Goal: Information Seeking & Learning: Understand process/instructions

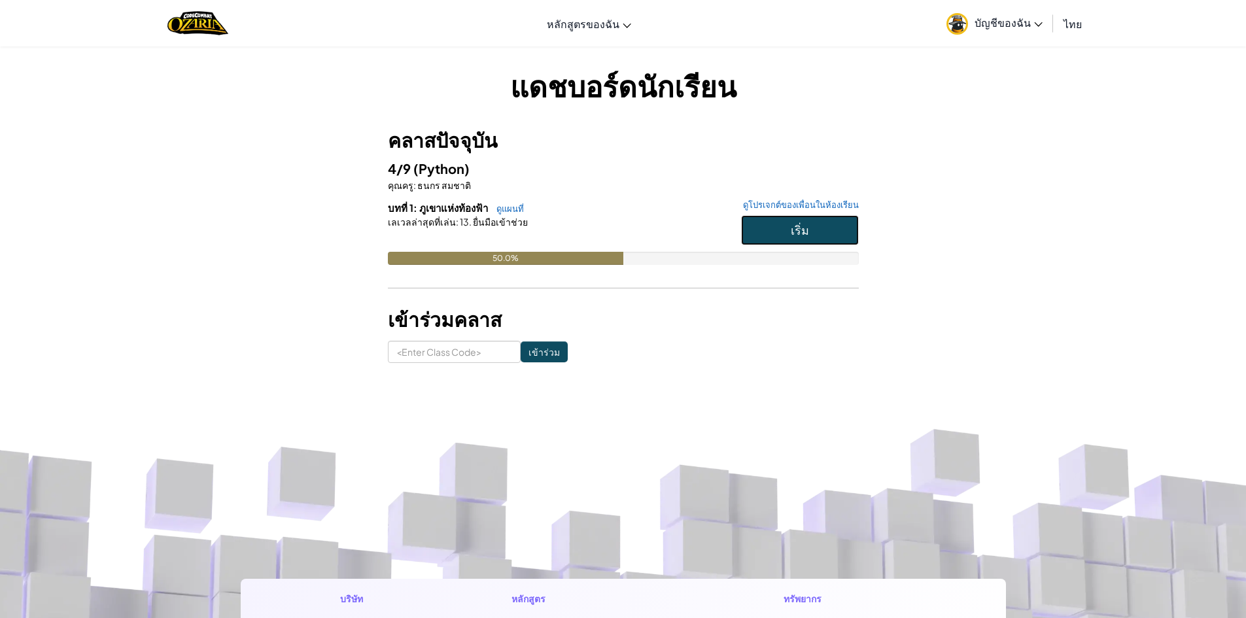
drag, startPoint x: 763, startPoint y: 224, endPoint x: 747, endPoint y: 216, distance: 18.1
click at [759, 220] on button "เริ่ม" at bounding box center [800, 230] width 118 height 30
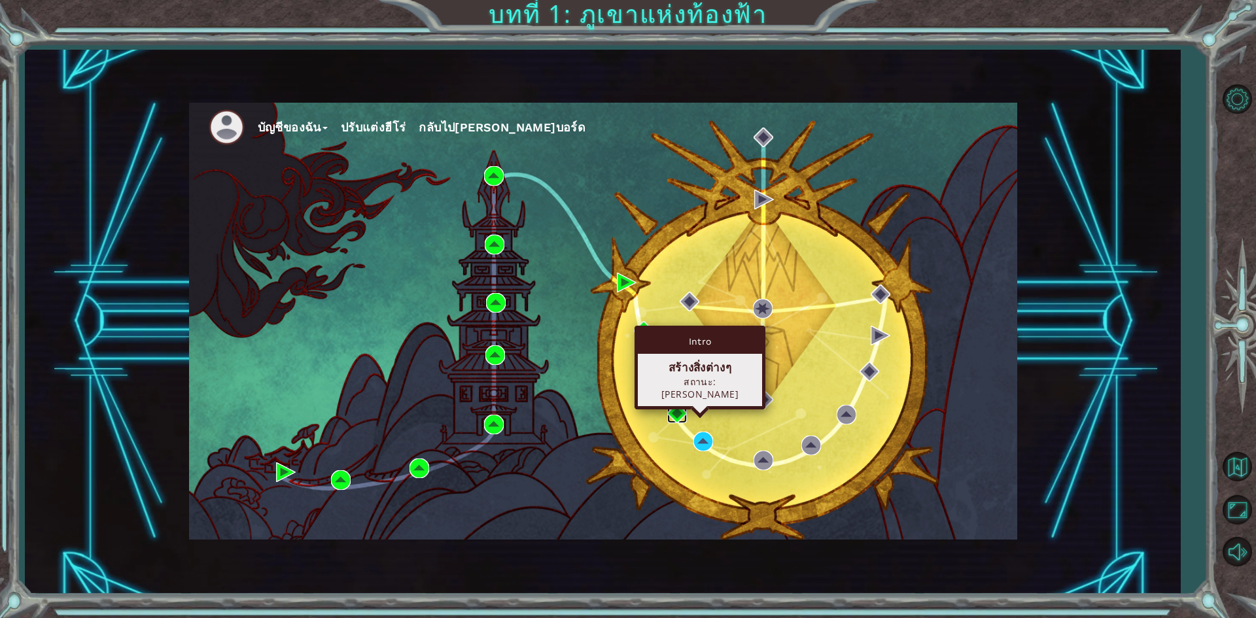
click at [670, 418] on img at bounding box center [677, 414] width 20 height 20
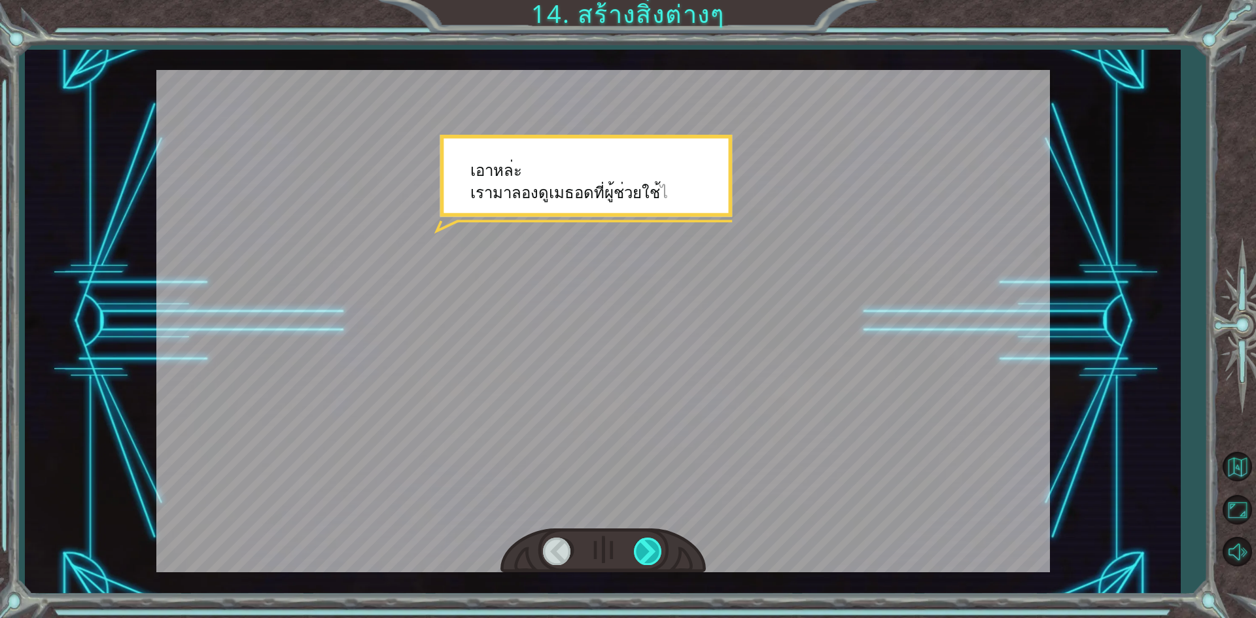
click at [649, 547] on div at bounding box center [648, 551] width 29 height 27
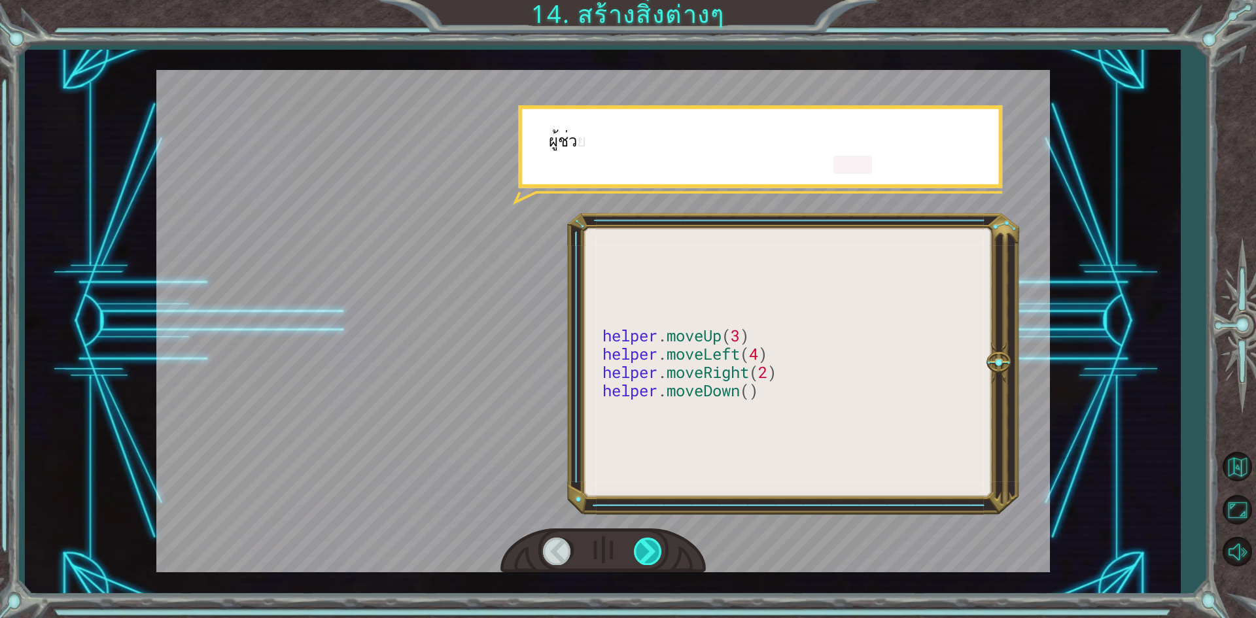
click at [649, 547] on div at bounding box center [648, 551] width 29 height 27
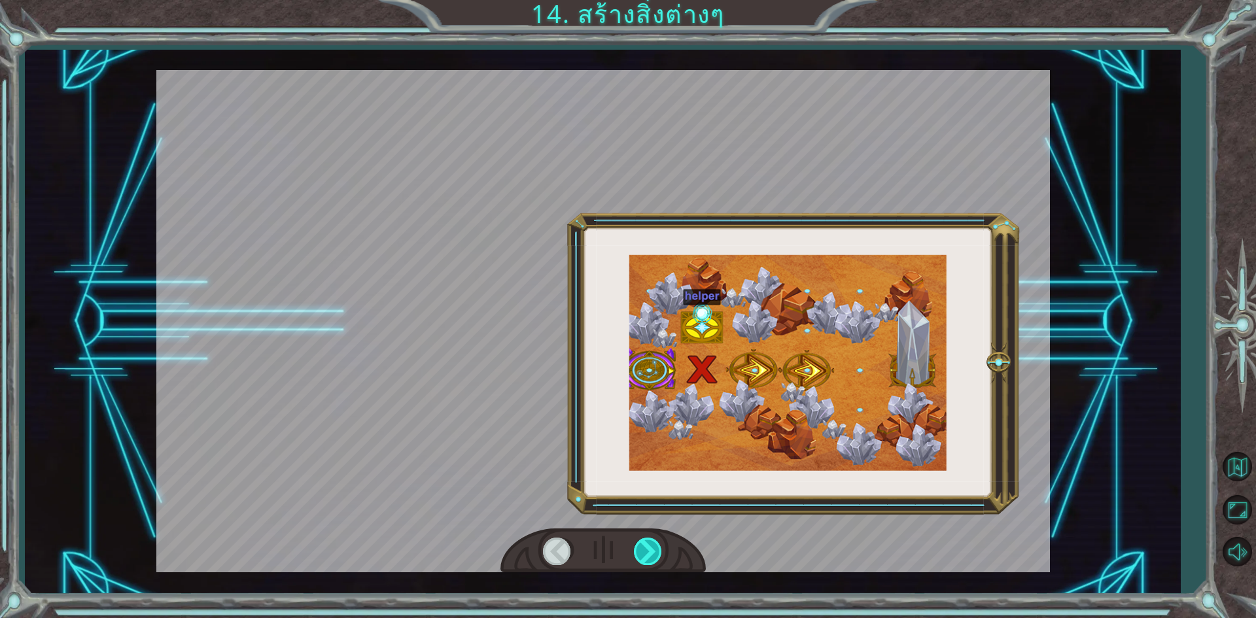
click at [649, 547] on div at bounding box center [648, 551] width 29 height 27
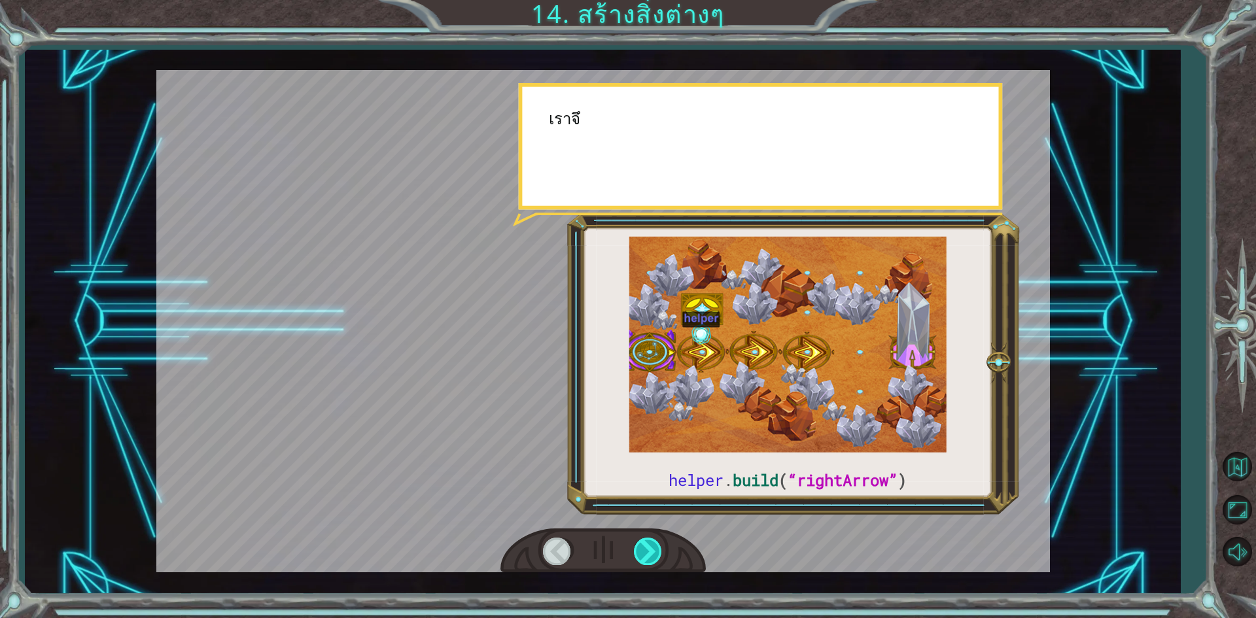
click at [649, 547] on div at bounding box center [648, 551] width 29 height 27
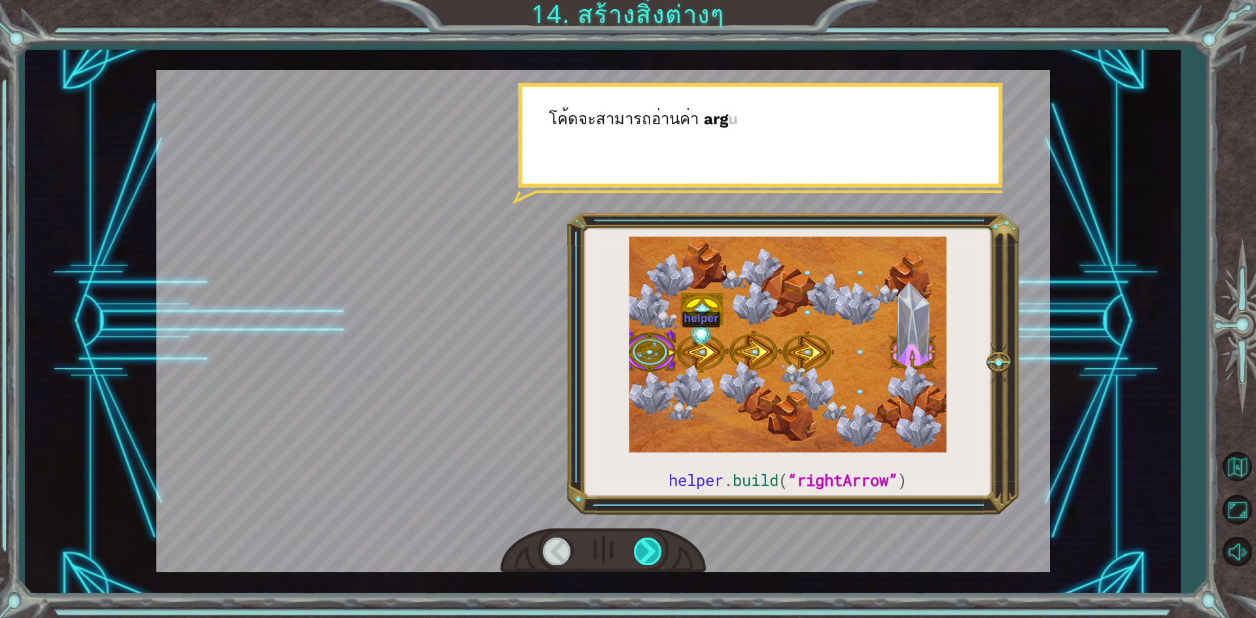
click at [649, 547] on div at bounding box center [648, 551] width 29 height 27
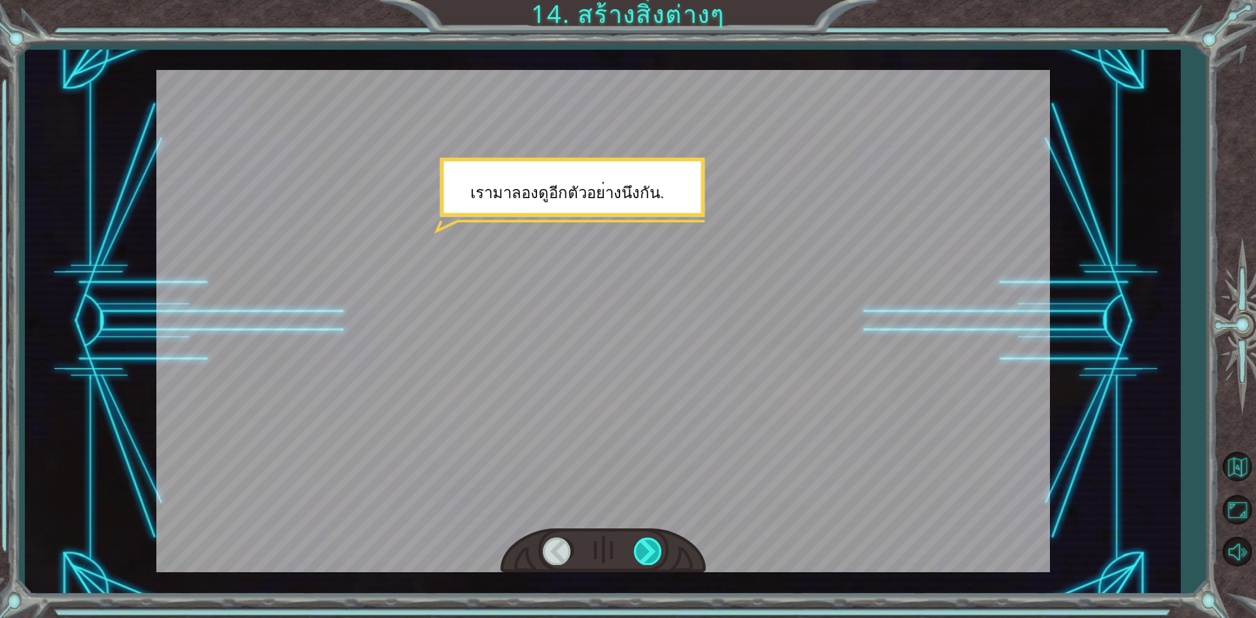
click at [649, 547] on div at bounding box center [648, 551] width 29 height 27
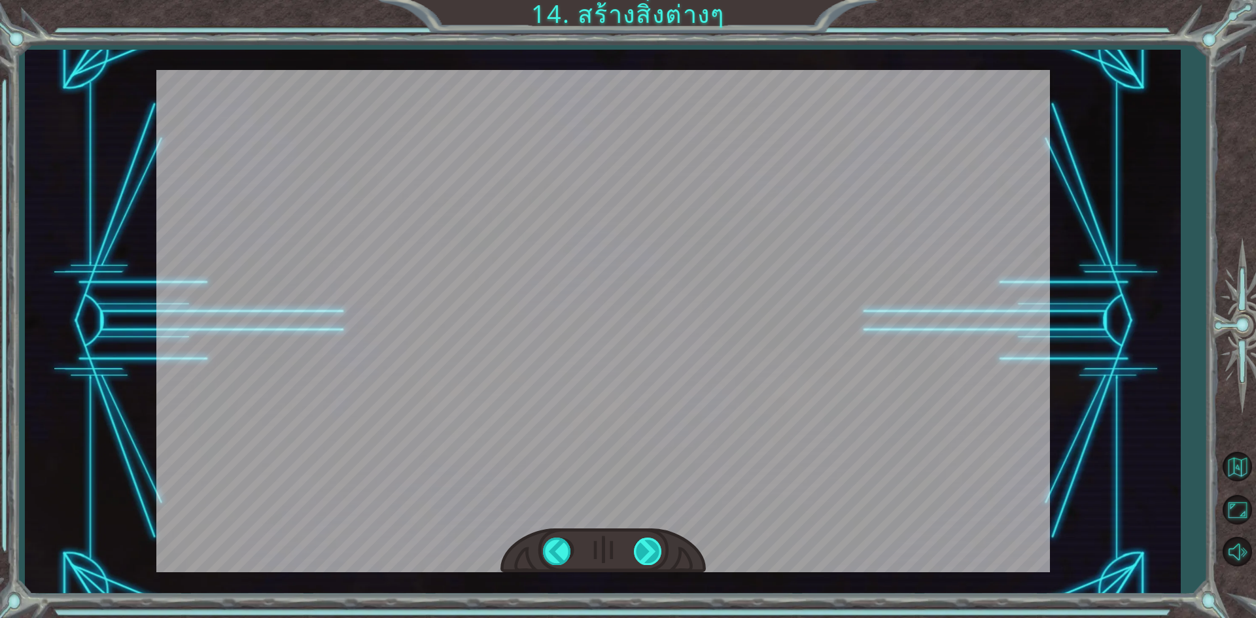
click at [650, 0] on div "helper . build ( “rightArrow” ) เ อ า ห ล ่ ะ เ ร า ม า ล อ ง ด ู เ ม ธ อ ด ท ี…" at bounding box center [628, 0] width 1256 height 0
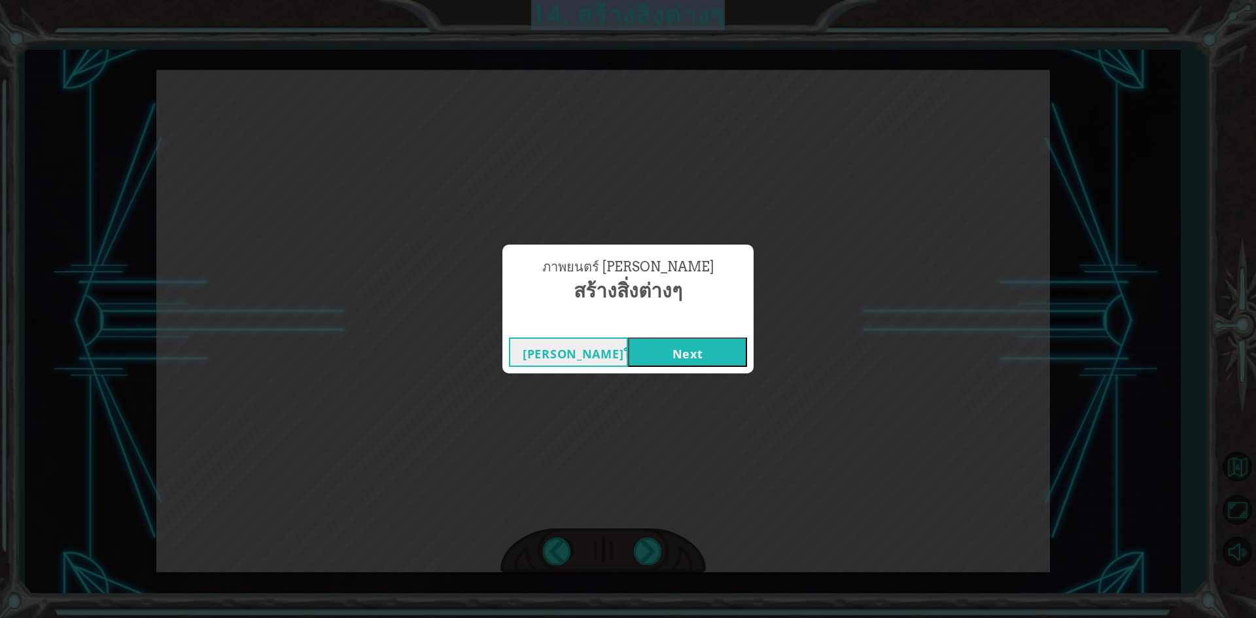
click at [670, 360] on button "Next" at bounding box center [687, 351] width 119 height 29
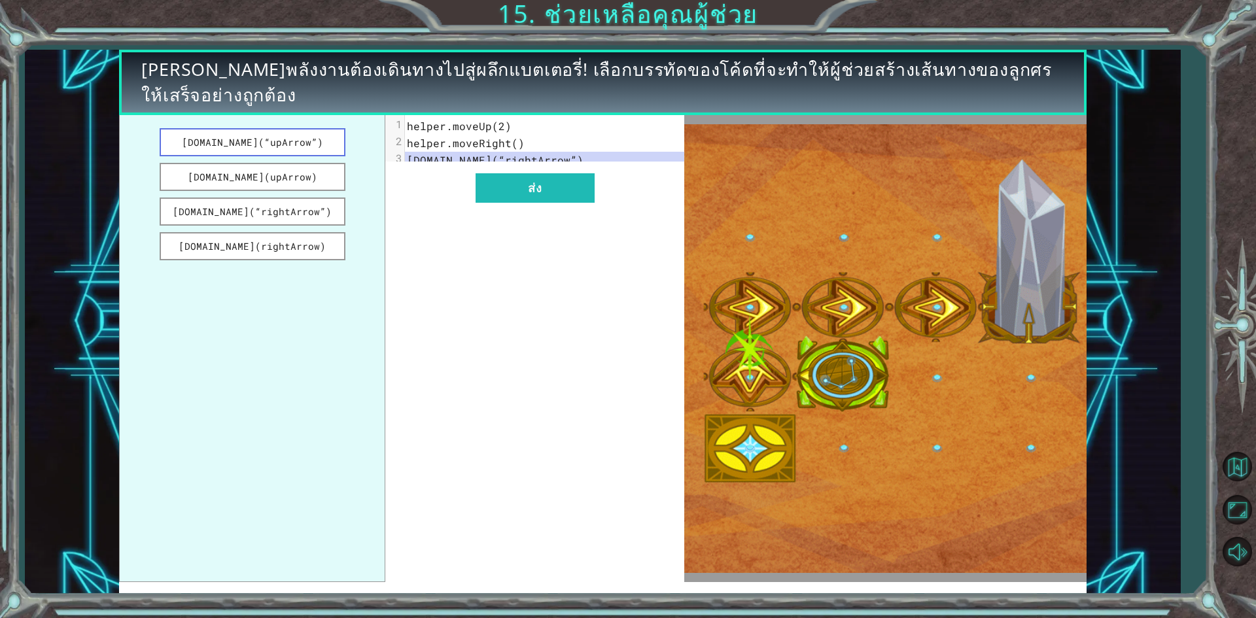
click at [269, 145] on button "helper.build(“upArrow”)" at bounding box center [253, 142] width 186 height 28
click at [295, 139] on button "helper.build(“upArrow”)" at bounding box center [253, 142] width 186 height 28
click at [538, 215] on div "xxxxxxxxxx 3 1 helper.moveUp(2) 2 helper.moveRight() 3 helper.build(“upArrow”) …" at bounding box center [534, 348] width 298 height 467
click at [530, 201] on button "ส่ง" at bounding box center [534, 187] width 119 height 29
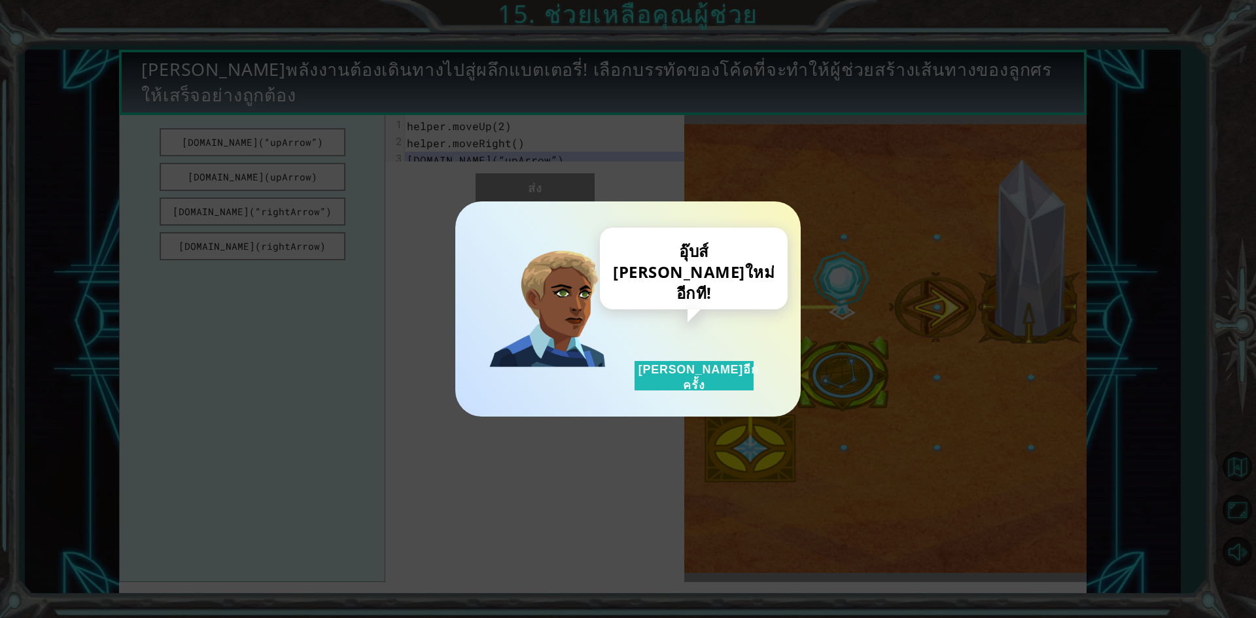
drag, startPoint x: 689, startPoint y: 375, endPoint x: 553, endPoint y: 334, distance: 141.5
click at [682, 371] on button "ลองอีกครั้ง" at bounding box center [693, 375] width 119 height 29
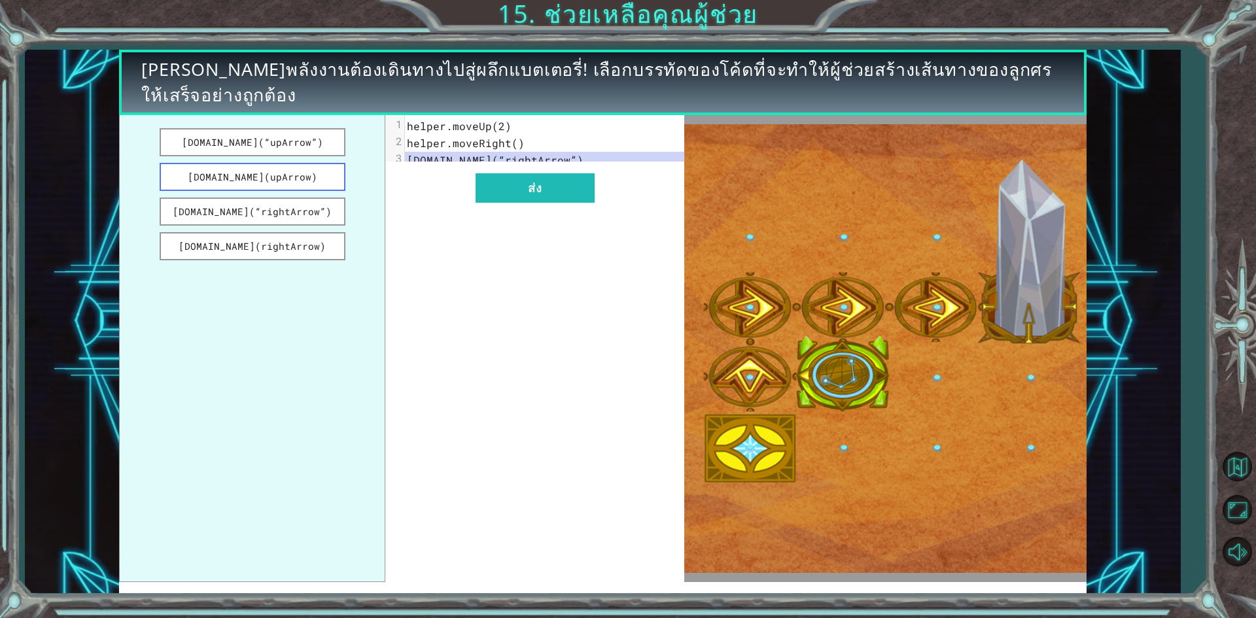
click at [290, 174] on button "helper.build(upArrow)" at bounding box center [253, 177] width 186 height 28
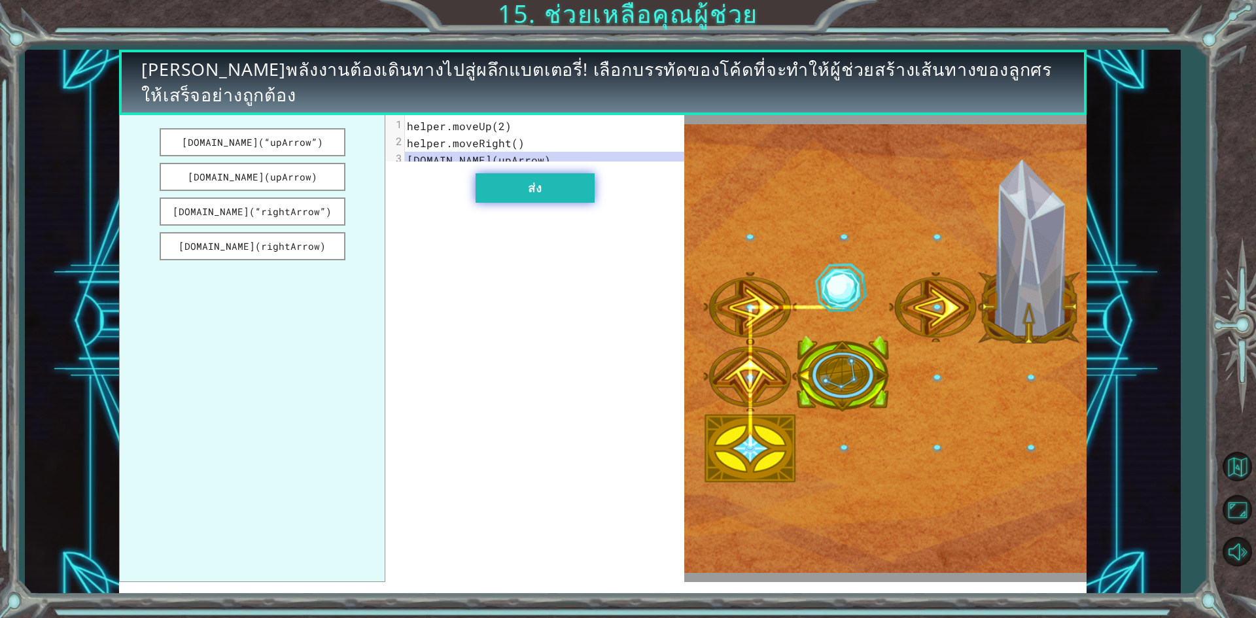
click at [509, 203] on button "ส่ง" at bounding box center [534, 187] width 119 height 29
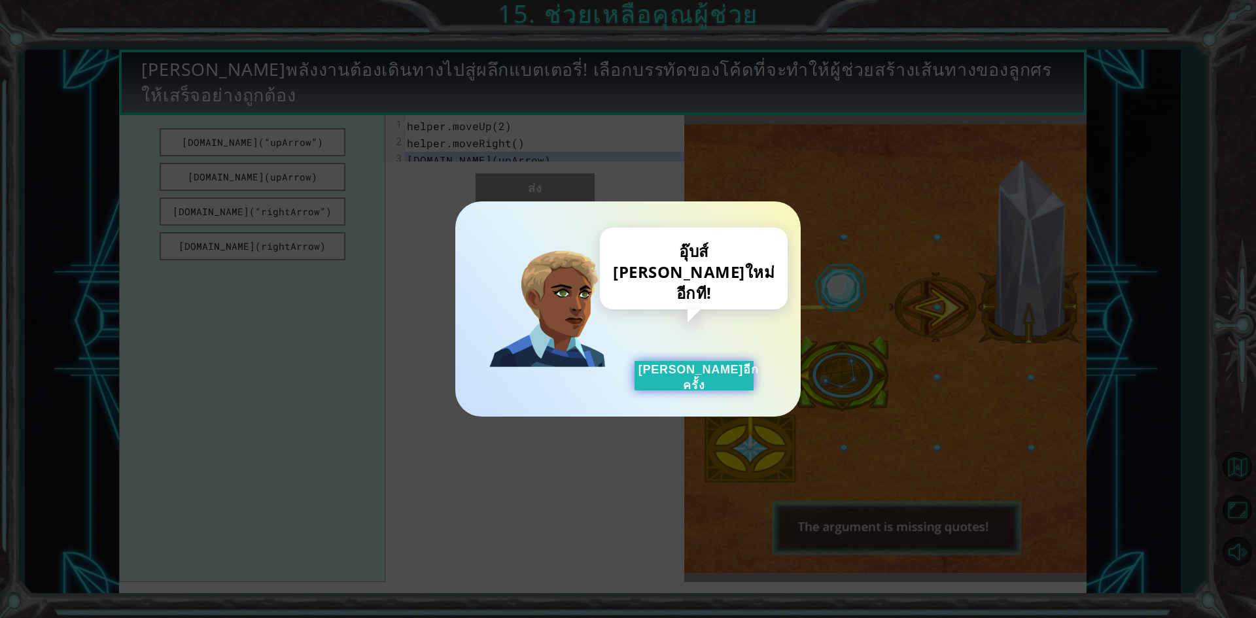
drag, startPoint x: 682, startPoint y: 373, endPoint x: 620, endPoint y: 361, distance: 62.6
click at [681, 373] on button "ลองอีกครั้ง" at bounding box center [693, 375] width 119 height 29
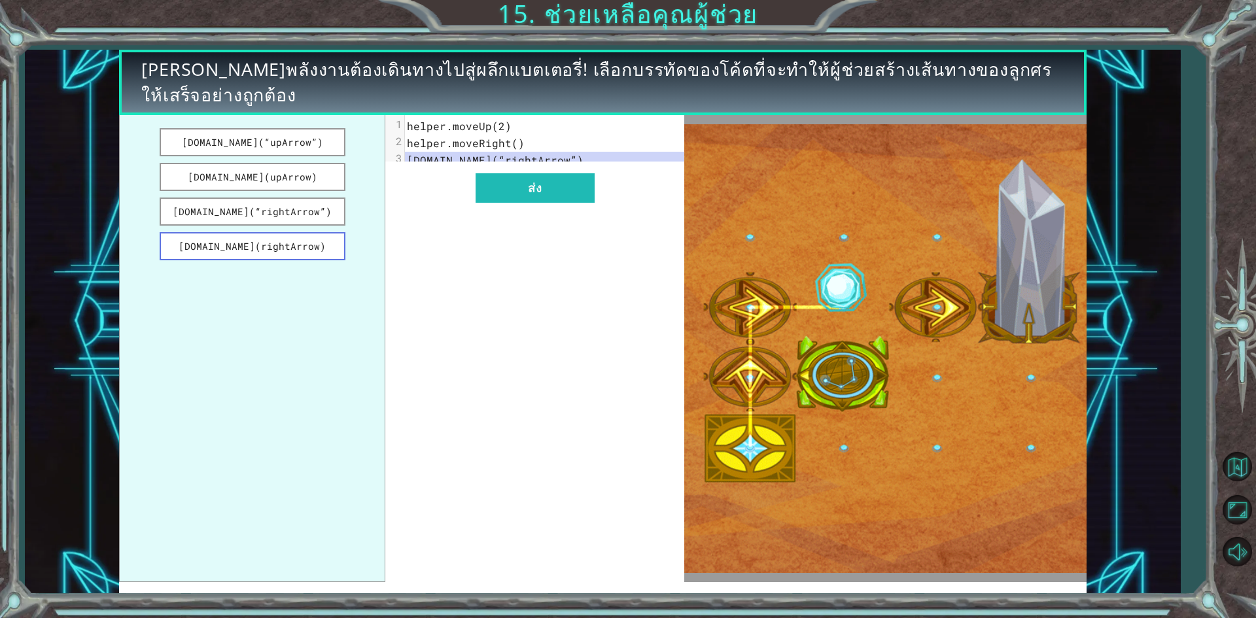
click at [301, 245] on button "helper.build(rightArrow)" at bounding box center [253, 246] width 186 height 28
click at [508, 199] on button "ส่ง" at bounding box center [534, 187] width 119 height 29
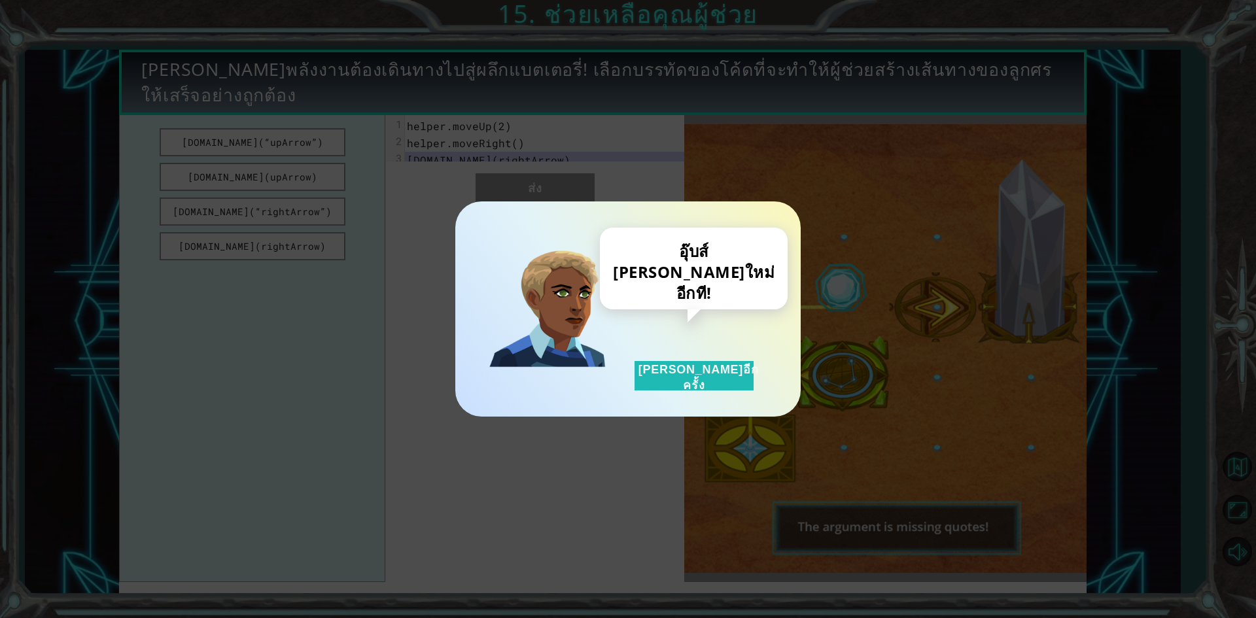
drag, startPoint x: 701, startPoint y: 378, endPoint x: 523, endPoint y: 323, distance: 186.2
click at [698, 375] on button "ลองอีกครั้ง" at bounding box center [693, 375] width 119 height 29
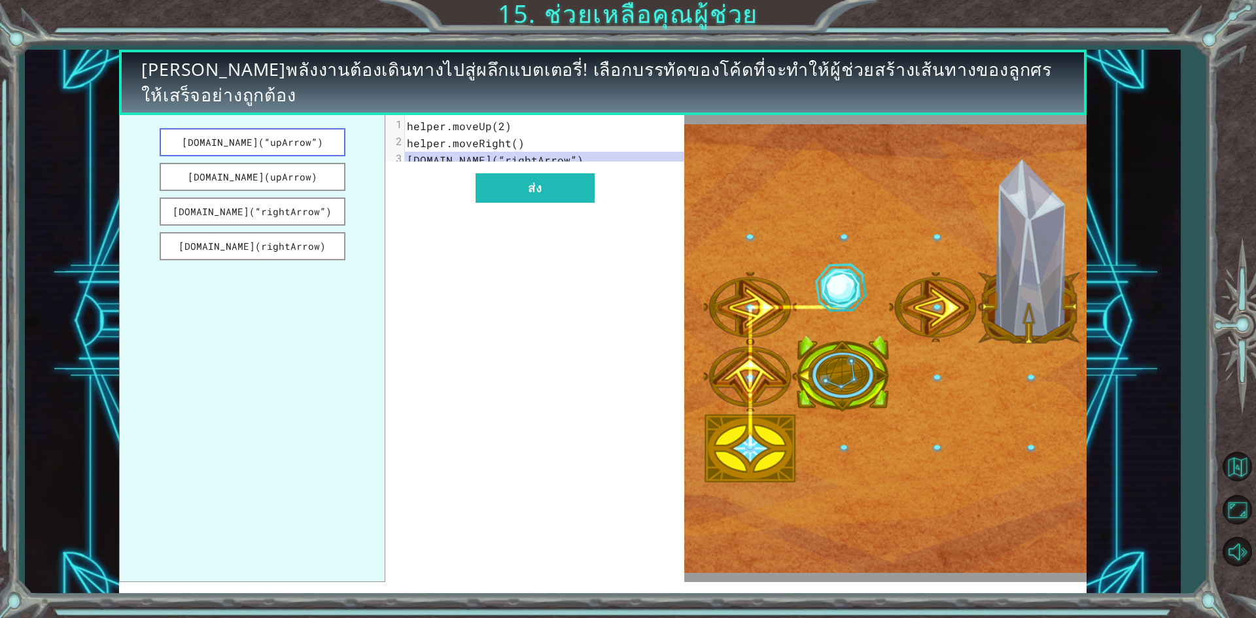
click at [278, 141] on button "helper.build(“upArrow”)" at bounding box center [253, 142] width 186 height 28
click at [286, 170] on button "helper.build(upArrow)" at bounding box center [253, 177] width 186 height 28
click at [286, 146] on button "helper.build(“upArrow”)" at bounding box center [253, 142] width 186 height 28
click at [288, 249] on button "helper.build(rightArrow)" at bounding box center [253, 246] width 186 height 28
click at [509, 196] on button "ส่ง" at bounding box center [534, 187] width 119 height 29
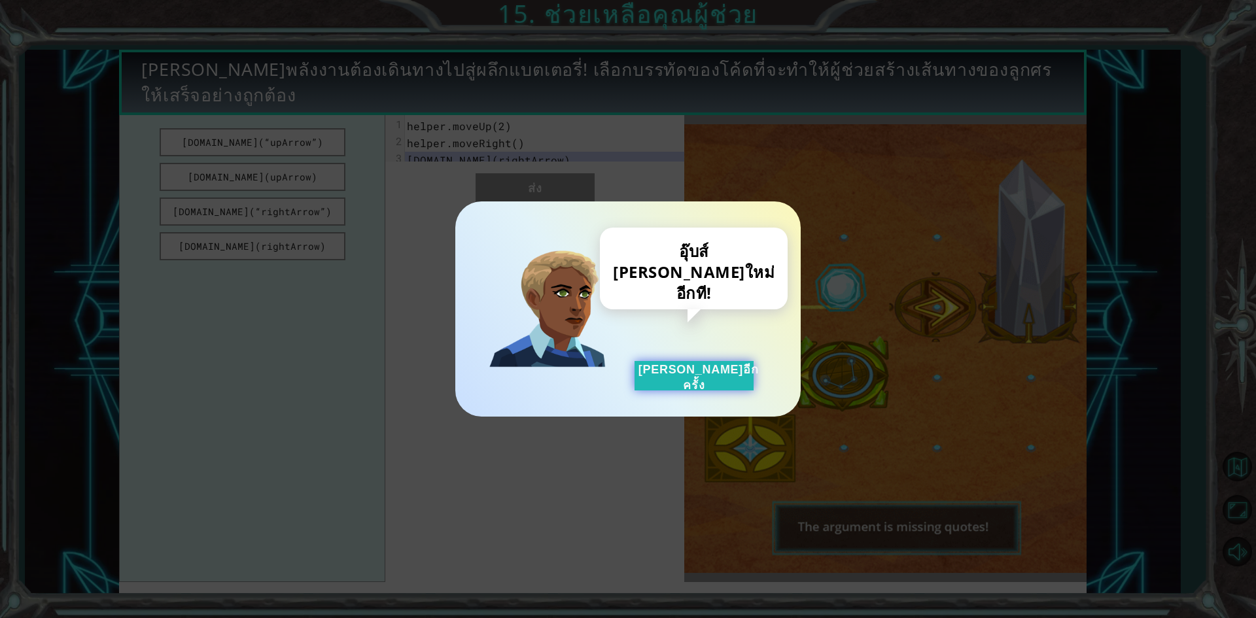
click at [674, 387] on button "ลองอีกครั้ง" at bounding box center [693, 375] width 119 height 29
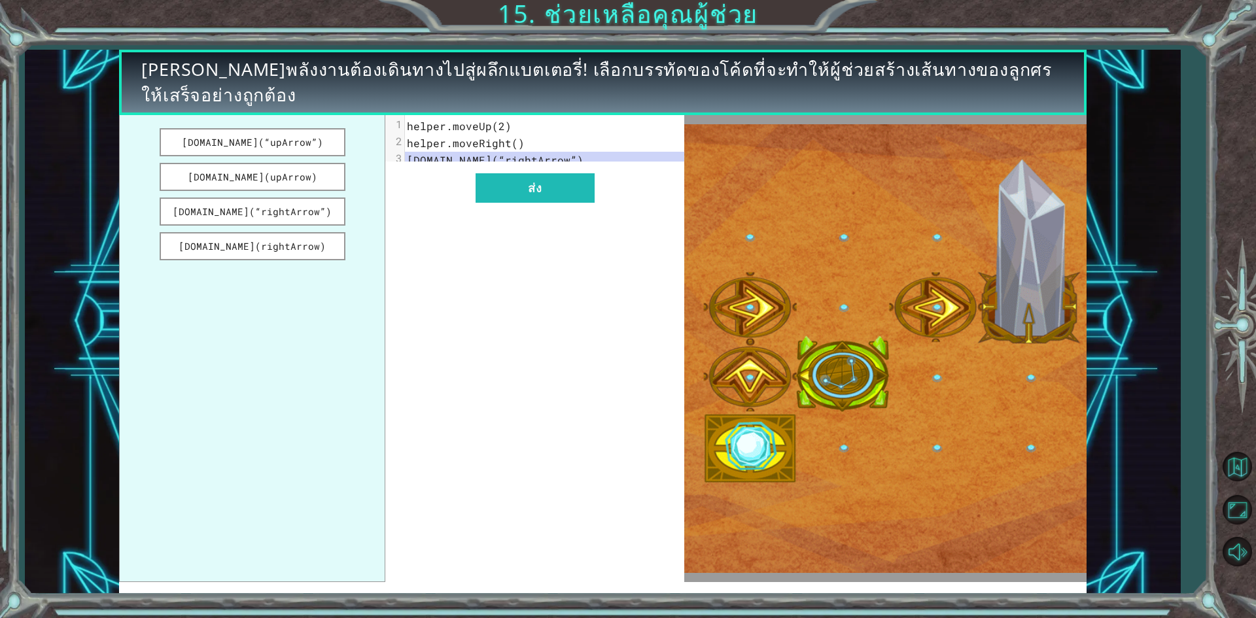
click at [750, 342] on img at bounding box center [885, 348] width 402 height 449
click at [541, 142] on pre "helper.moveRight()" at bounding box center [549, 143] width 288 height 17
click at [517, 143] on span "helper.moveRight()" at bounding box center [466, 143] width 118 height 14
click at [559, 162] on span "helper.build(“rightArrow”)" at bounding box center [495, 160] width 177 height 14
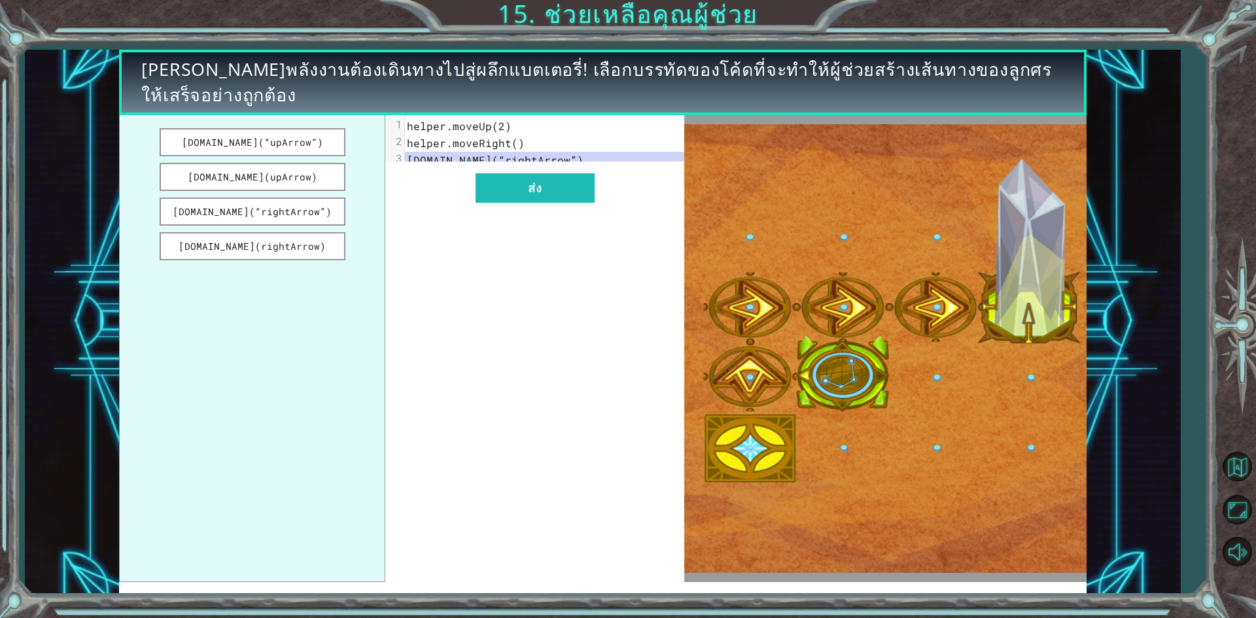
click at [574, 162] on pre "helper.build(“rightArrow”)" at bounding box center [549, 160] width 288 height 17
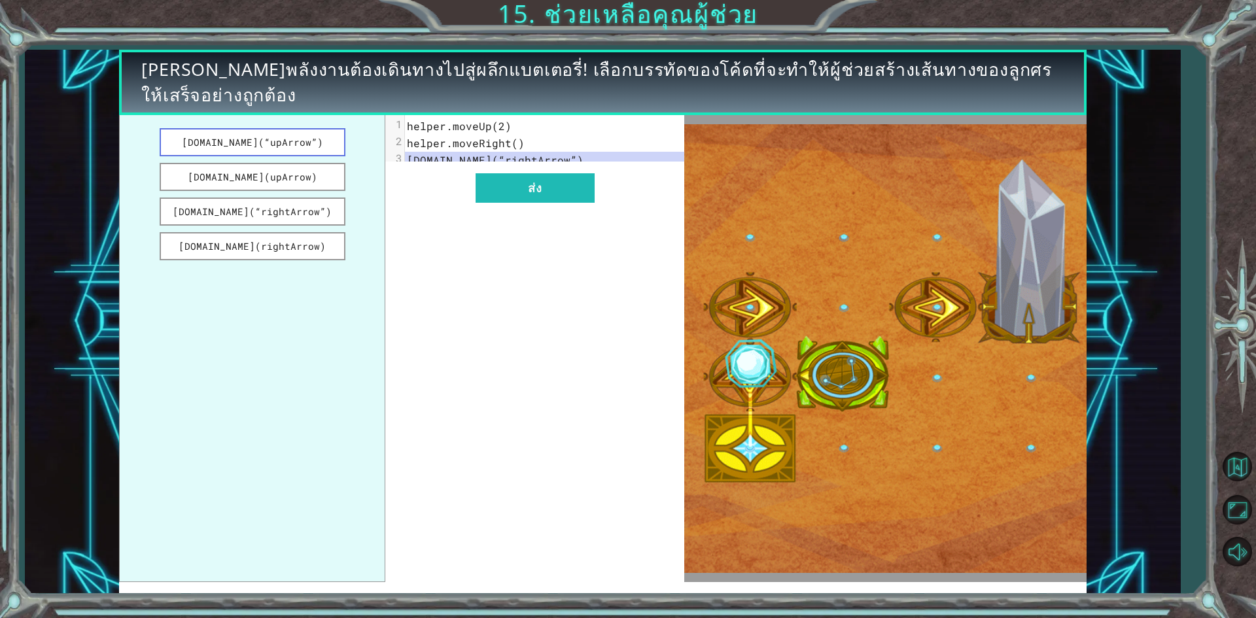
click at [294, 133] on button "helper.build(“upArrow”)" at bounding box center [253, 142] width 186 height 28
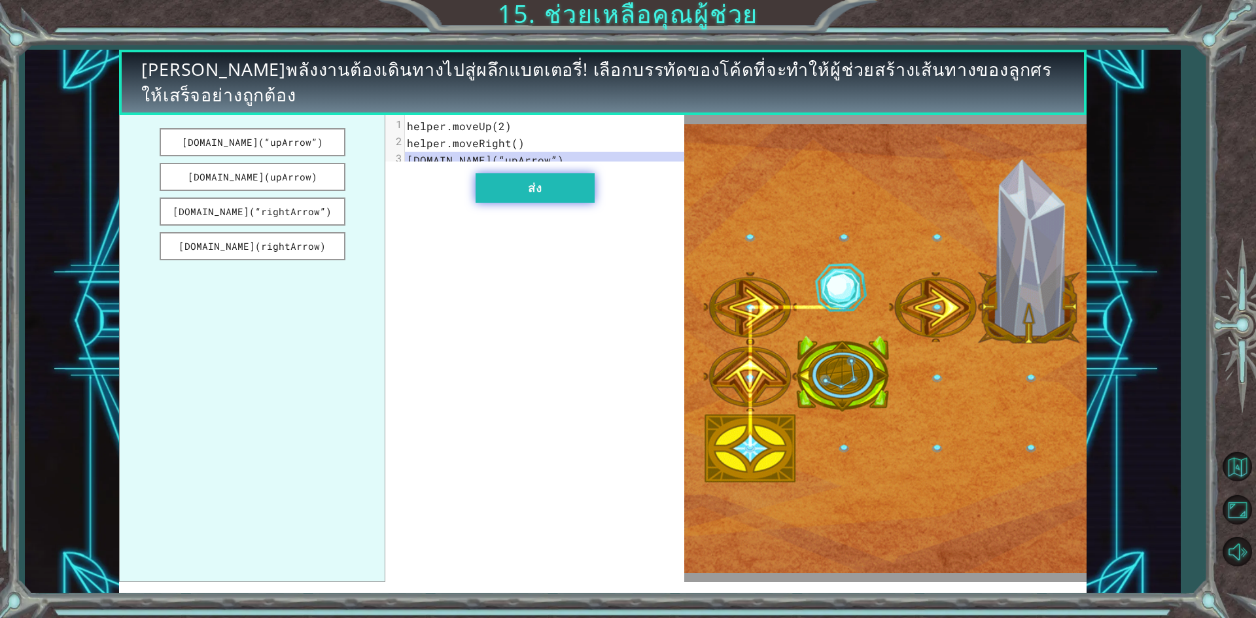
click at [504, 189] on button "ส่ง" at bounding box center [534, 187] width 119 height 29
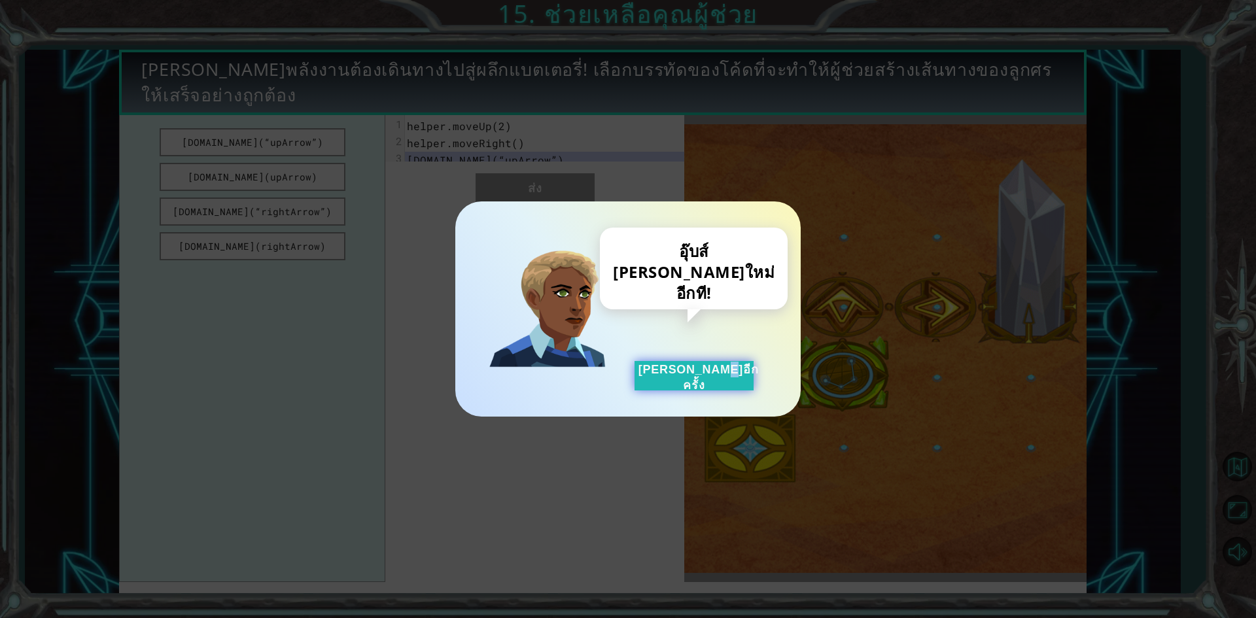
click at [684, 368] on div "อุ๊บส์ ลองใหม่อีกที! ลองอีกครั้ง" at bounding box center [694, 309] width 147 height 163
click at [684, 368] on button "ลองอีกครั้ง" at bounding box center [693, 375] width 119 height 29
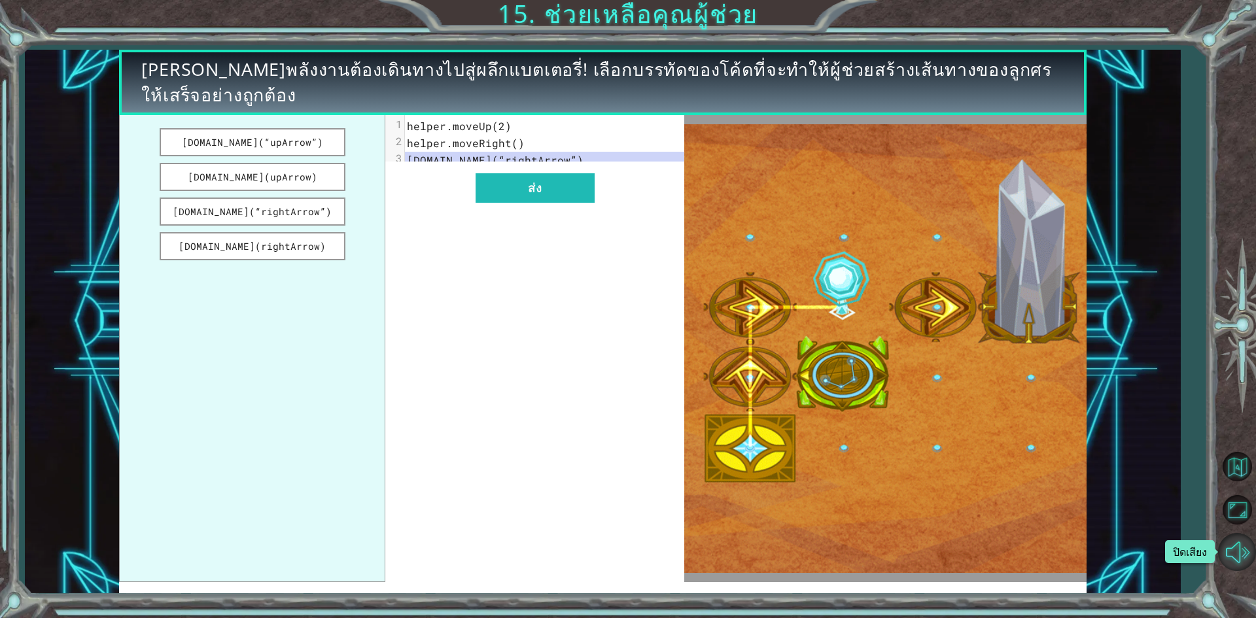
drag, startPoint x: 1244, startPoint y: 559, endPoint x: 1236, endPoint y: 554, distance: 9.1
click at [1243, 557] on button "ปิดเสียง" at bounding box center [1237, 552] width 38 height 38
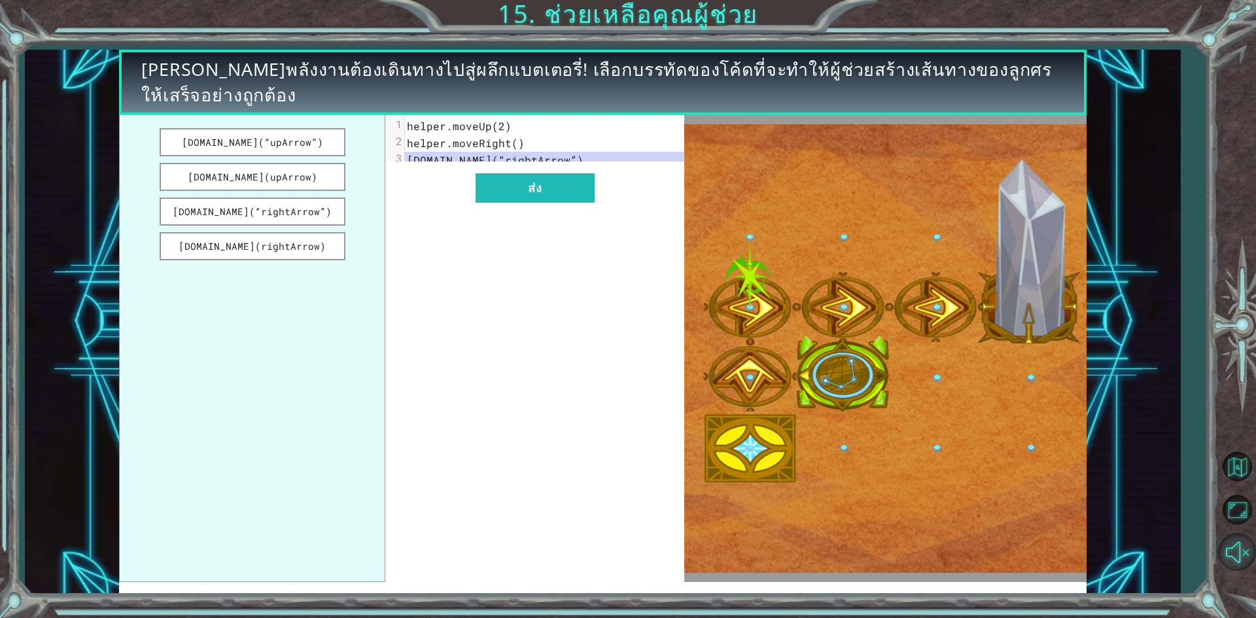
click at [1237, 550] on button "ยกเลิกการปิดเสียง" at bounding box center [1237, 552] width 38 height 38
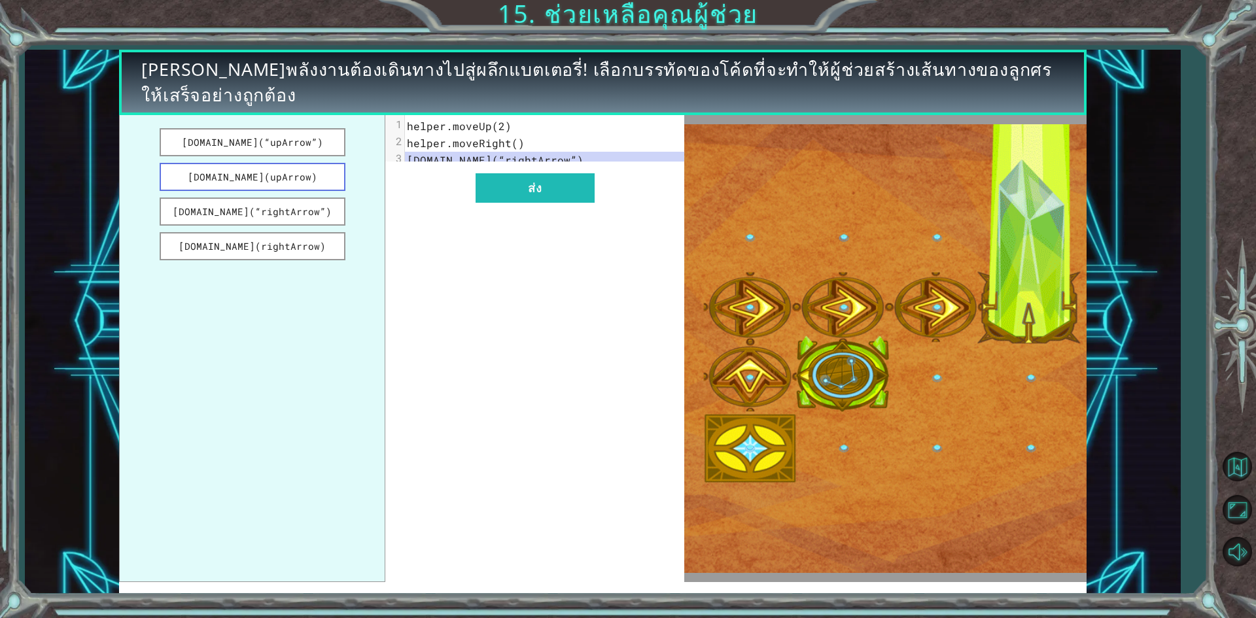
click at [255, 177] on button "helper.build(upArrow)" at bounding box center [253, 177] width 186 height 28
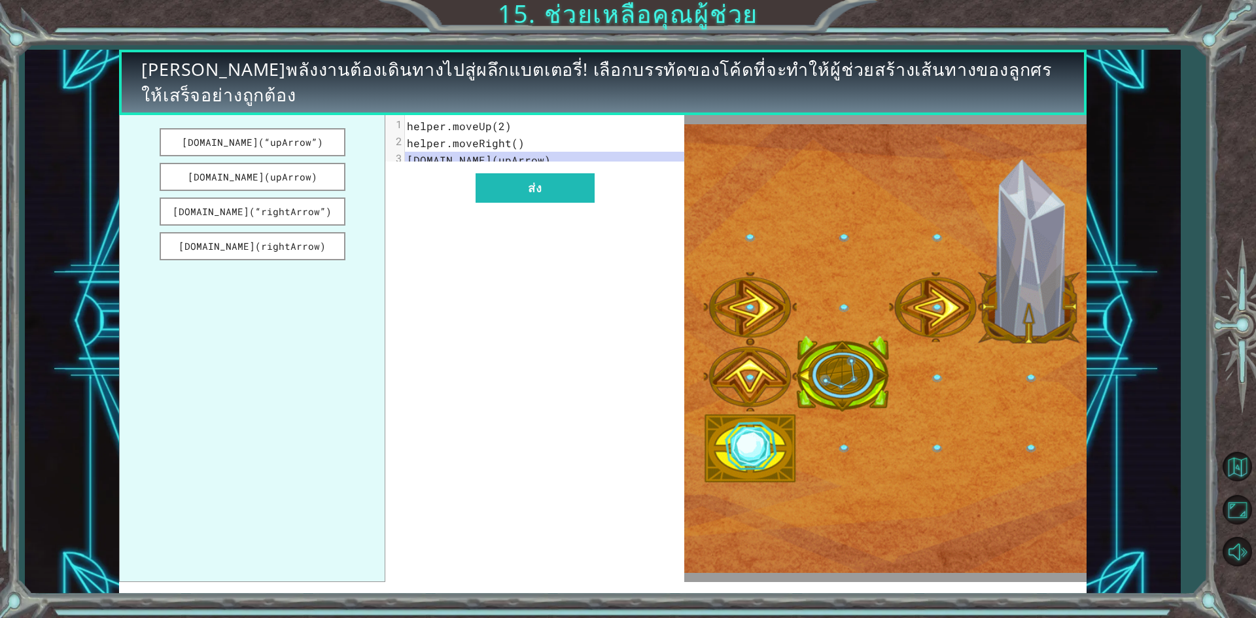
click at [527, 160] on span "helper.build(upArrow)" at bounding box center [479, 160] width 144 height 14
click at [535, 161] on span "helper.build(upArrow)" at bounding box center [479, 160] width 144 height 14
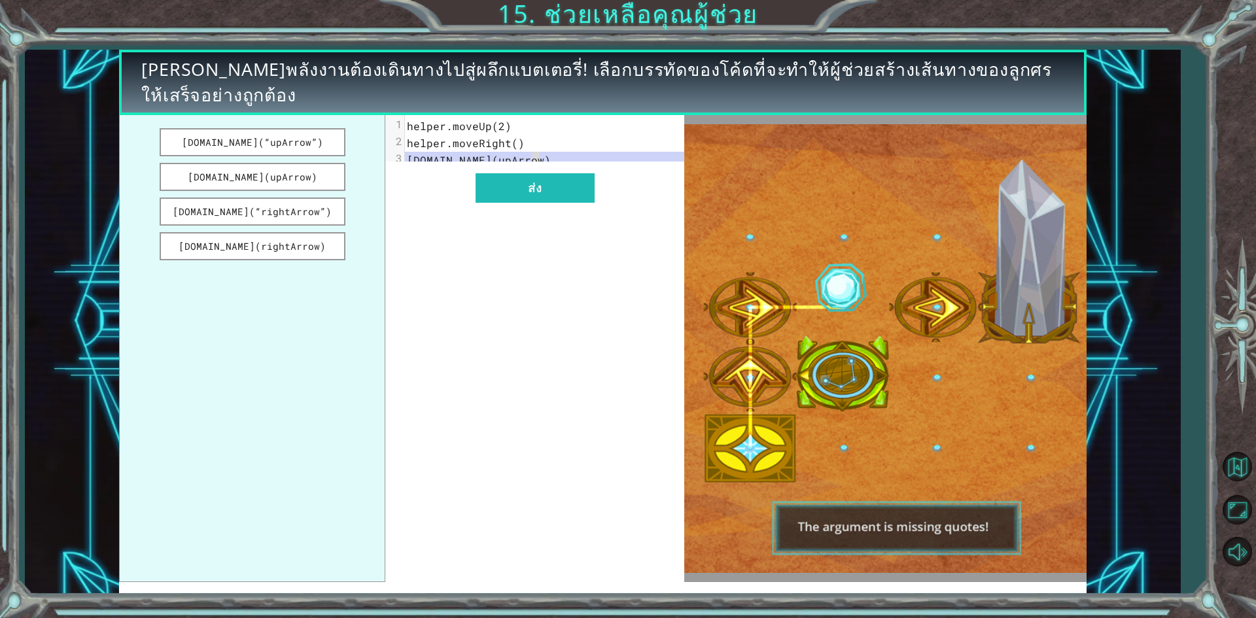
click at [534, 161] on span "helper.build(upArrow)" at bounding box center [479, 160] width 144 height 14
click at [530, 195] on button "ส่ง" at bounding box center [534, 187] width 119 height 29
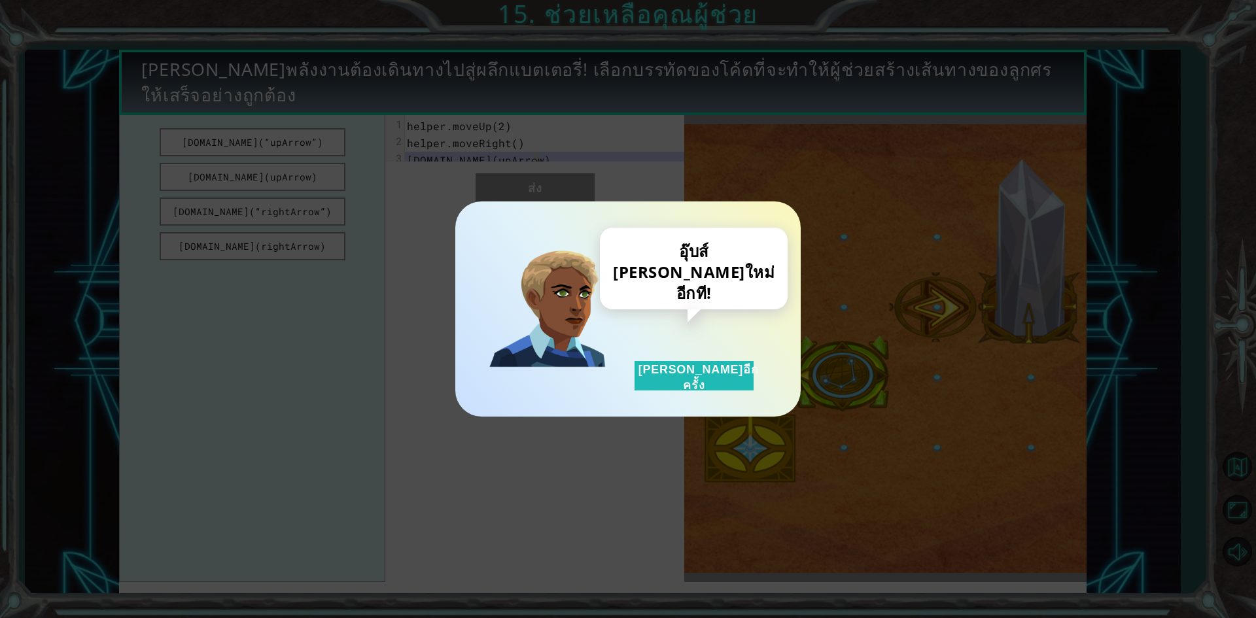
click at [666, 360] on div "อุ๊บส์ ลองใหม่อีกที! ลองอีกครั้ง" at bounding box center [694, 309] width 147 height 163
click at [269, 237] on div "อุ๊บส์ ลองใหม่อีกที! ลองอีกครั้ง" at bounding box center [628, 309] width 1256 height 618
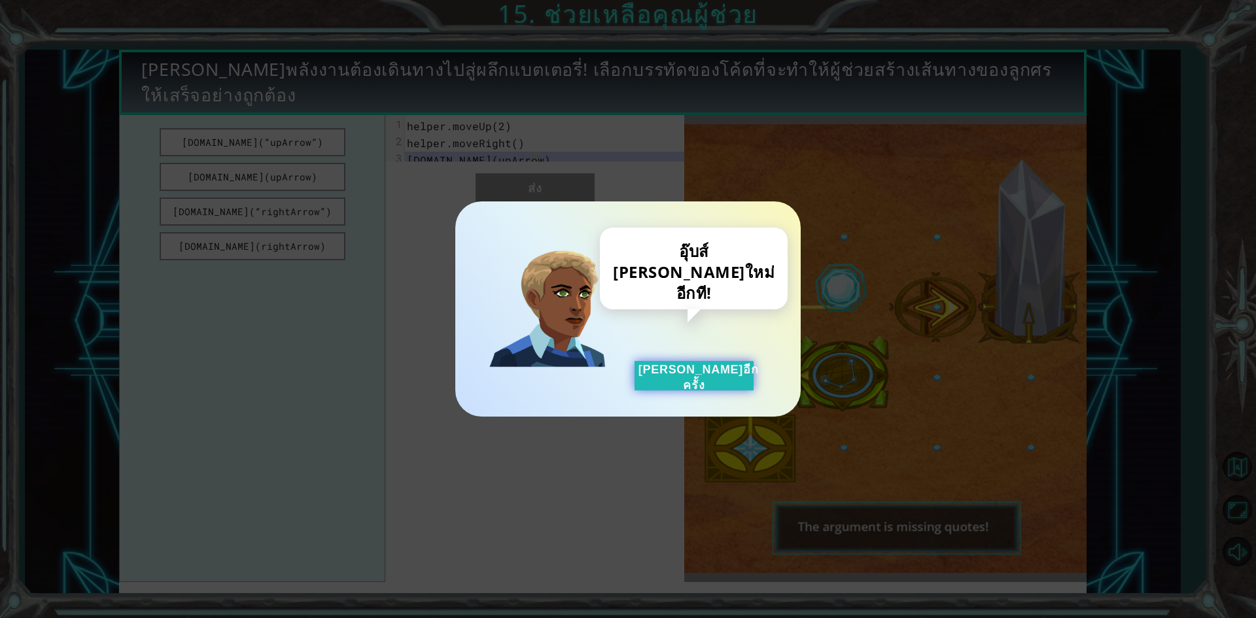
drag, startPoint x: 668, startPoint y: 381, endPoint x: 634, endPoint y: 363, distance: 38.9
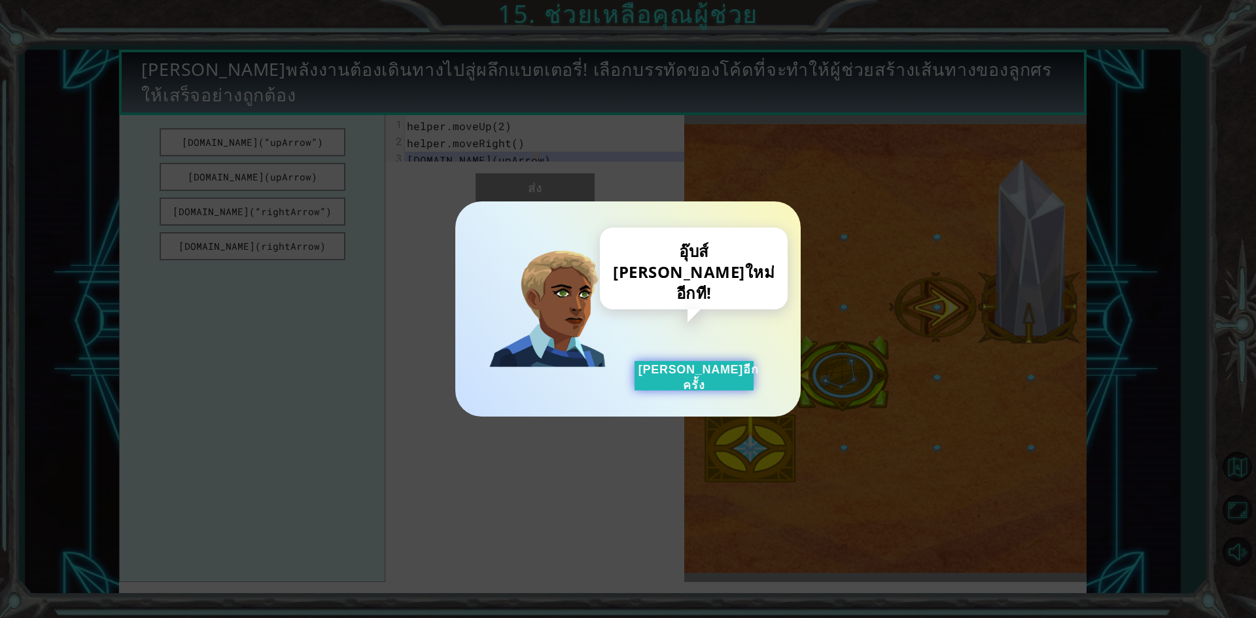
click at [661, 375] on button "ลองอีกครั้ง" at bounding box center [693, 375] width 119 height 29
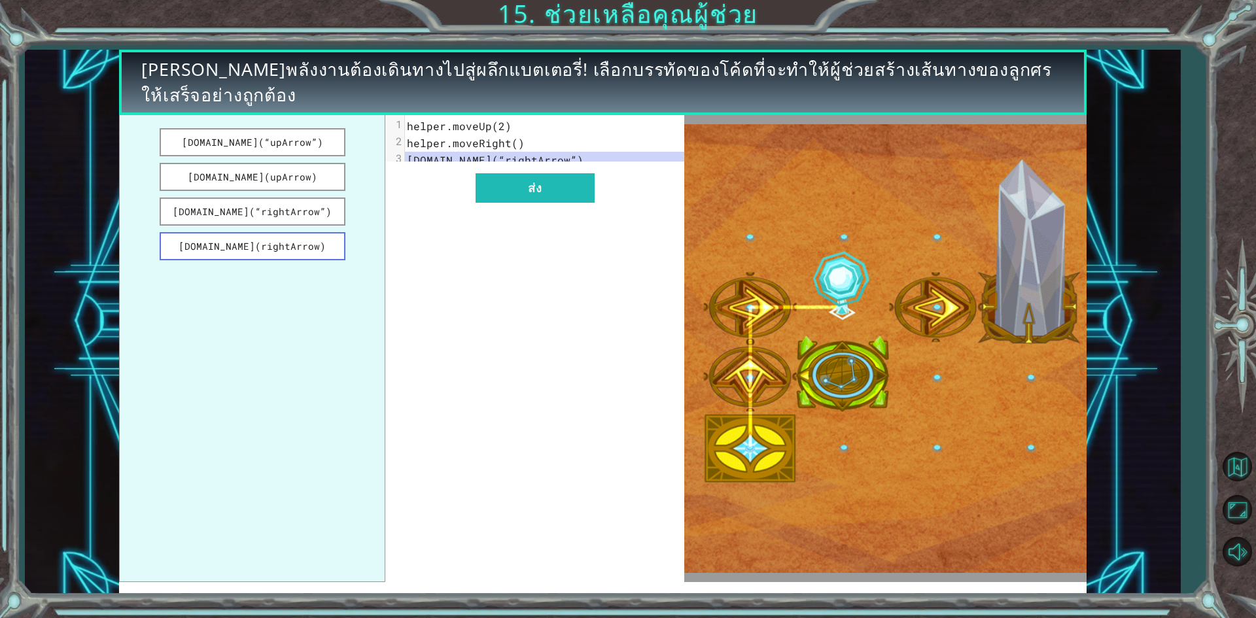
click at [336, 245] on button "helper.build(rightArrow)" at bounding box center [253, 246] width 186 height 28
click at [511, 203] on button "ส่ง" at bounding box center [534, 187] width 119 height 29
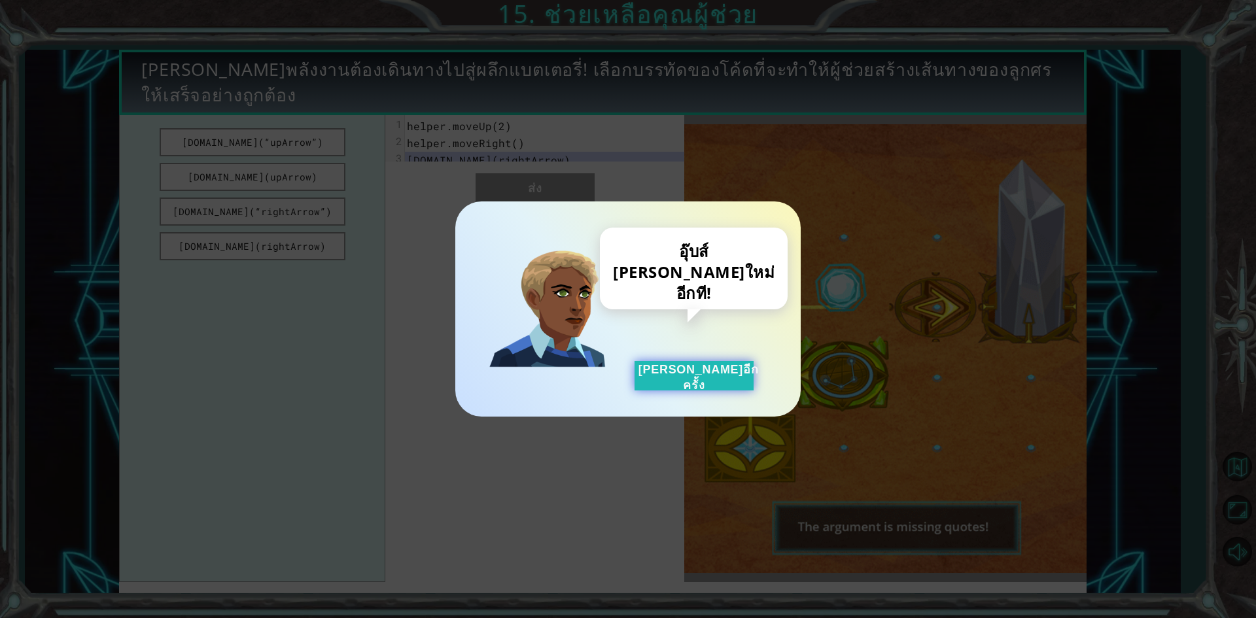
drag, startPoint x: 639, startPoint y: 396, endPoint x: 642, endPoint y: 385, distance: 11.6
click at [639, 390] on div "อุ๊บส์ ลองใหม่อีกที! ลองอีกครั้ง" at bounding box center [627, 308] width 345 height 215
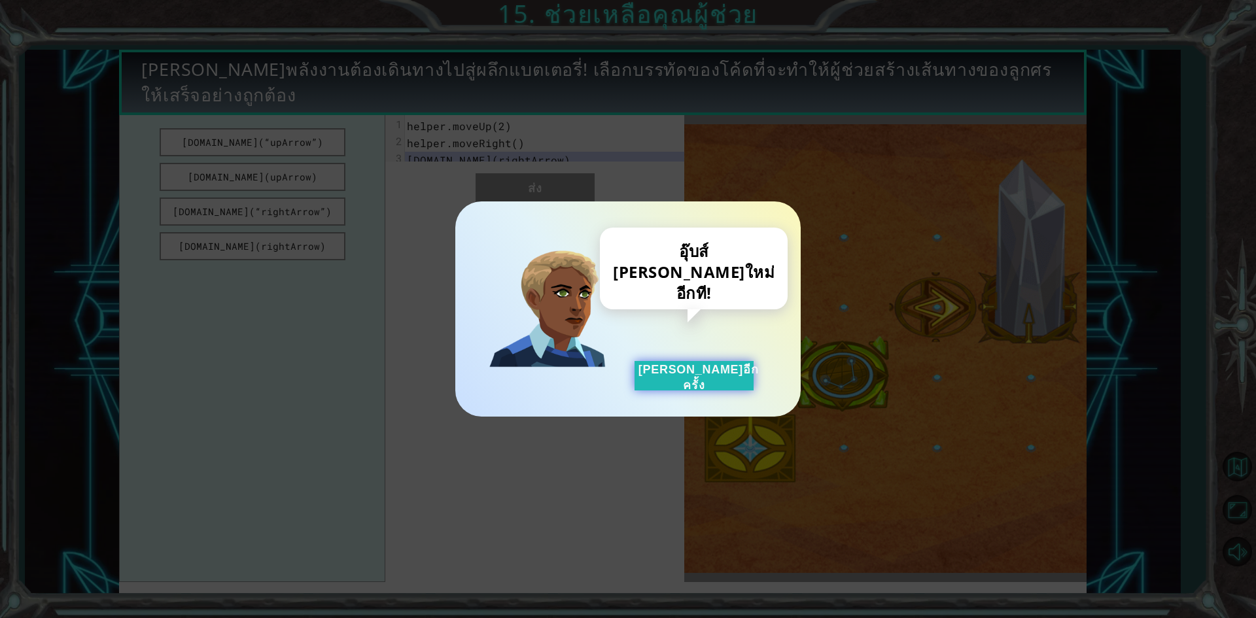
click at [640, 381] on button "ลองอีกครั้ง" at bounding box center [693, 375] width 119 height 29
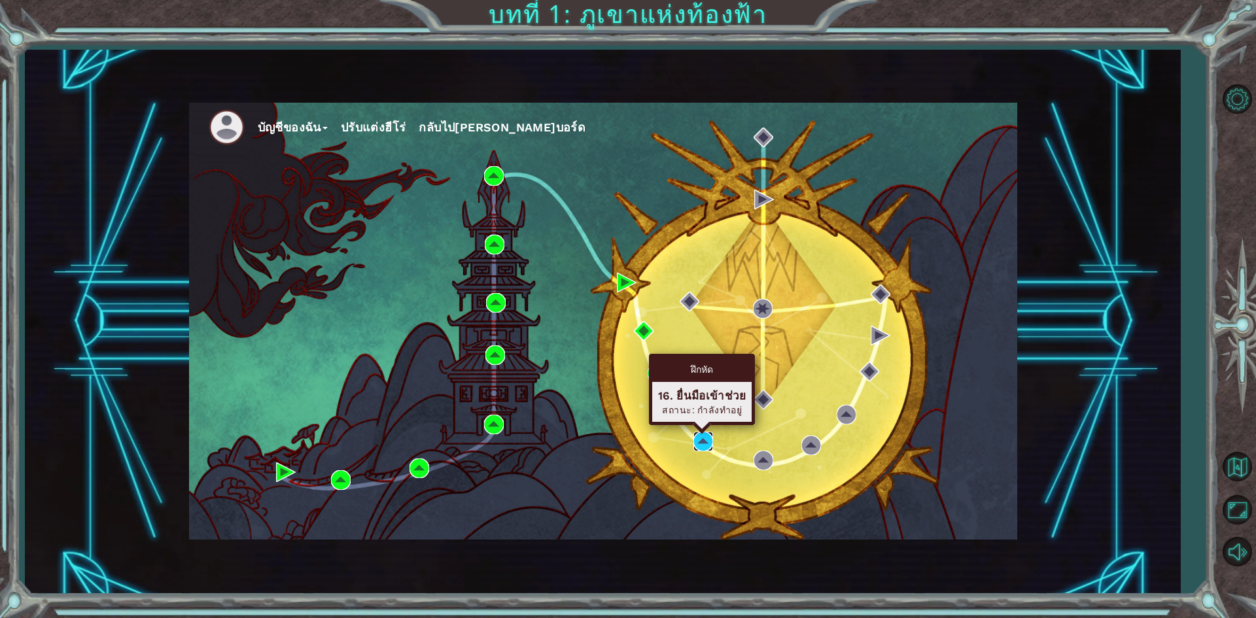
click at [706, 440] on img at bounding box center [703, 442] width 20 height 20
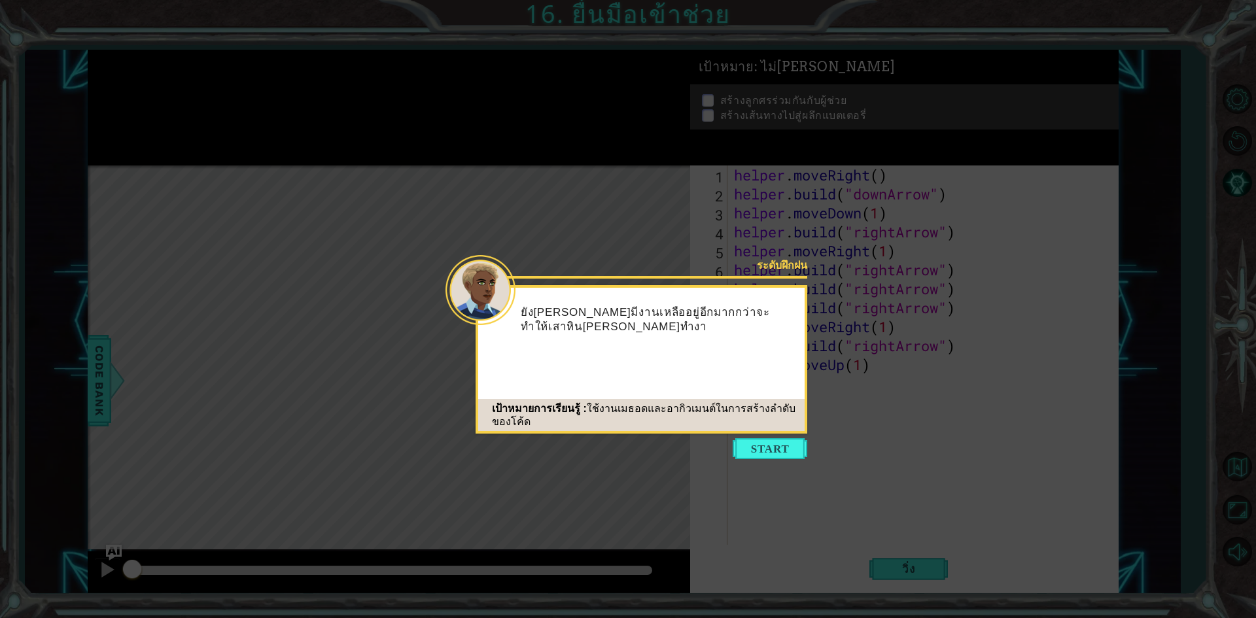
click at [769, 450] on button "Start" at bounding box center [770, 448] width 75 height 21
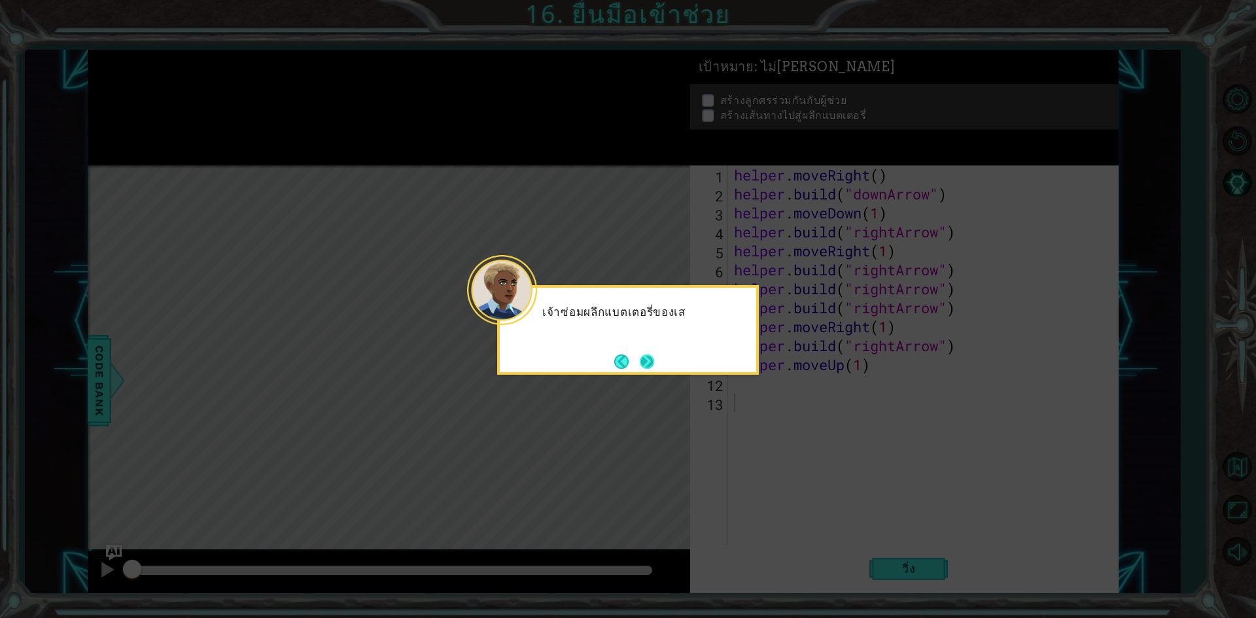
click at [650, 363] on button "Next" at bounding box center [647, 361] width 14 height 14
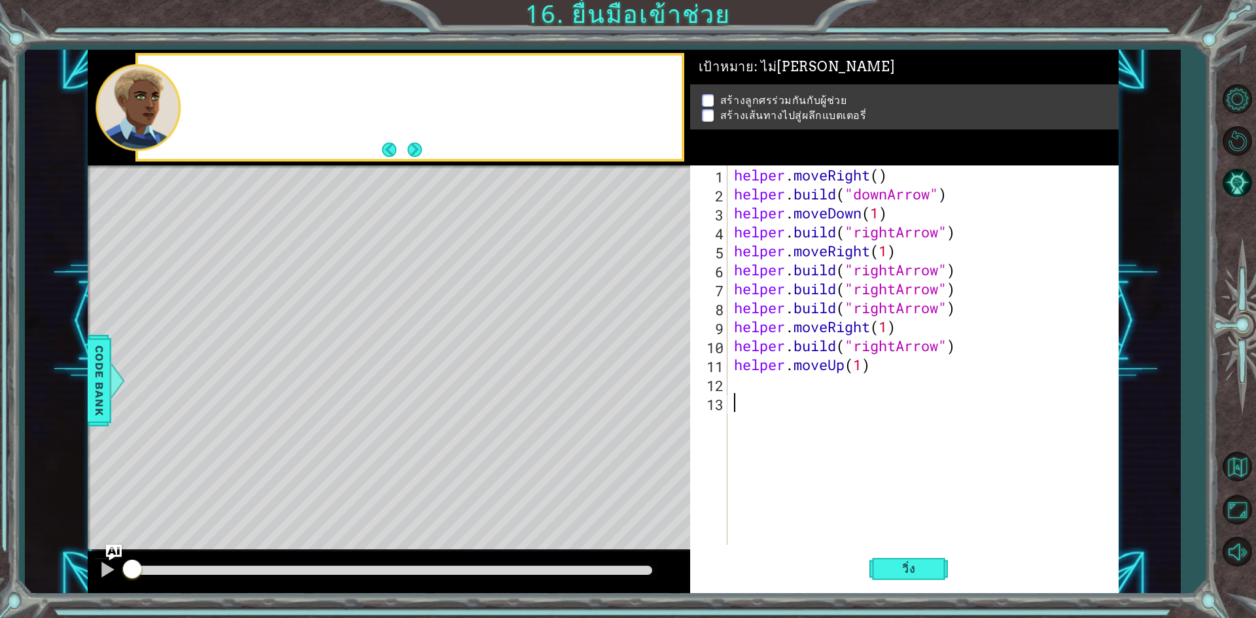
click at [650, 363] on div "Level Map" at bounding box center [390, 357] width 604 height 385
click at [419, 147] on button "Next" at bounding box center [414, 150] width 14 height 14
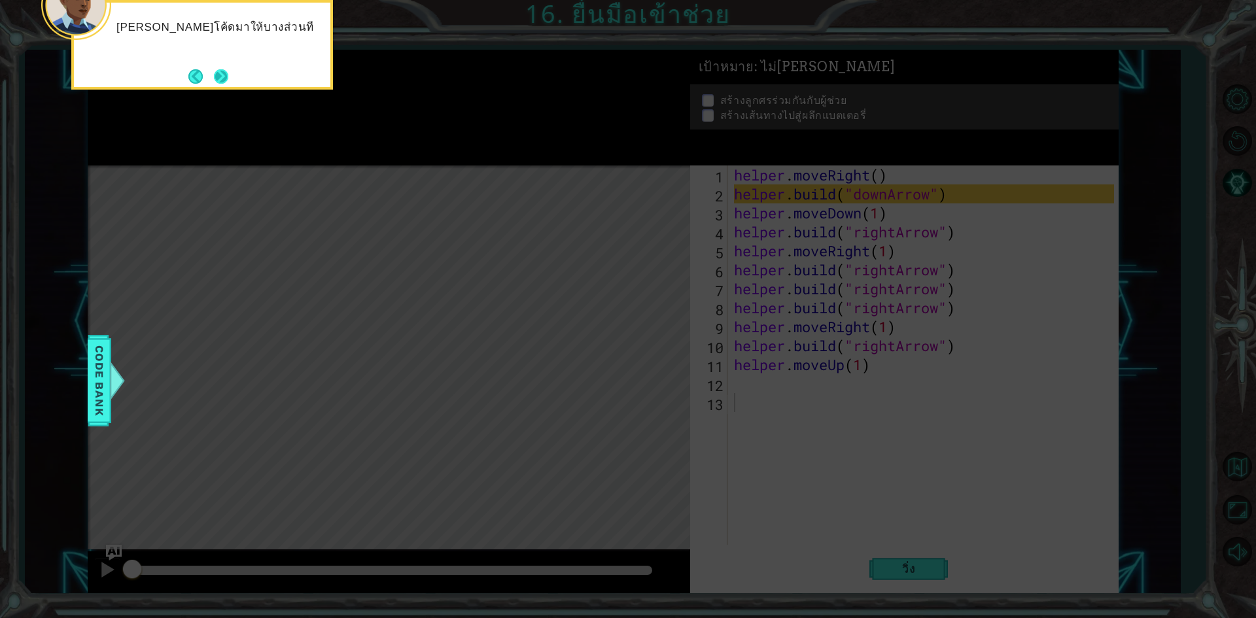
click at [227, 79] on button "Next" at bounding box center [221, 76] width 14 height 14
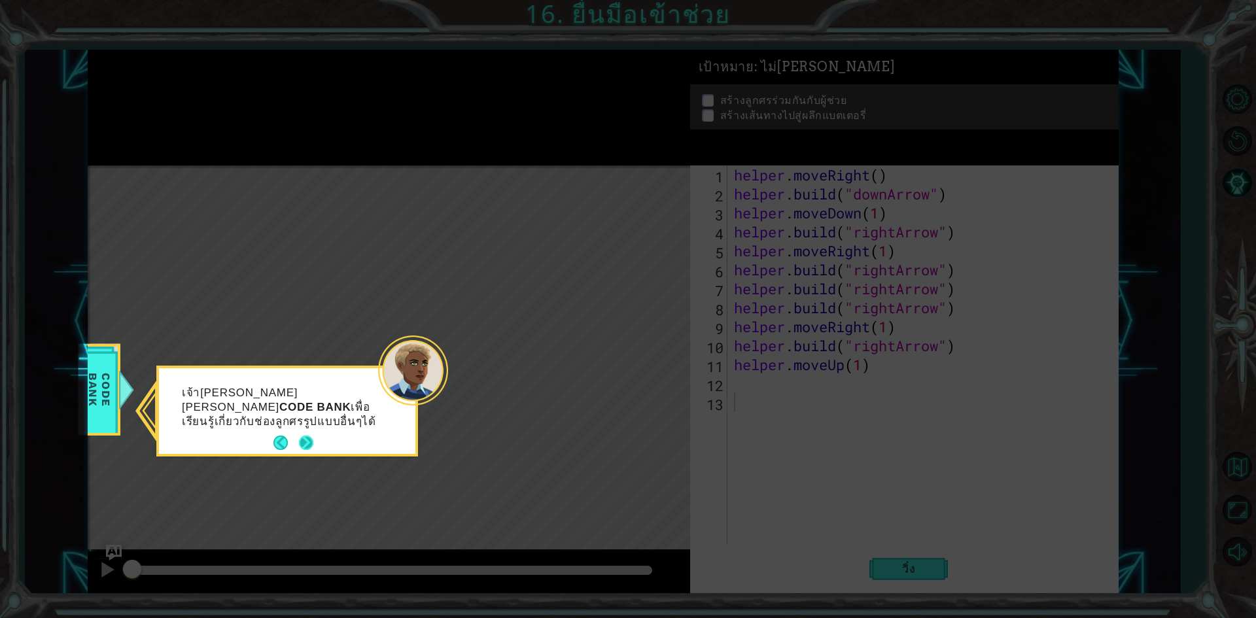
click at [307, 442] on button "Next" at bounding box center [306, 443] width 14 height 14
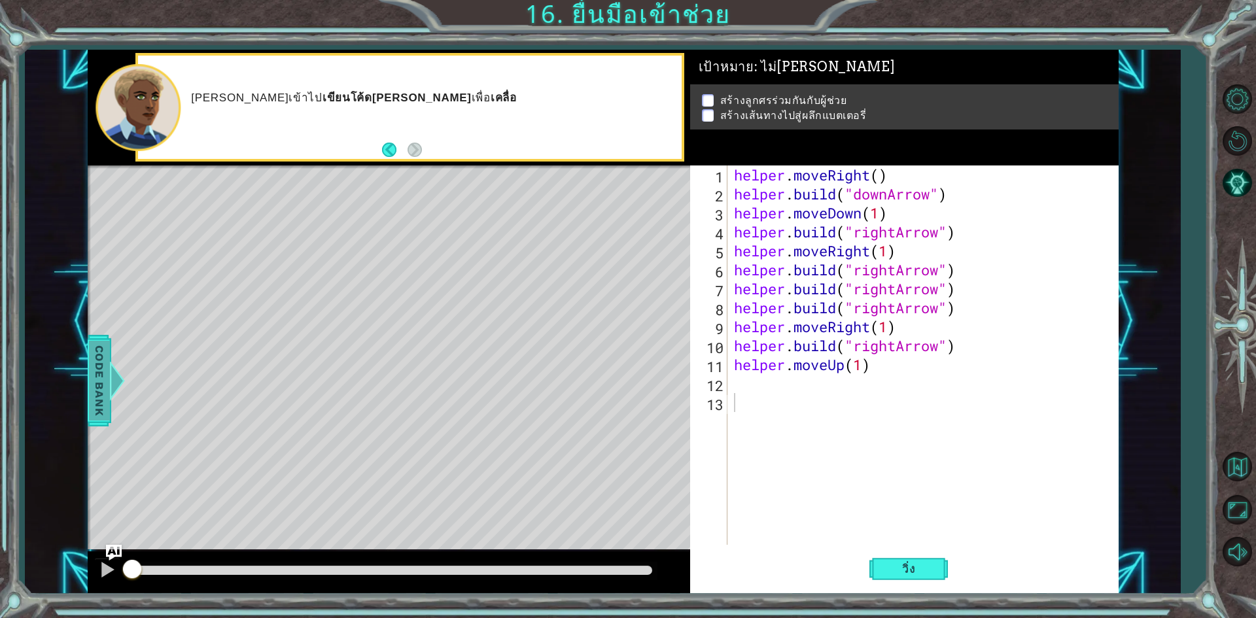
click at [120, 384] on div at bounding box center [117, 380] width 16 height 39
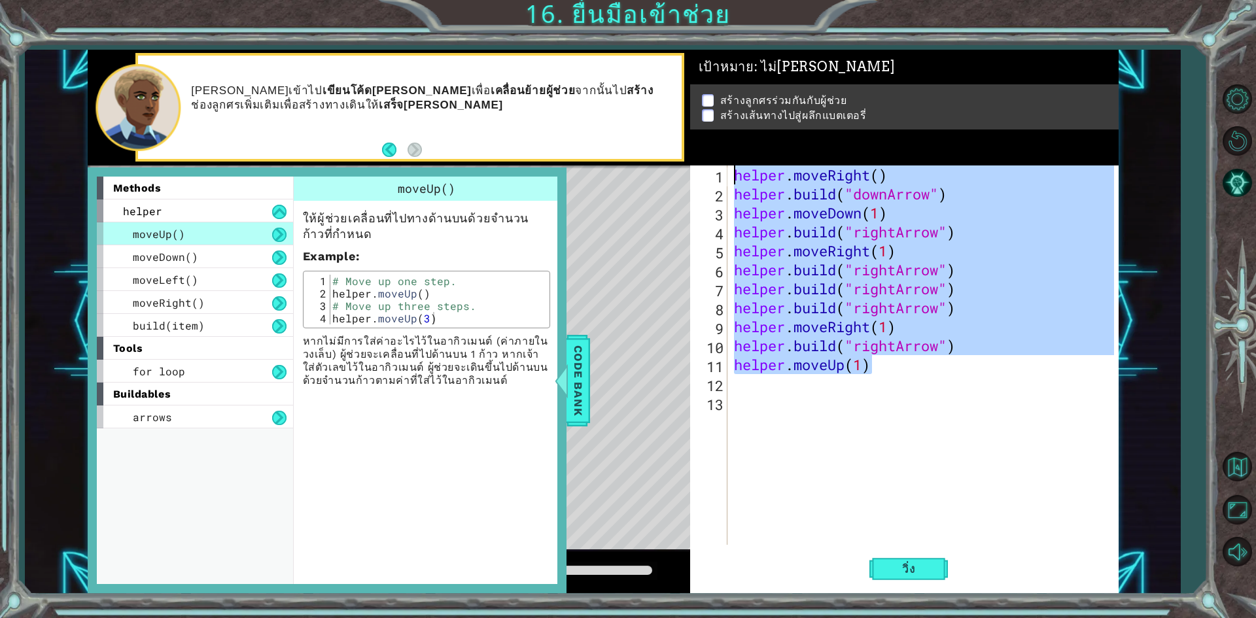
drag, startPoint x: 874, startPoint y: 368, endPoint x: 726, endPoint y: 156, distance: 258.7
click at [726, 156] on div "เป้าหมาย : ไม่สมบูรณ์ สร้างลูกศรร่วมกันกับผู้ช่วย สร้างเส้นทางไปสู่ผลึกแบตเตอรี…" at bounding box center [904, 322] width 428 height 544
type textarea "helper.moveRight() helper.build("downArrow")"
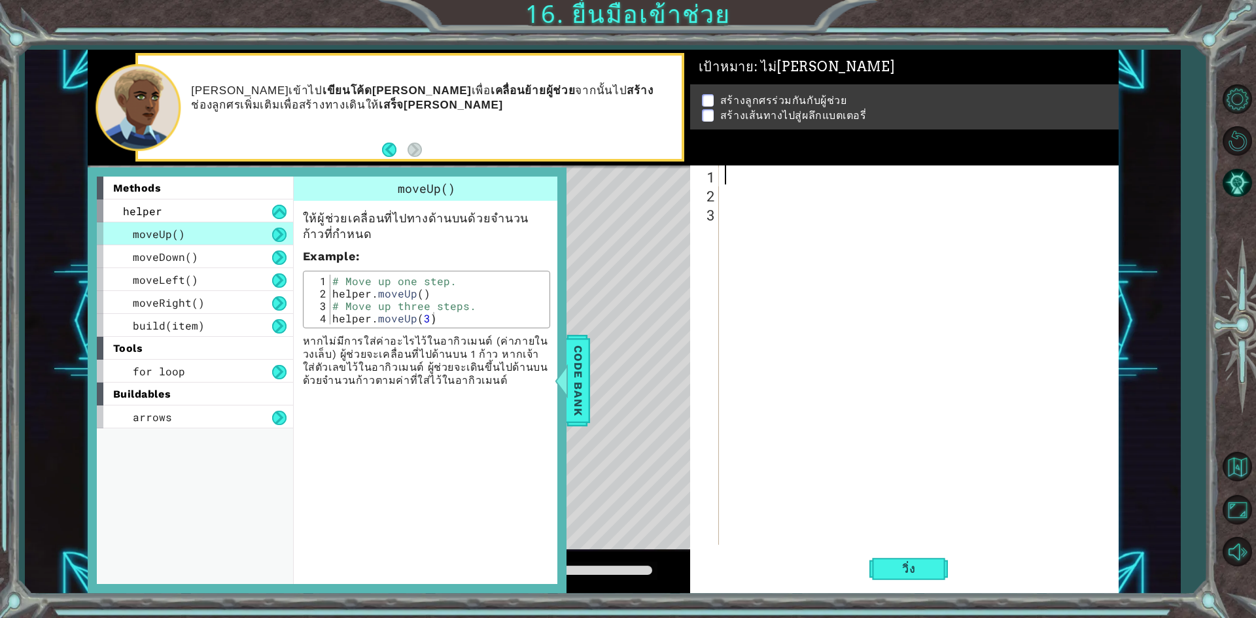
click at [619, 266] on div "Level Map" at bounding box center [390, 357] width 604 height 385
click at [570, 249] on div "Level Map" at bounding box center [390, 357] width 604 height 385
click at [576, 343] on span "Code Bank" at bounding box center [578, 380] width 21 height 80
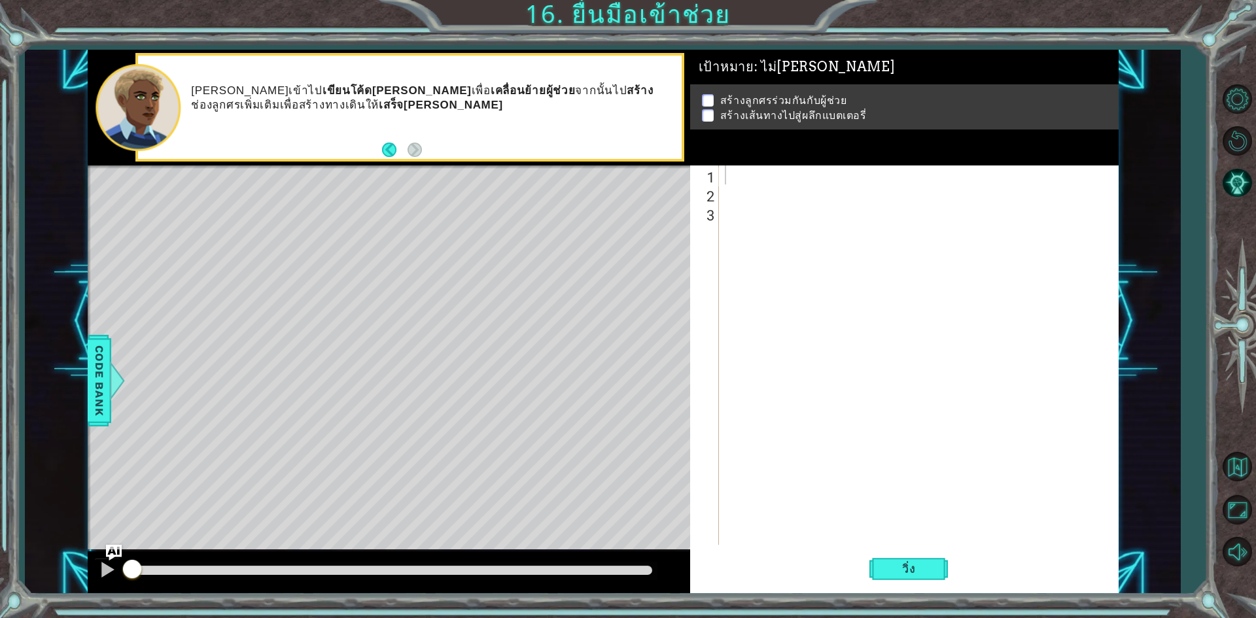
click at [761, 188] on div at bounding box center [921, 373] width 398 height 417
click at [765, 188] on div at bounding box center [921, 373] width 398 height 417
click at [757, 176] on div at bounding box center [921, 373] width 398 height 417
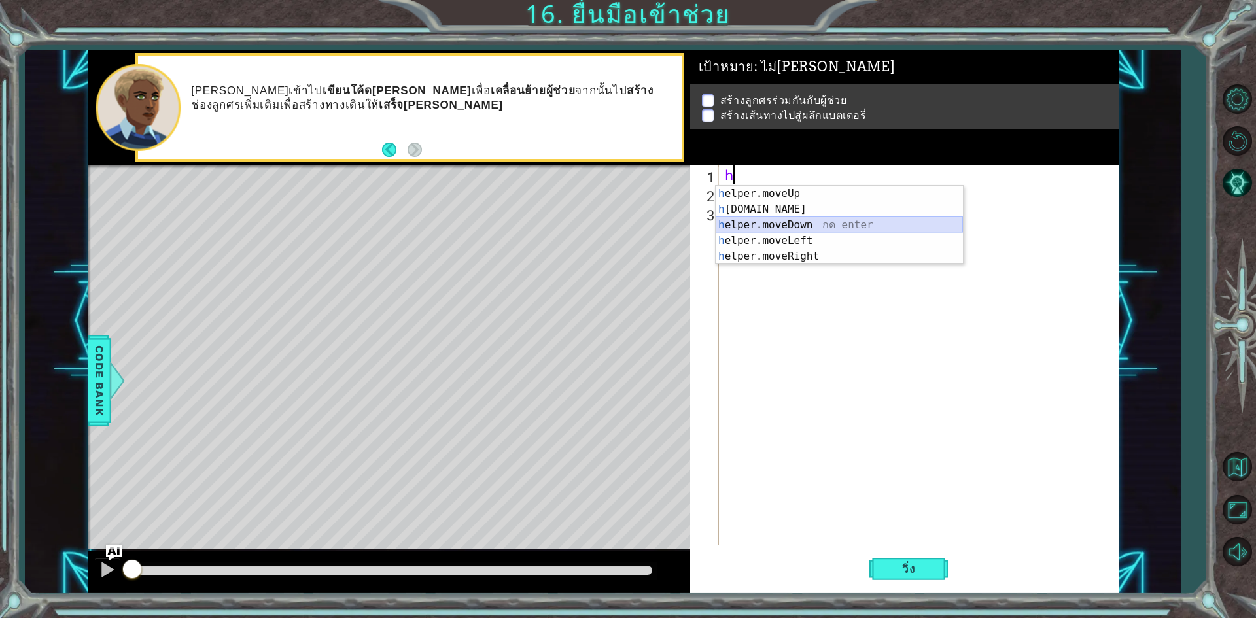
click at [788, 226] on div "h elper.moveUp กด enter h elper.build กด enter h elper.moveDown กด enter h elpe…" at bounding box center [839, 241] width 247 height 110
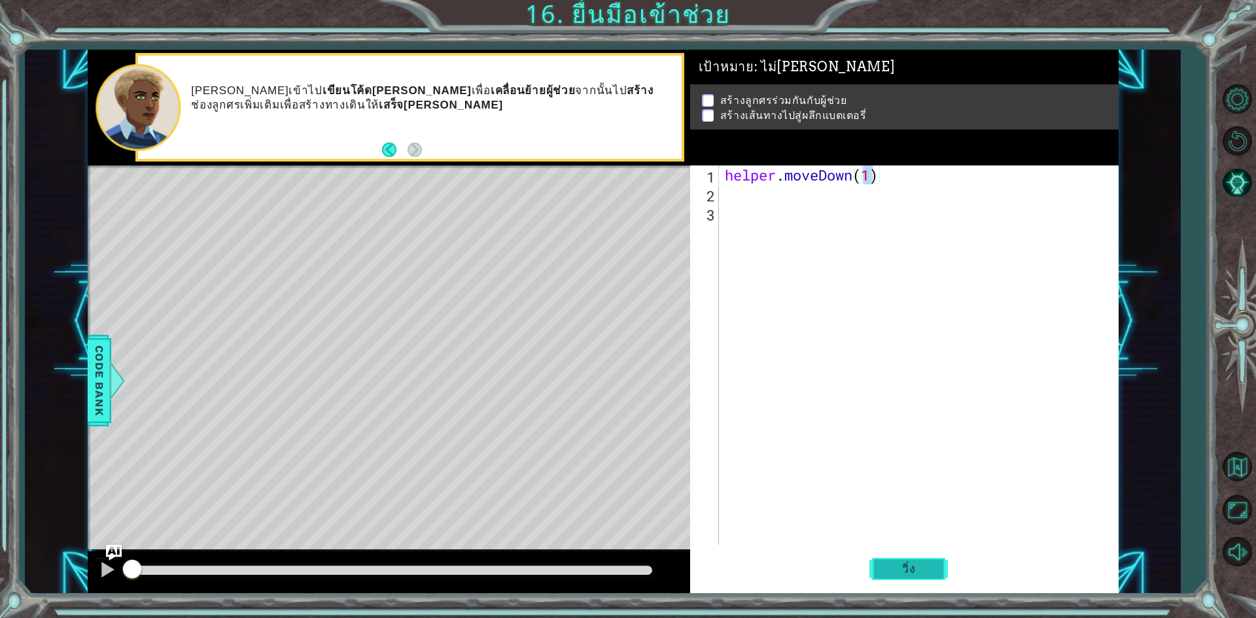
click at [890, 557] on button "วิ่ง" at bounding box center [908, 569] width 78 height 43
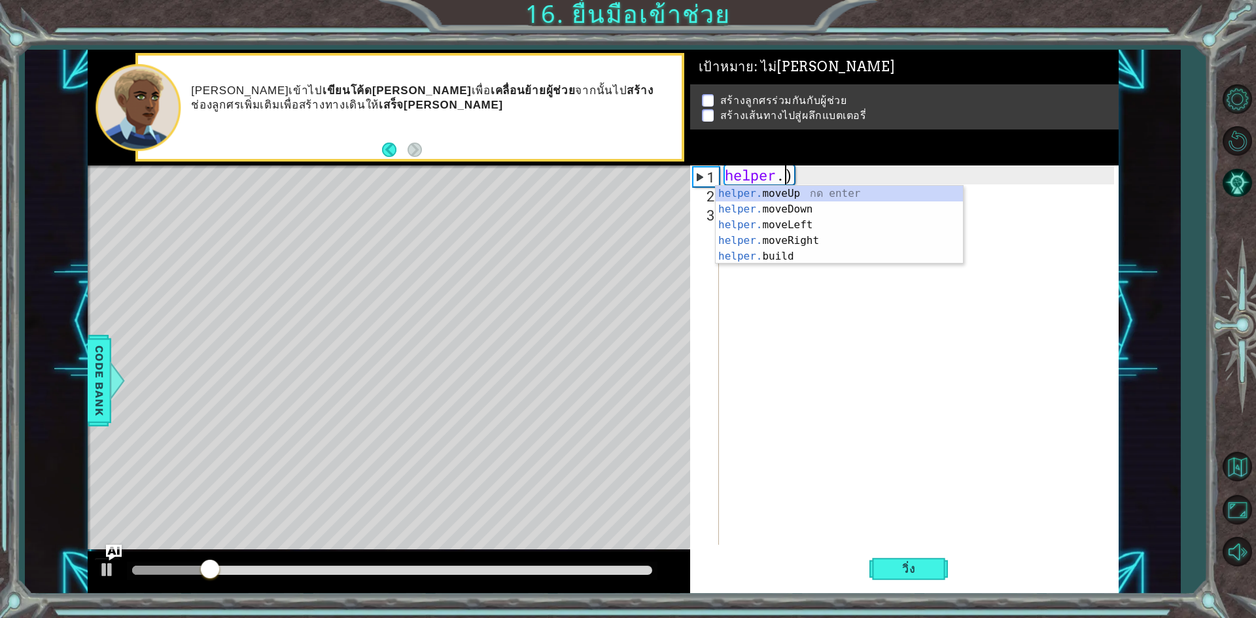
type textarea ")"
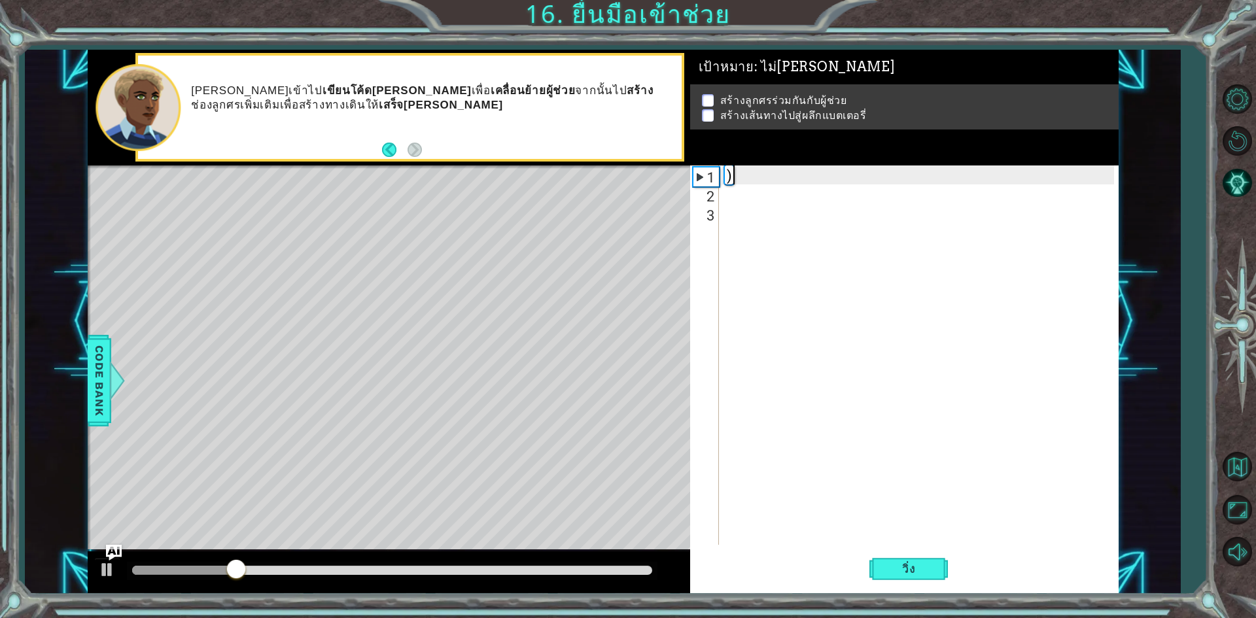
click at [827, 176] on div ")" at bounding box center [921, 373] width 398 height 417
click at [150, 253] on div "Level Map" at bounding box center [390, 357] width 604 height 385
click at [708, 94] on p at bounding box center [708, 100] width 12 height 12
click at [708, 99] on p at bounding box center [708, 100] width 12 height 12
click at [106, 379] on span "Code Bank" at bounding box center [99, 380] width 21 height 80
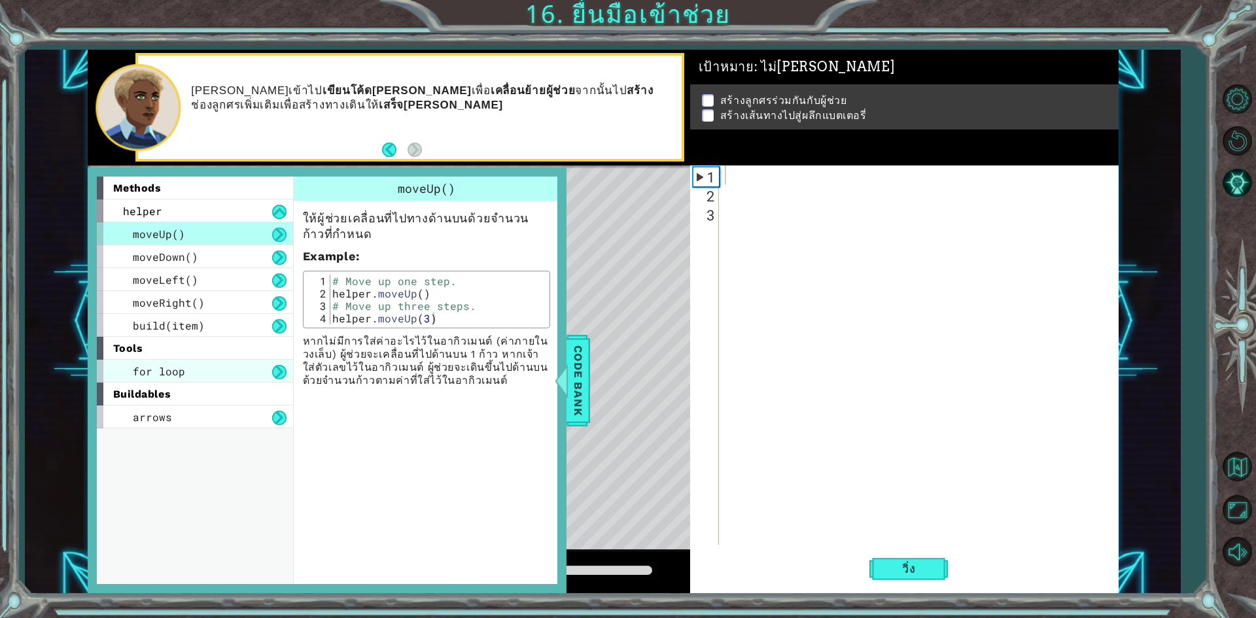
click at [218, 362] on div "for loop" at bounding box center [195, 371] width 196 height 23
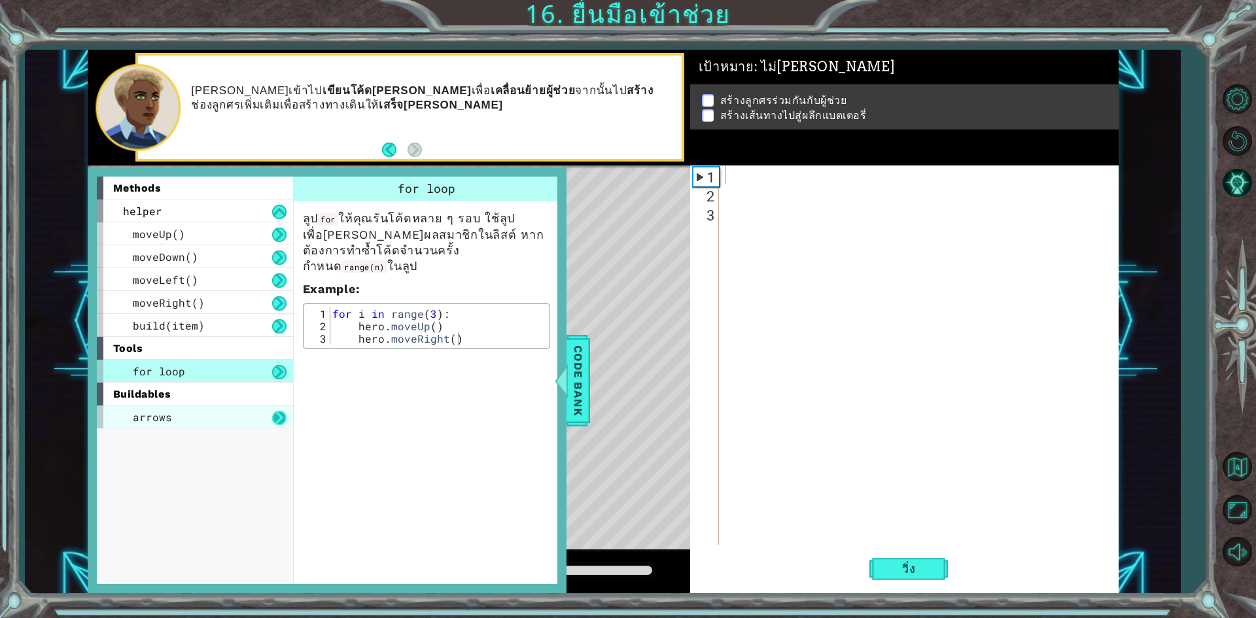
click at [283, 415] on button at bounding box center [279, 418] width 14 height 14
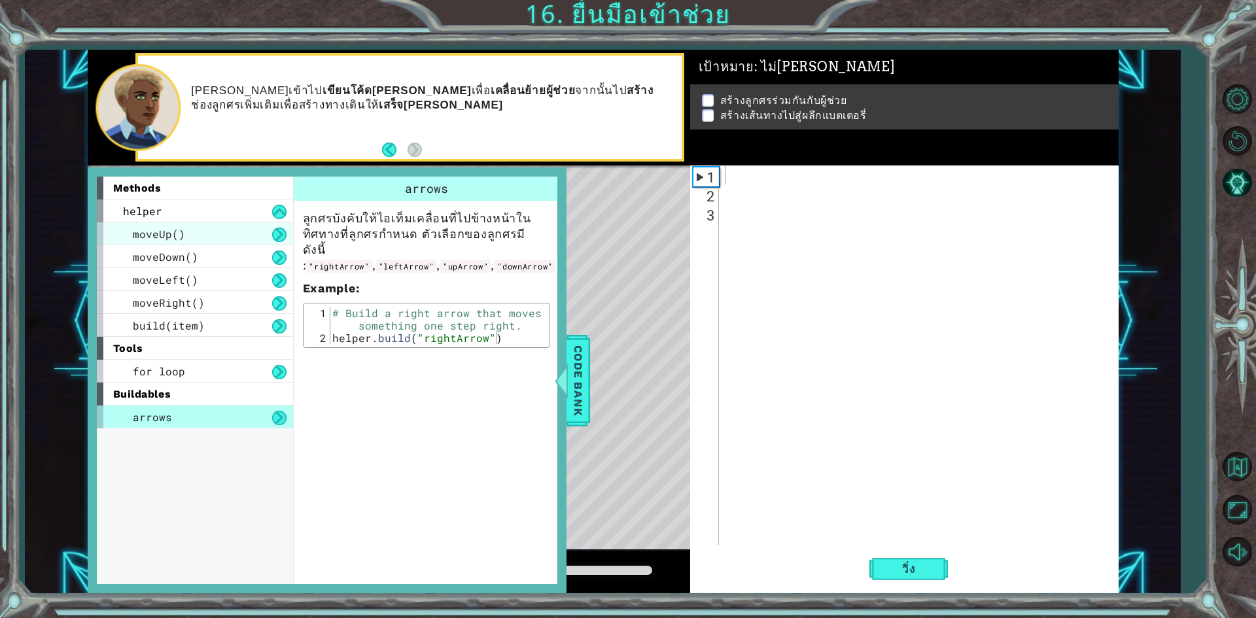
click at [248, 230] on div "moveUp()" at bounding box center [195, 233] width 196 height 23
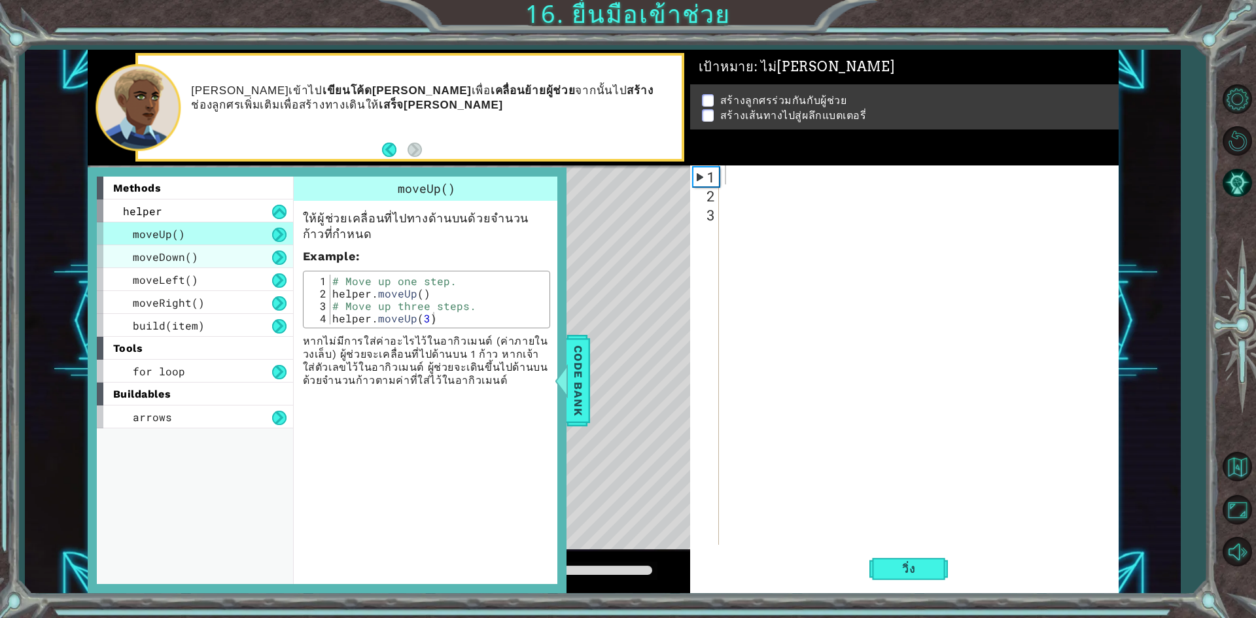
click at [279, 247] on div "moveDown()" at bounding box center [195, 256] width 196 height 23
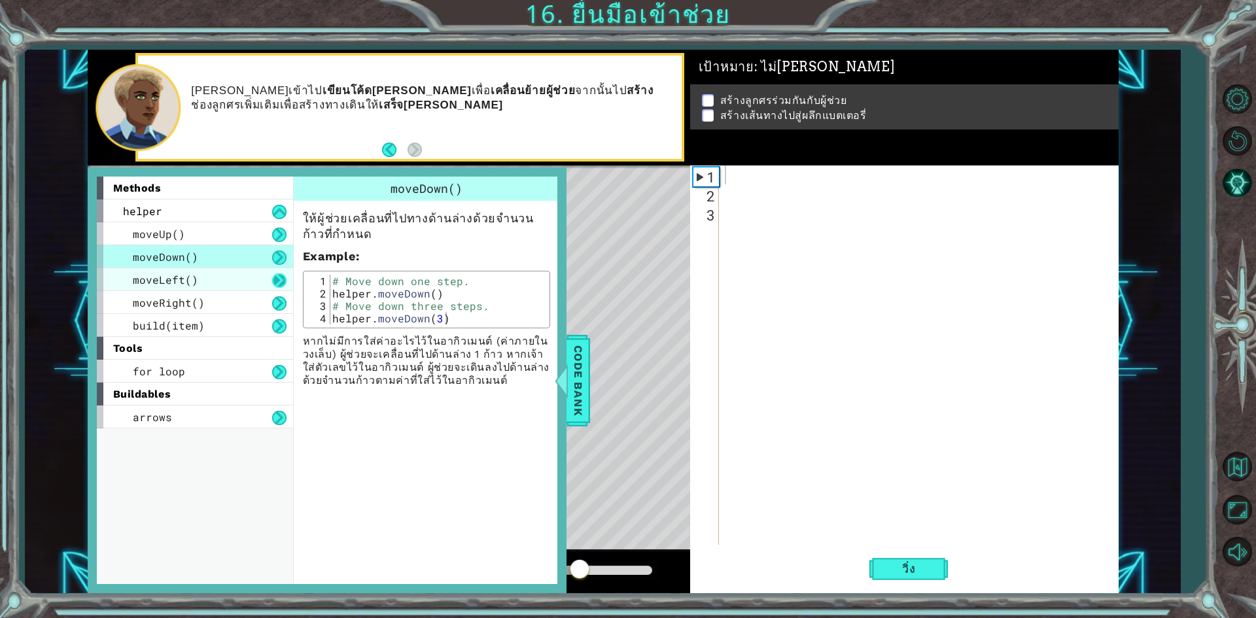
click at [275, 279] on button at bounding box center [279, 280] width 14 height 14
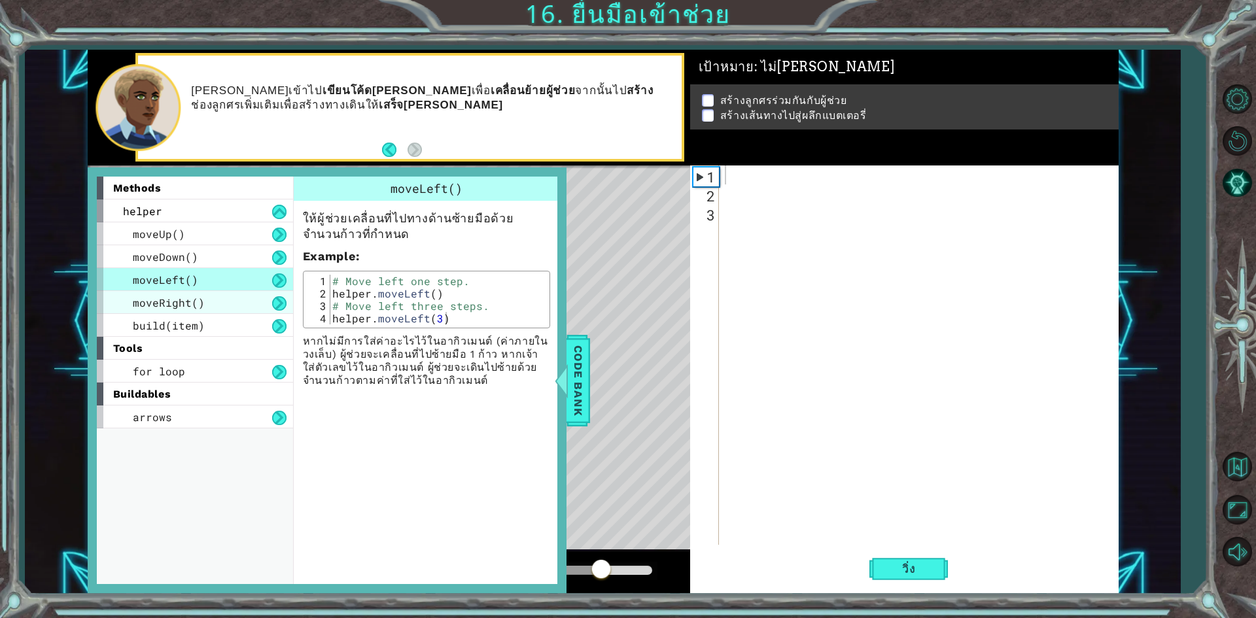
click at [254, 308] on div "moveRight()" at bounding box center [195, 302] width 196 height 23
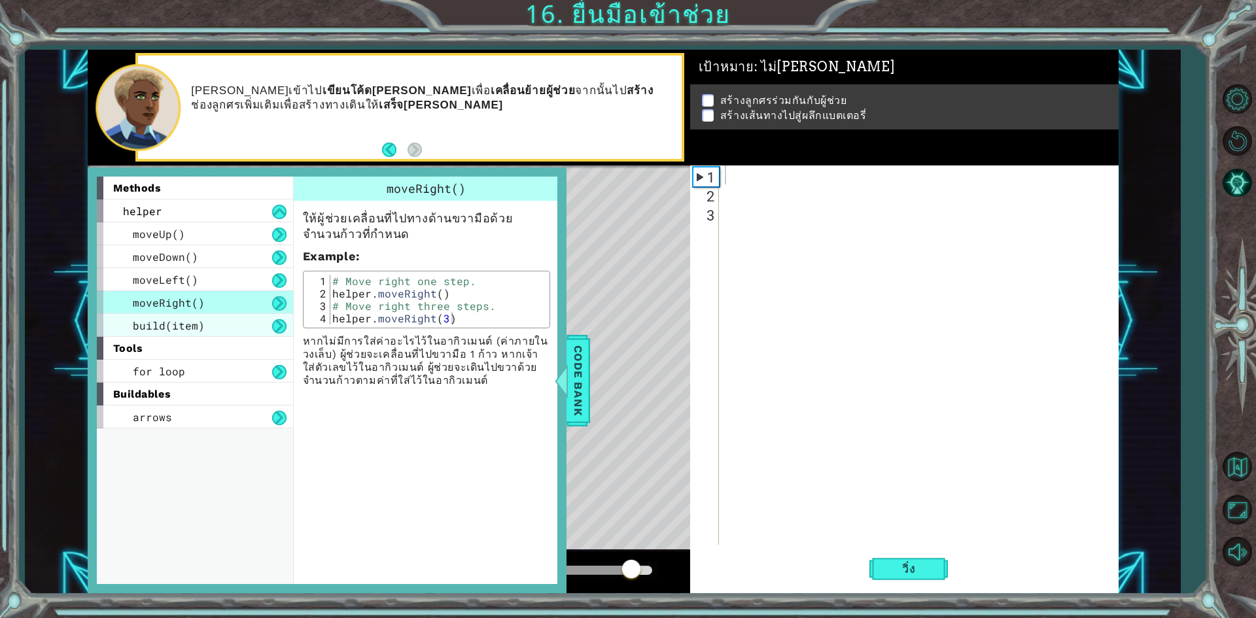
click at [255, 328] on div "build(item)" at bounding box center [195, 325] width 196 height 23
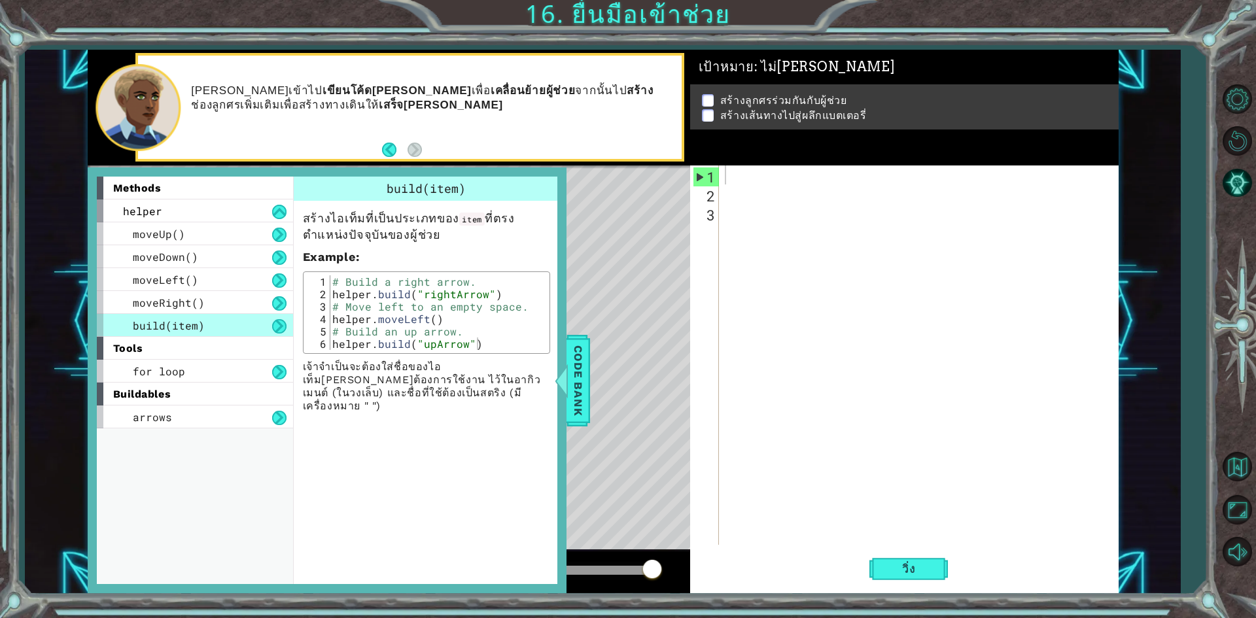
click at [235, 198] on div "methods" at bounding box center [195, 188] width 196 height 23
click at [218, 233] on div "moveUp()" at bounding box center [195, 233] width 196 height 23
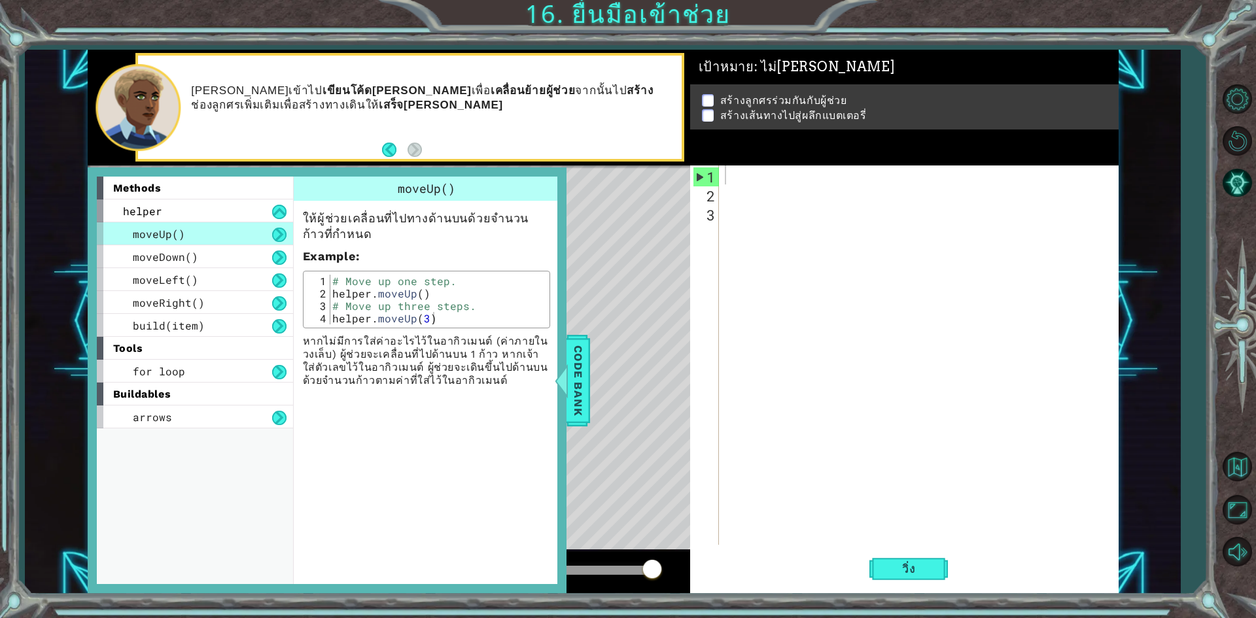
click at [584, 232] on div "Level Map" at bounding box center [390, 357] width 604 height 385
click at [573, 354] on span "Code Bank" at bounding box center [578, 380] width 21 height 80
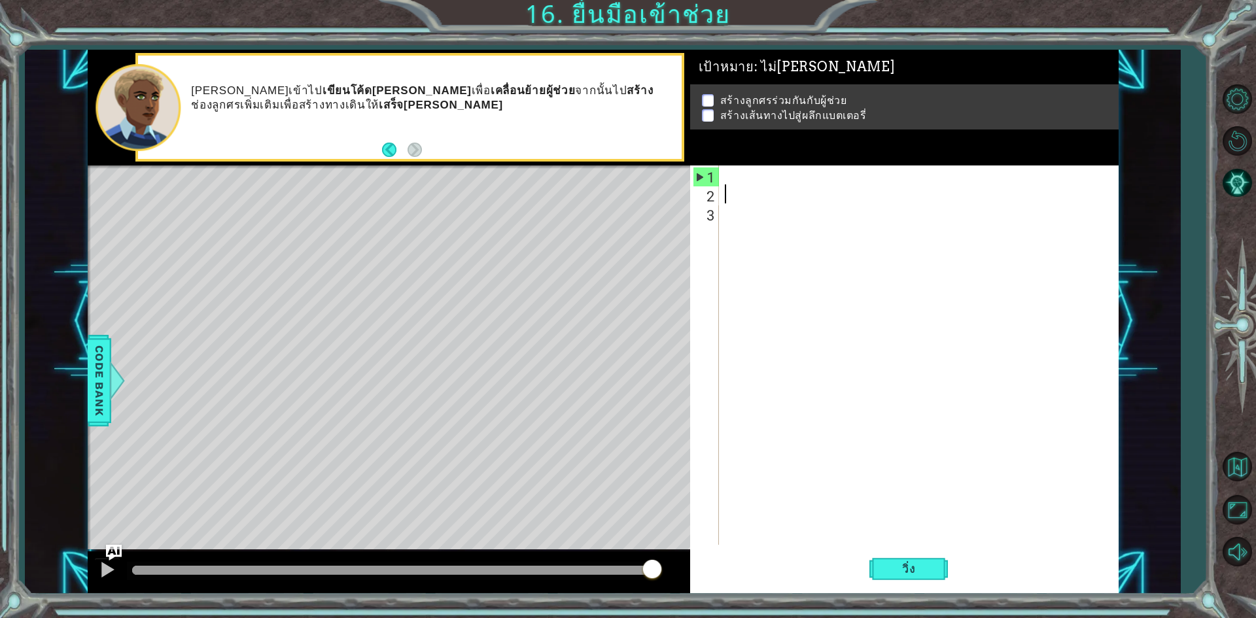
click at [725, 189] on div at bounding box center [921, 373] width 398 height 417
type textarea "h"
click at [750, 173] on div at bounding box center [921, 373] width 398 height 417
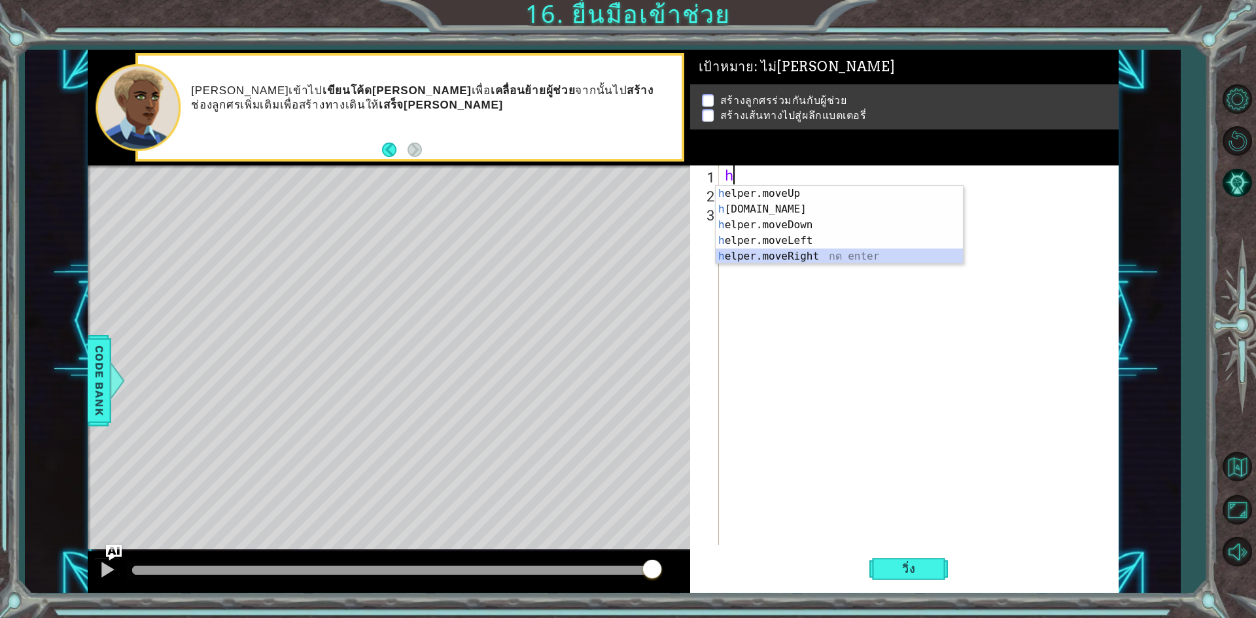
click at [793, 249] on div "h elper.moveUp กด enter h elper.build กด enter h elper.moveDown กด enter h elpe…" at bounding box center [839, 241] width 247 height 110
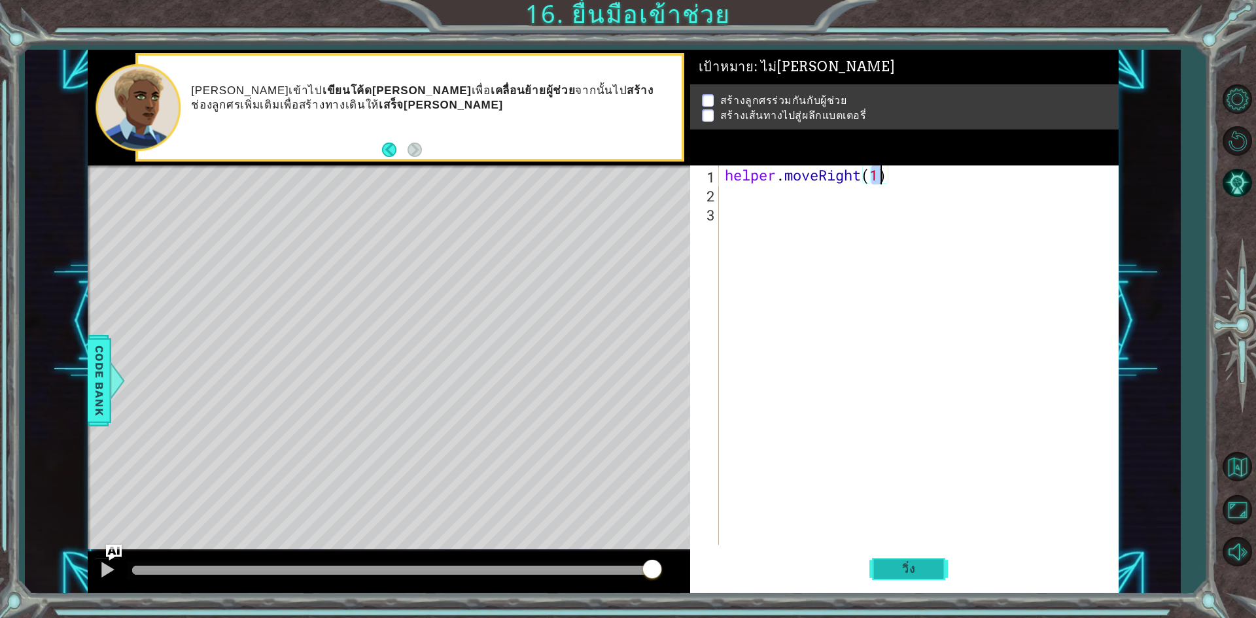
type textarea "helper.moveRight(1)"
drag, startPoint x: 891, startPoint y: 570, endPoint x: 881, endPoint y: 553, distance: 19.6
click at [891, 568] on span "วิ่ง" at bounding box center [908, 568] width 39 height 13
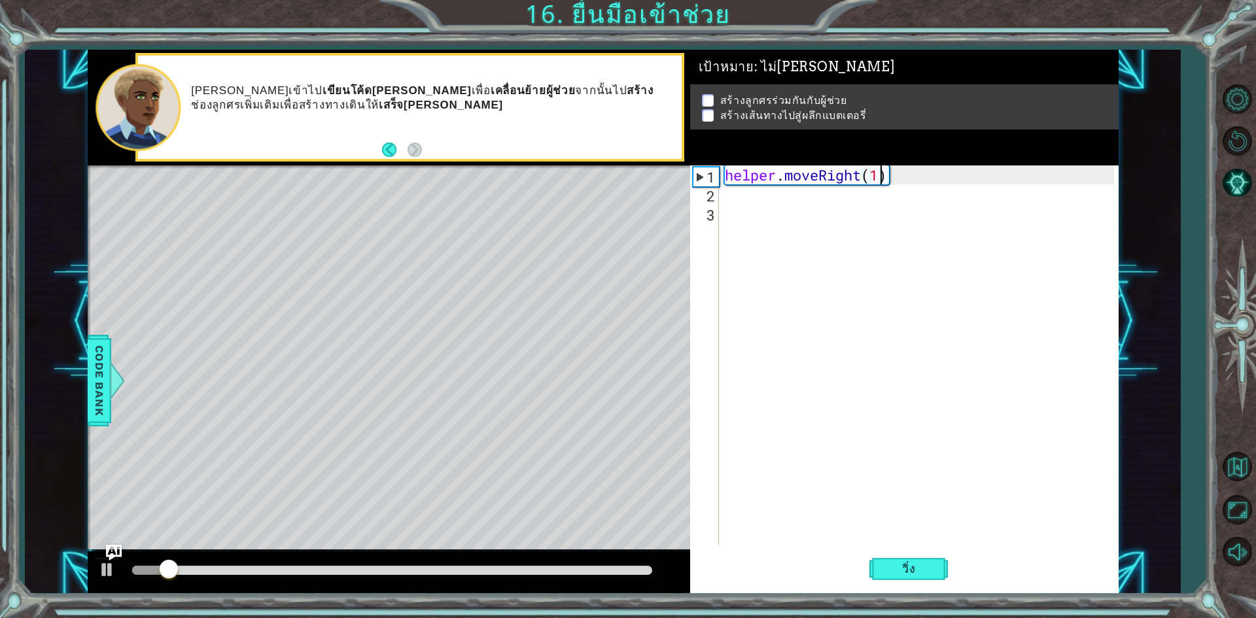
click at [731, 202] on div "helper . moveRight ( 1 )" at bounding box center [921, 373] width 398 height 417
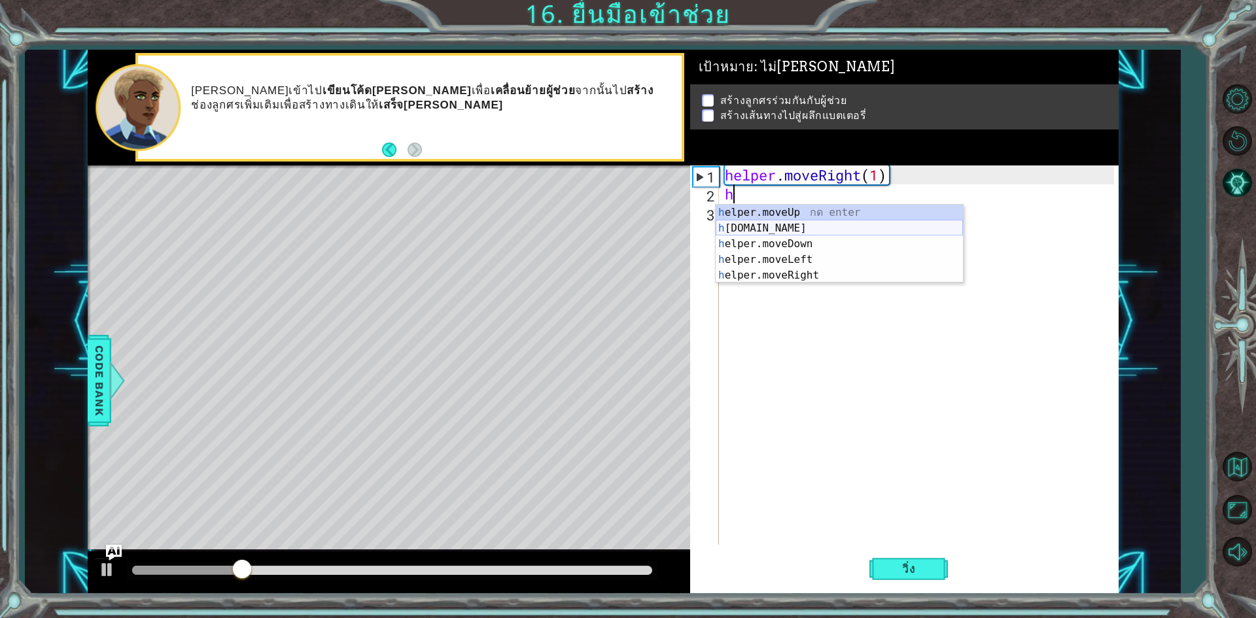
click at [826, 235] on div "h elper.moveUp กด enter h elper.build กด enter h elper.moveDown กด enter h elpe…" at bounding box center [839, 260] width 247 height 110
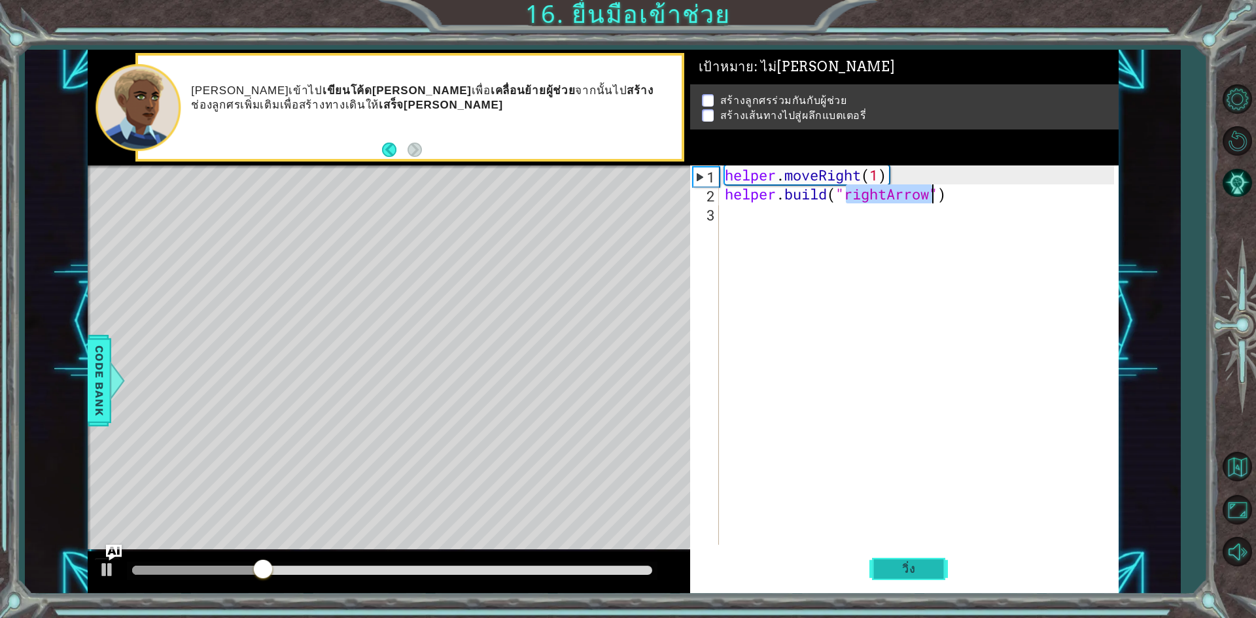
type textarea "[DOMAIN_NAME]("rightArrow")"
drag, startPoint x: 919, startPoint y: 569, endPoint x: 908, endPoint y: 549, distance: 23.1
click at [919, 562] on span "วิ่ง" at bounding box center [908, 568] width 39 height 13
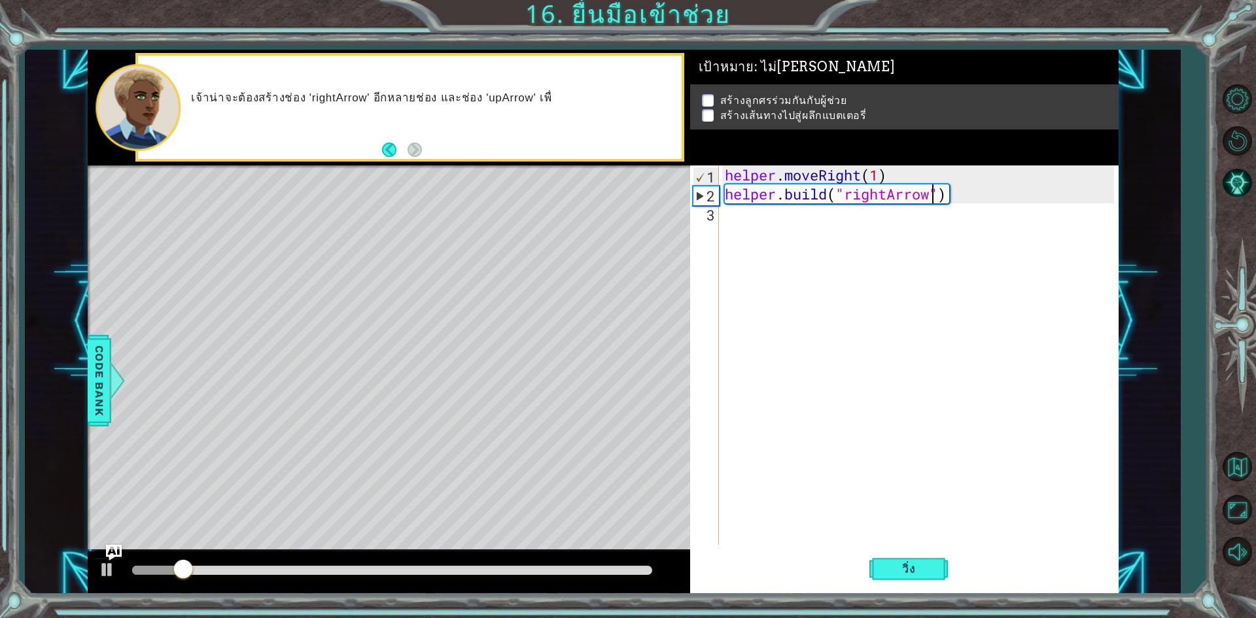
click at [736, 217] on div "helper . moveRight ( 1 ) helper . build ( "rightArrow" )" at bounding box center [921, 373] width 398 height 417
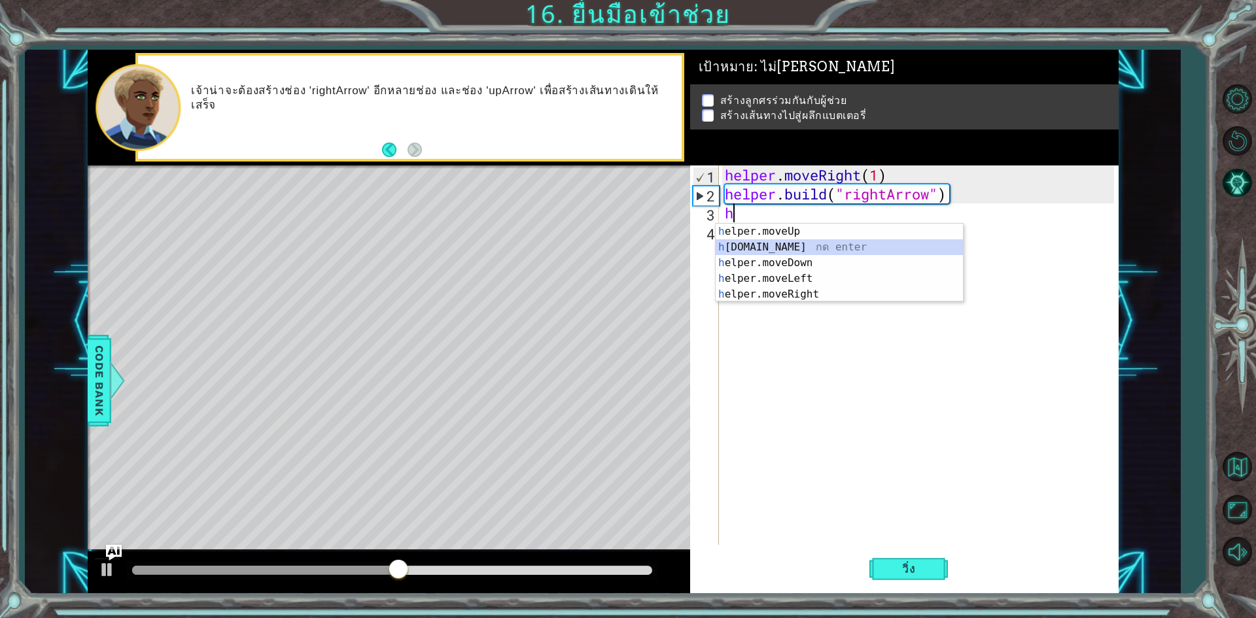
click at [764, 252] on div "h elper.moveUp กด enter h elper.build กด enter h elper.moveDown กด enter h elpe…" at bounding box center [839, 279] width 247 height 110
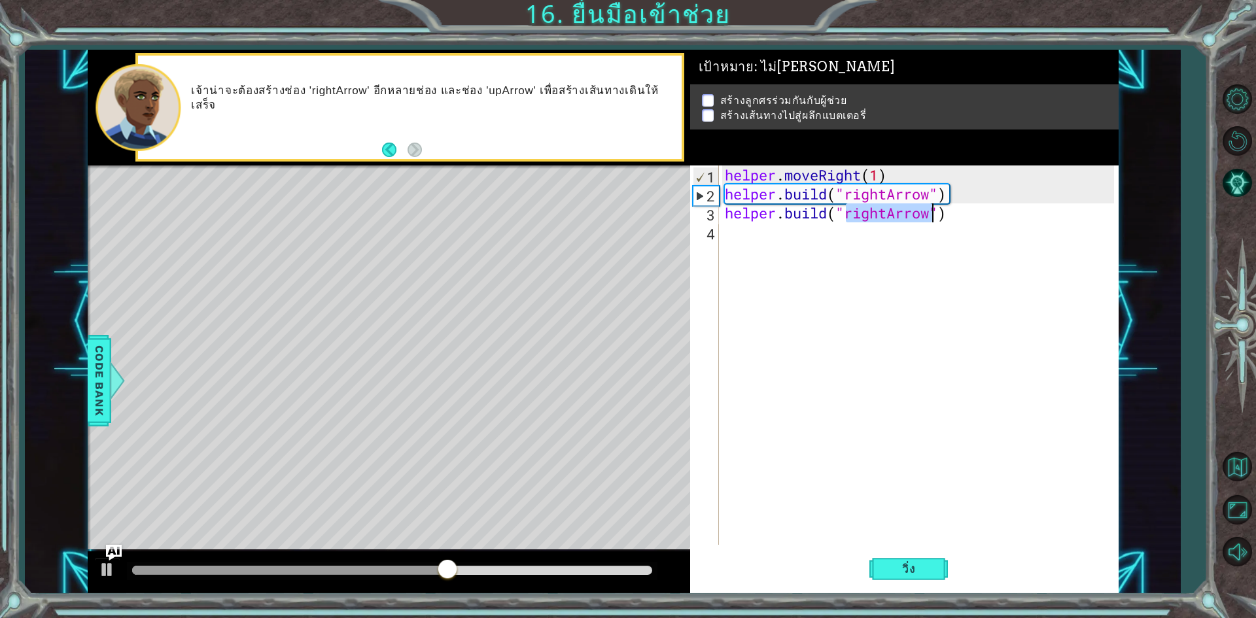
click at [891, 216] on div "helper . moveRight ( 1 ) helper . build ( "rightArrow" ) helper . build ( "righ…" at bounding box center [918, 354] width 392 height 379
type textarea "helper.build("upArrow")"
click at [916, 570] on span "วิ่ง" at bounding box center [908, 568] width 39 height 13
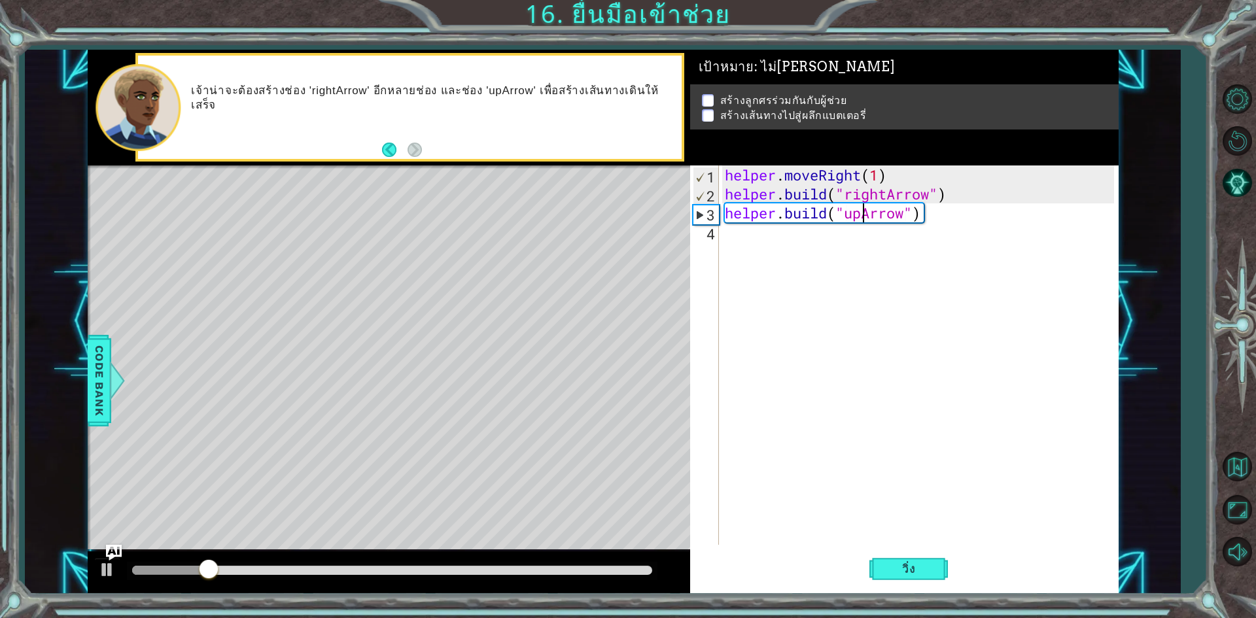
click at [933, 212] on div "helper . moveRight ( 1 ) helper . build ( "rightArrow" ) helper . build ( "upAr…" at bounding box center [921, 373] width 398 height 417
click at [847, 241] on div "helper . moveRight ( 1 ) helper . build ( "rightArrow" ) helper . build ( "upAr…" at bounding box center [921, 373] width 398 height 417
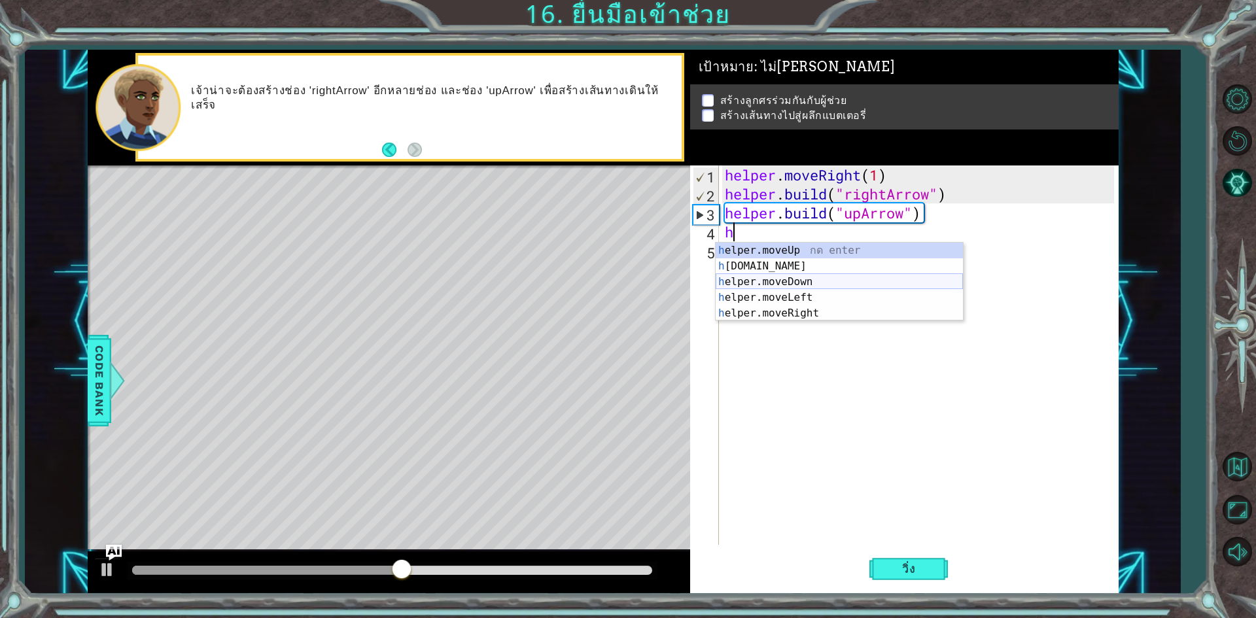
click at [814, 275] on div "h elper.moveUp กด enter h elper.build กด enter h elper.moveDown กด enter h elpe…" at bounding box center [839, 298] width 247 height 110
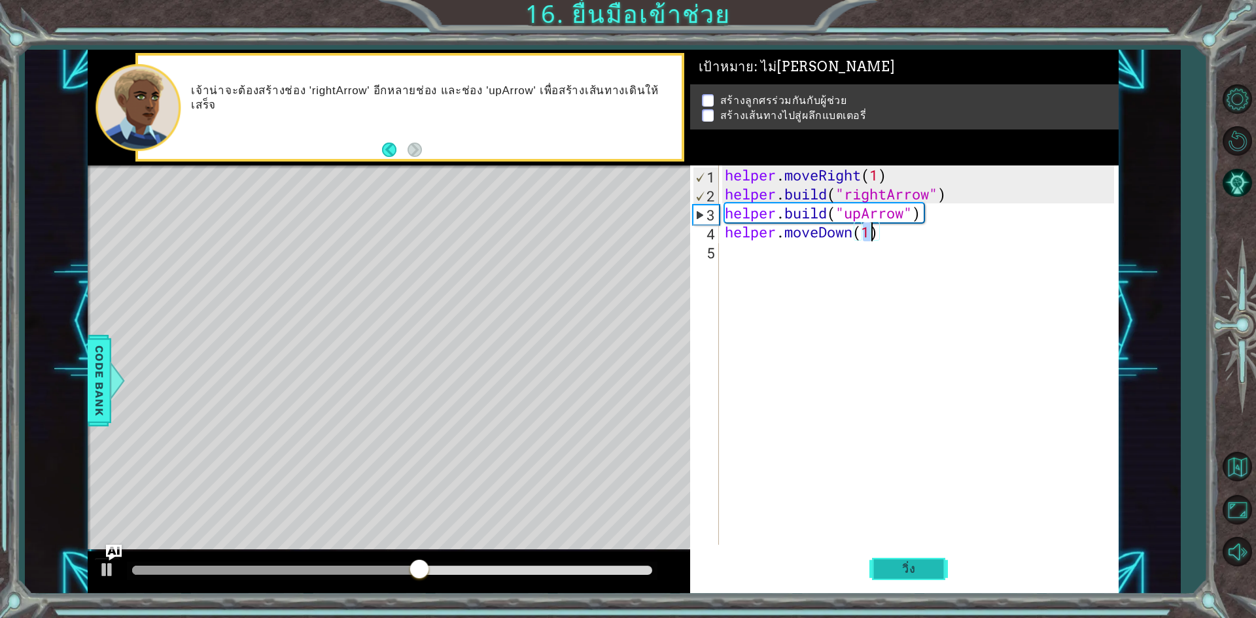
type textarea "helper.moveDown(1)"
drag, startPoint x: 904, startPoint y: 561, endPoint x: 890, endPoint y: 544, distance: 22.4
click at [904, 561] on button "วิ่ง" at bounding box center [908, 569] width 78 height 43
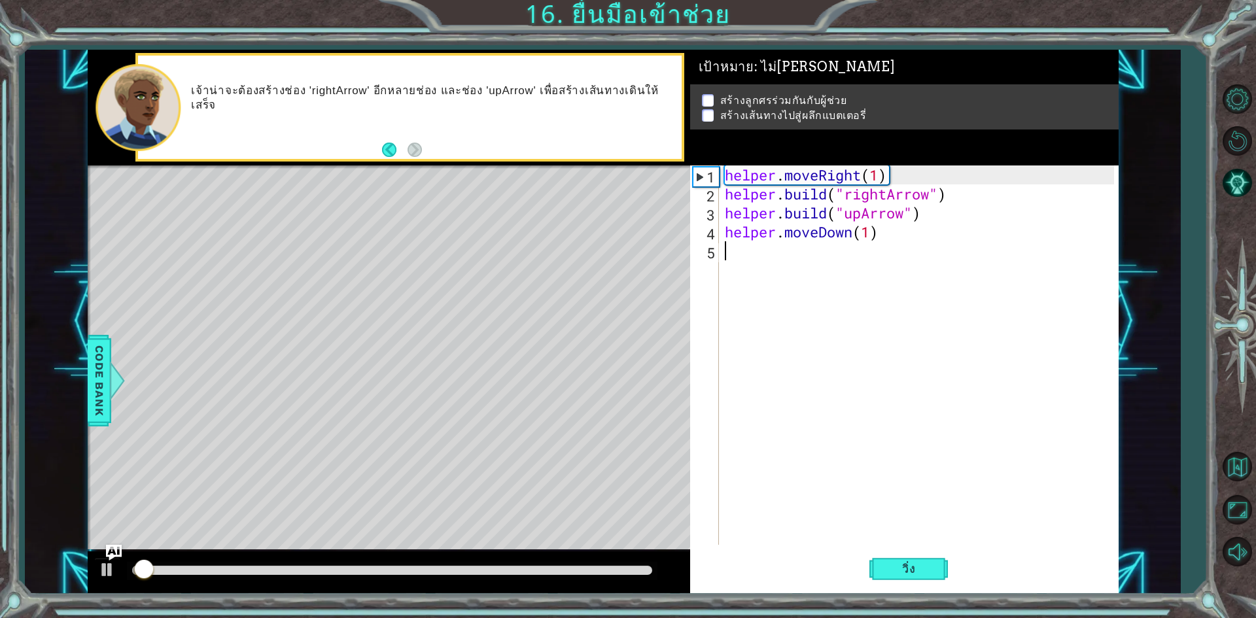
click at [785, 258] on div "helper . moveRight ( 1 ) helper . build ( "rightArrow" ) helper . build ( "upAr…" at bounding box center [921, 373] width 398 height 417
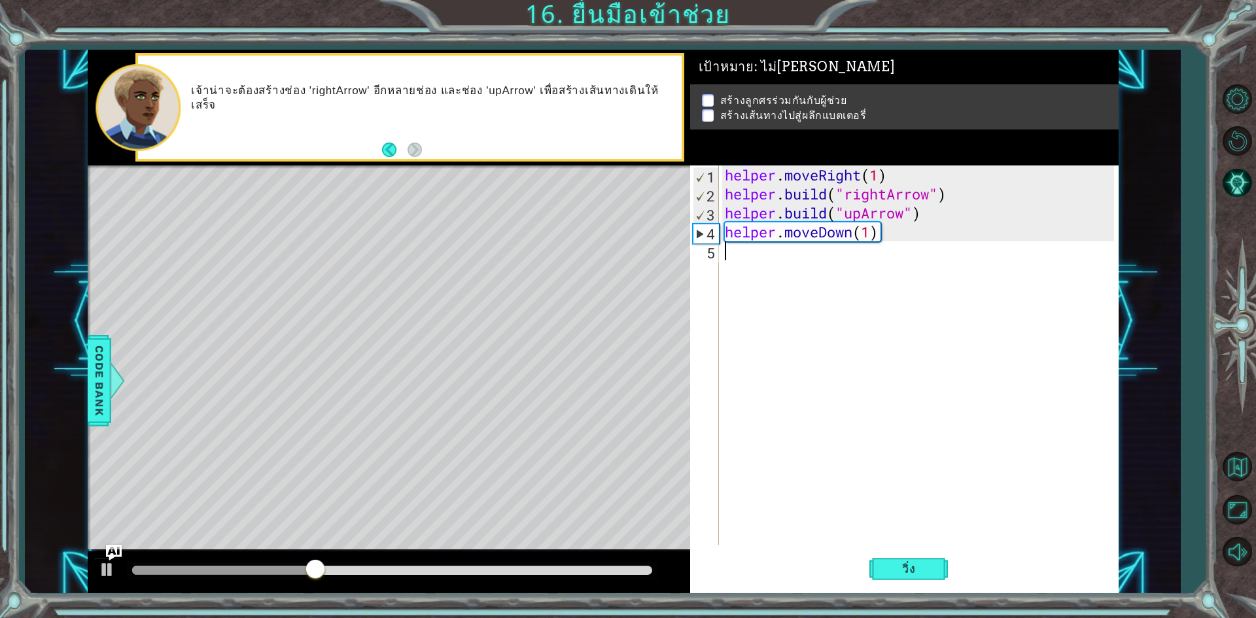
click at [905, 231] on div "helper . moveRight ( 1 ) helper . build ( "rightArrow" ) helper . build ( "upAr…" at bounding box center [921, 373] width 398 height 417
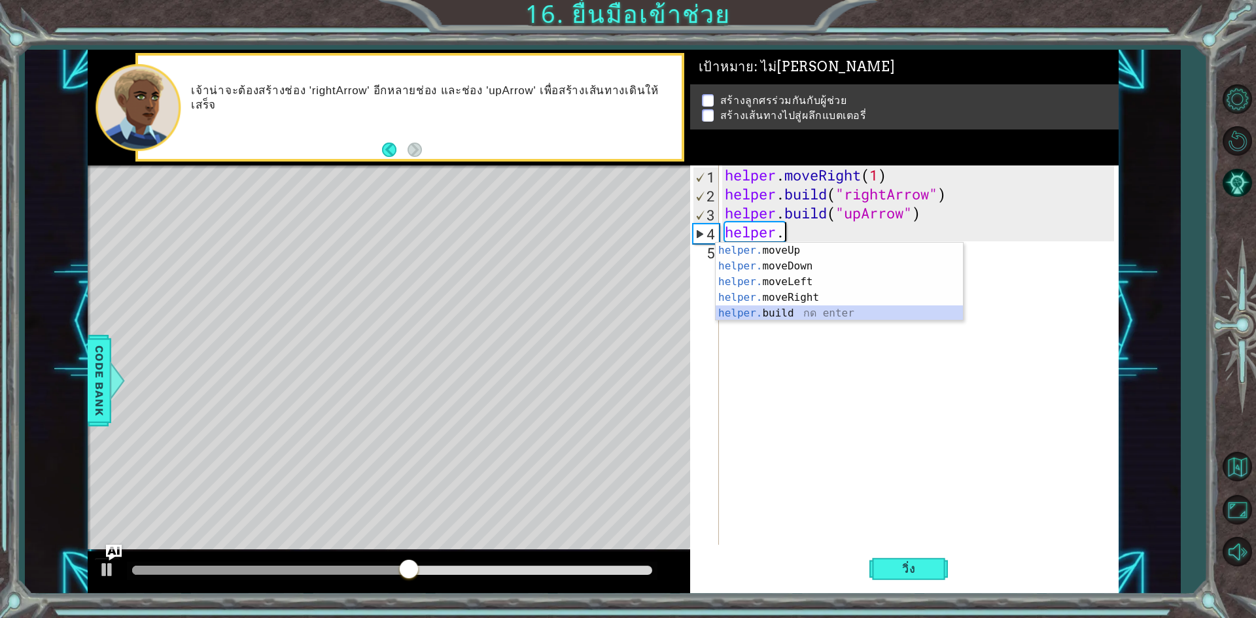
drag, startPoint x: 854, startPoint y: 311, endPoint x: 855, endPoint y: 297, distance: 13.8
click at [854, 309] on div "helper. moveUp กด enter helper. moveDown กด enter helper. moveLeft กด enter hel…" at bounding box center [839, 298] width 247 height 110
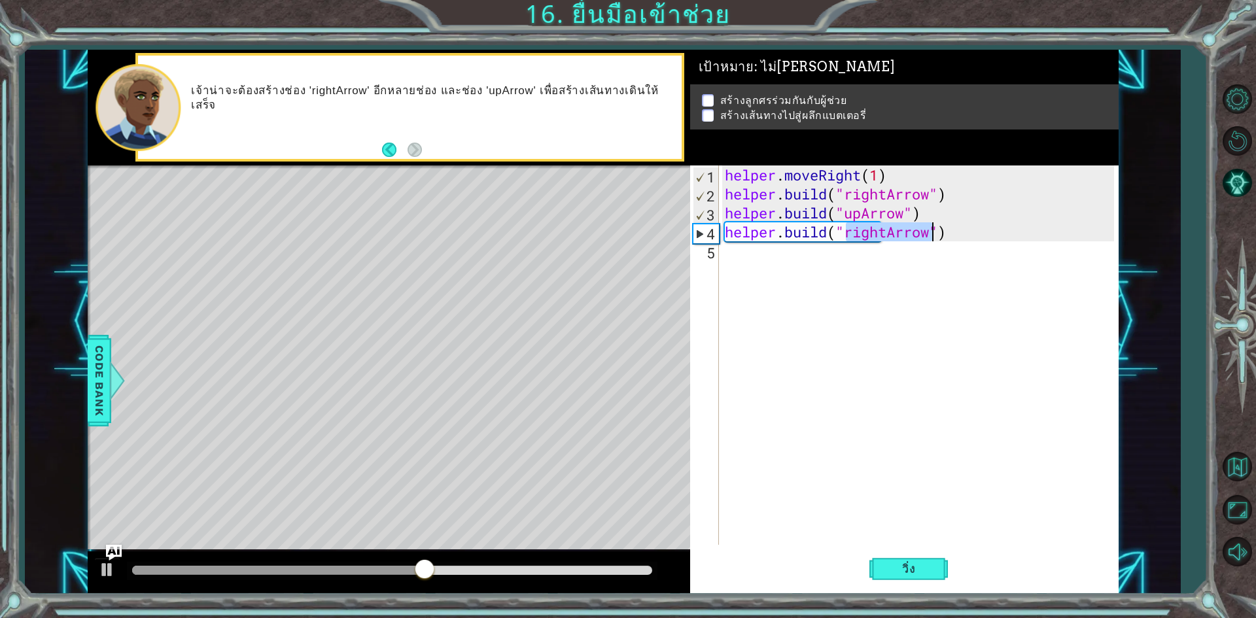
click at [882, 232] on div "helper . moveRight ( 1 ) helper . build ( "rightArrow" ) helper . build ( "upAr…" at bounding box center [918, 354] width 392 height 379
click at [886, 233] on div "helper . moveRight ( 1 ) helper . build ( "rightArrow" ) helper . build ( "upAr…" at bounding box center [921, 373] width 398 height 417
type textarea "helper.build("upArrow")"
click at [901, 563] on span "วิ่ง" at bounding box center [908, 568] width 39 height 13
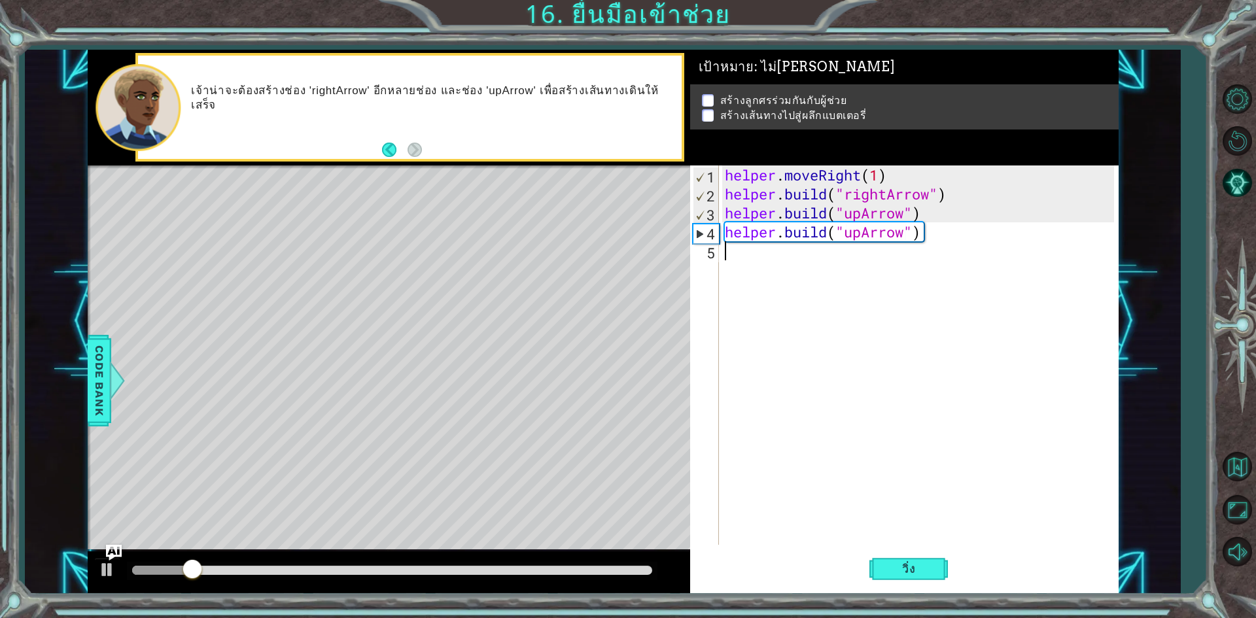
click at [793, 259] on div "helper . moveRight ( 1 ) helper . build ( "rightArrow" ) helper . build ( "upAr…" at bounding box center [921, 373] width 398 height 417
click at [930, 239] on div "helper . moveRight ( 1 ) helper . build ( "rightArrow" ) helper . build ( "upAr…" at bounding box center [921, 373] width 398 height 417
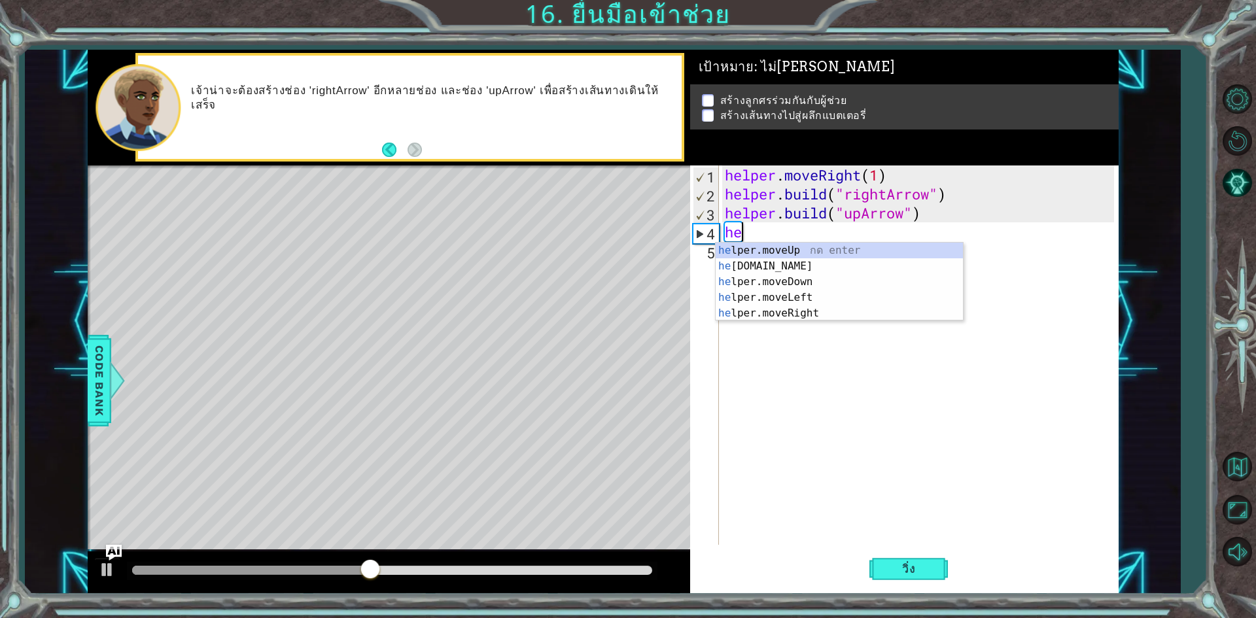
type textarea "h"
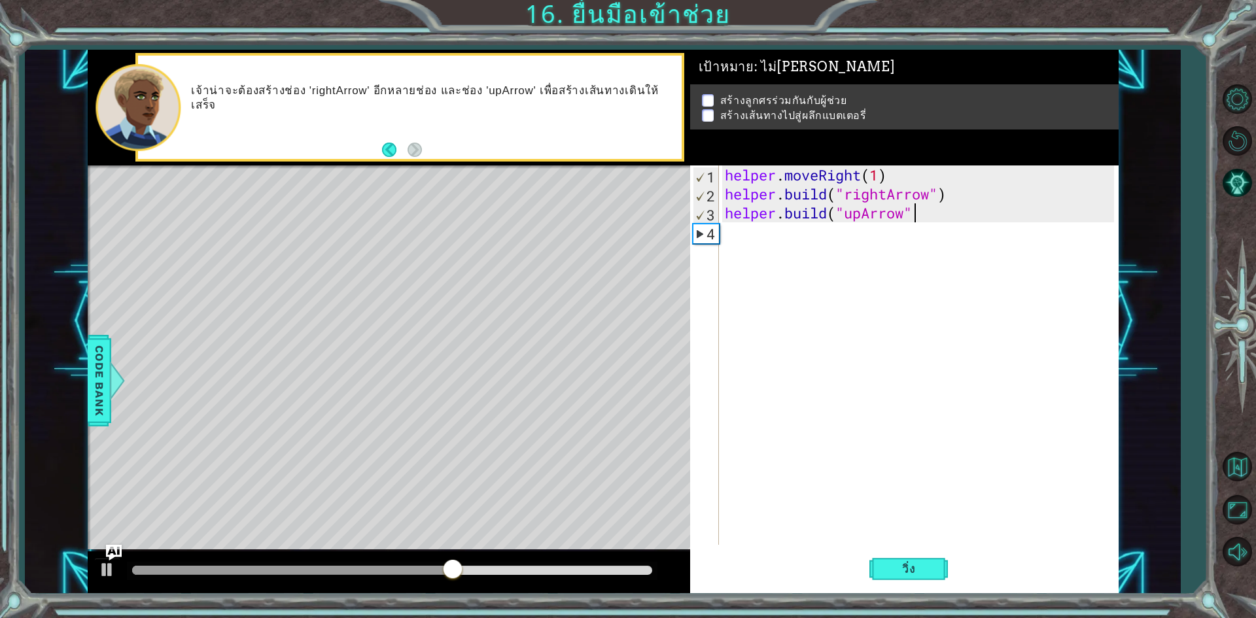
type textarea "helper.build("upArrow")"
click at [922, 243] on div "helper . moveRight ( 1 ) helper . build ( "rightArrow" ) helper . build ( "upAr…" at bounding box center [921, 373] width 398 height 417
type textarea "h"
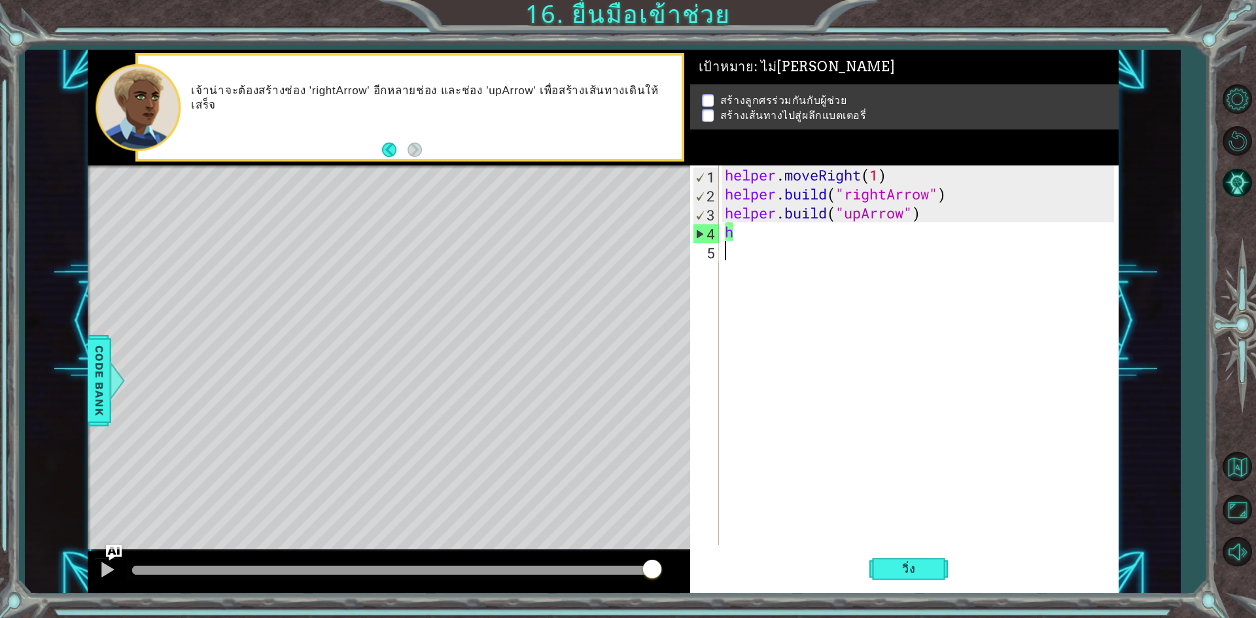
click at [817, 345] on div "helper . moveRight ( 1 ) helper . build ( "rightArrow" ) helper . build ( "upAr…" at bounding box center [921, 373] width 398 height 417
click at [748, 245] on div "helper . moveRight ( 1 ) helper . build ( "rightArrow" ) helper . build ( "upAr…" at bounding box center [921, 373] width 398 height 417
click at [741, 222] on div "helper . moveRight ( 1 ) helper . build ( "rightArrow" ) helper . build ( "upAr…" at bounding box center [921, 373] width 398 height 417
click at [741, 232] on div "helper . moveRight ( 1 ) helper . build ( "rightArrow" ) helper . build ( "upAr…" at bounding box center [921, 373] width 398 height 417
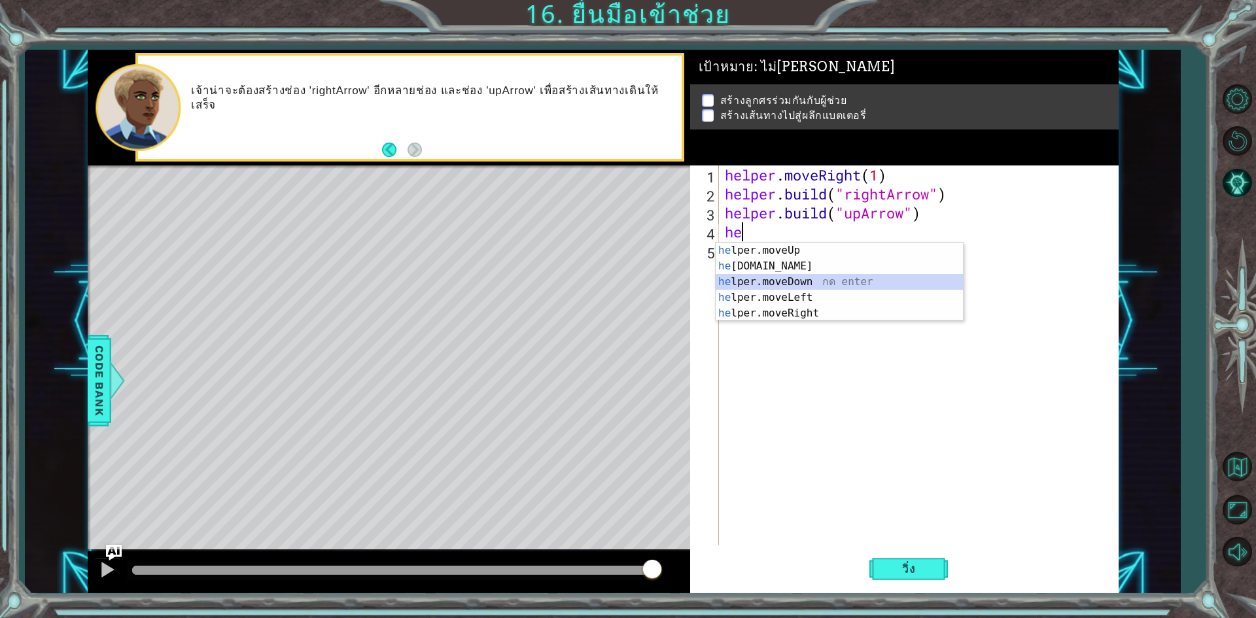
click at [811, 281] on div "he lper.moveUp กด enter he lper.build กด enter he lper.moveDown กด enter he lpe…" at bounding box center [839, 298] width 247 height 110
type textarea "helper.moveDown(1)"
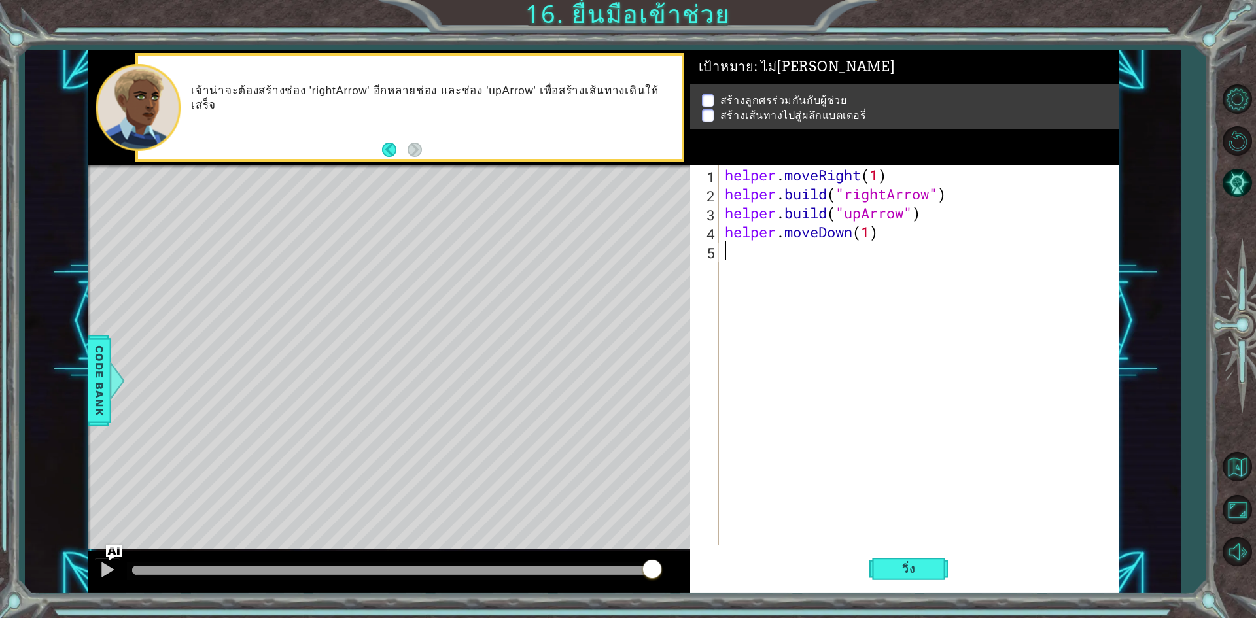
click at [770, 254] on div "helper . moveRight ( 1 ) helper . build ( "rightArrow" ) helper . build ( "upAr…" at bounding box center [921, 373] width 398 height 417
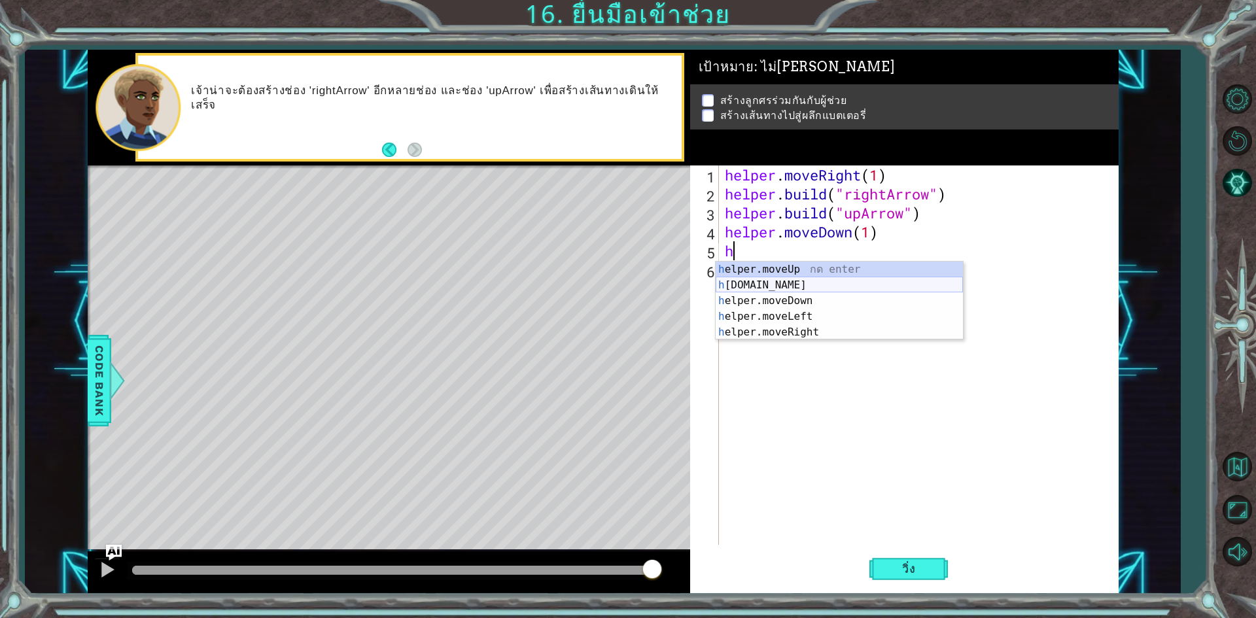
click at [791, 286] on div "h elper.moveUp กด enter h elper.build กด enter h elper.moveDown กด enter h elpe…" at bounding box center [839, 317] width 247 height 110
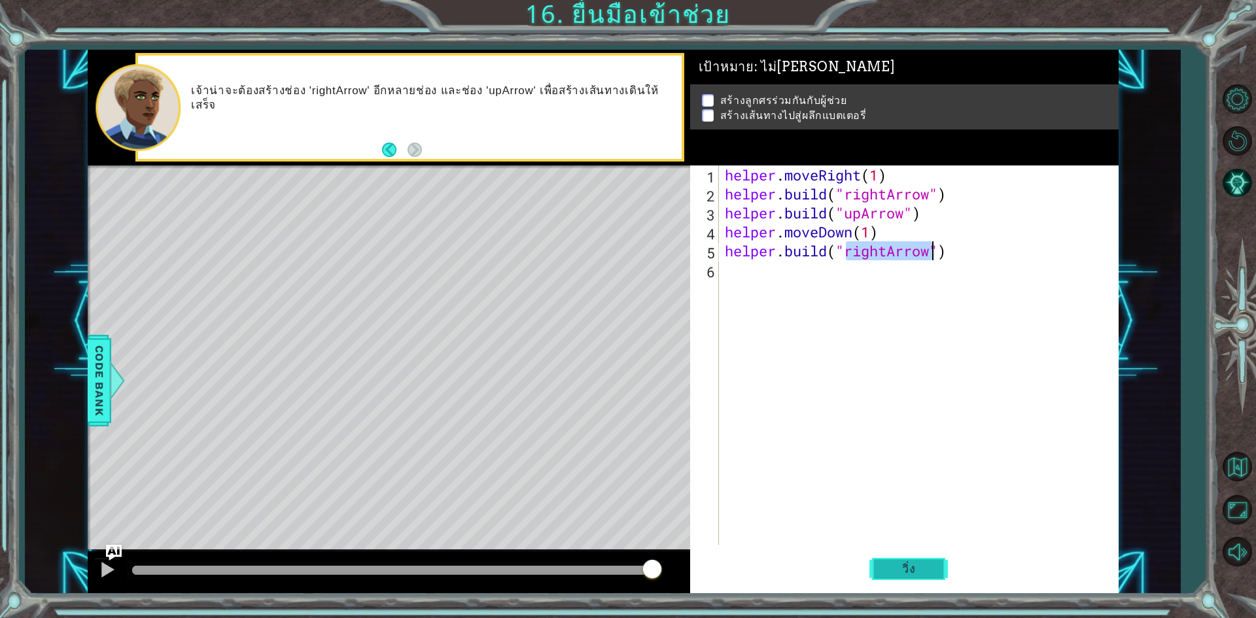
click at [895, 574] on span "วิ่ง" at bounding box center [908, 568] width 39 height 13
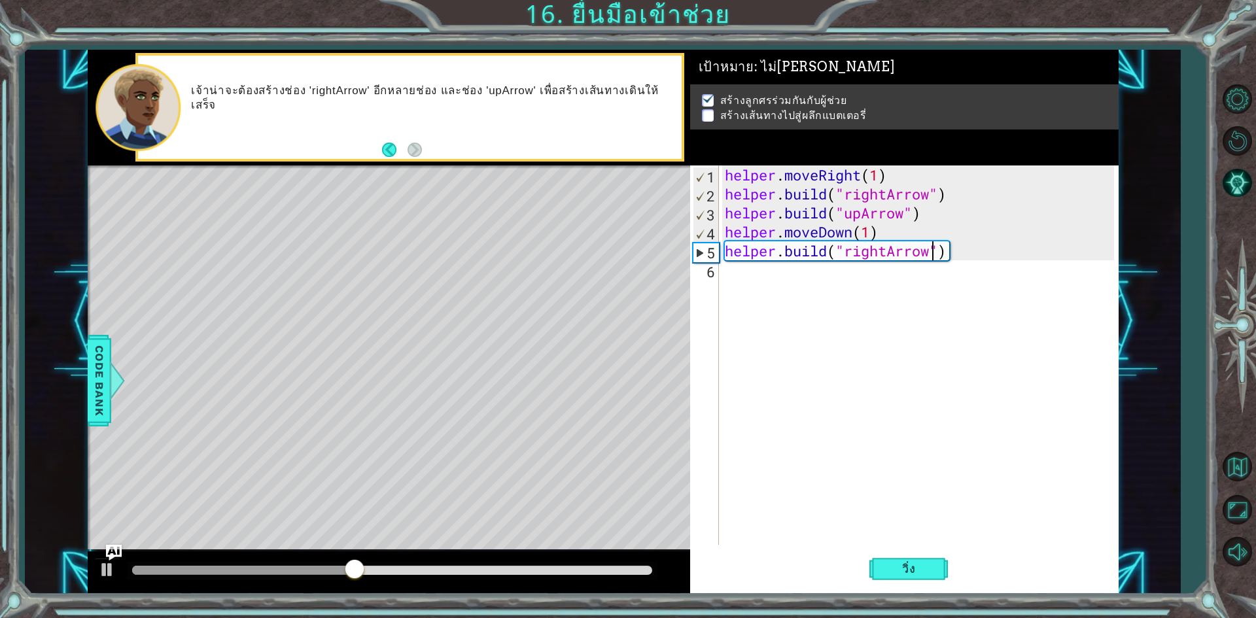
click at [934, 212] on div "helper . moveRight ( 1 ) helper . build ( "rightArrow" ) helper . build ( "upAr…" at bounding box center [921, 373] width 398 height 417
type textarea "helper.build("upArrow")"
drag, startPoint x: 924, startPoint y: 215, endPoint x: 722, endPoint y: 212, distance: 202.1
click at [722, 212] on div "helper . moveRight ( 1 ) helper . build ( "rightArrow" ) helper . build ( "upAr…" at bounding box center [921, 373] width 398 height 417
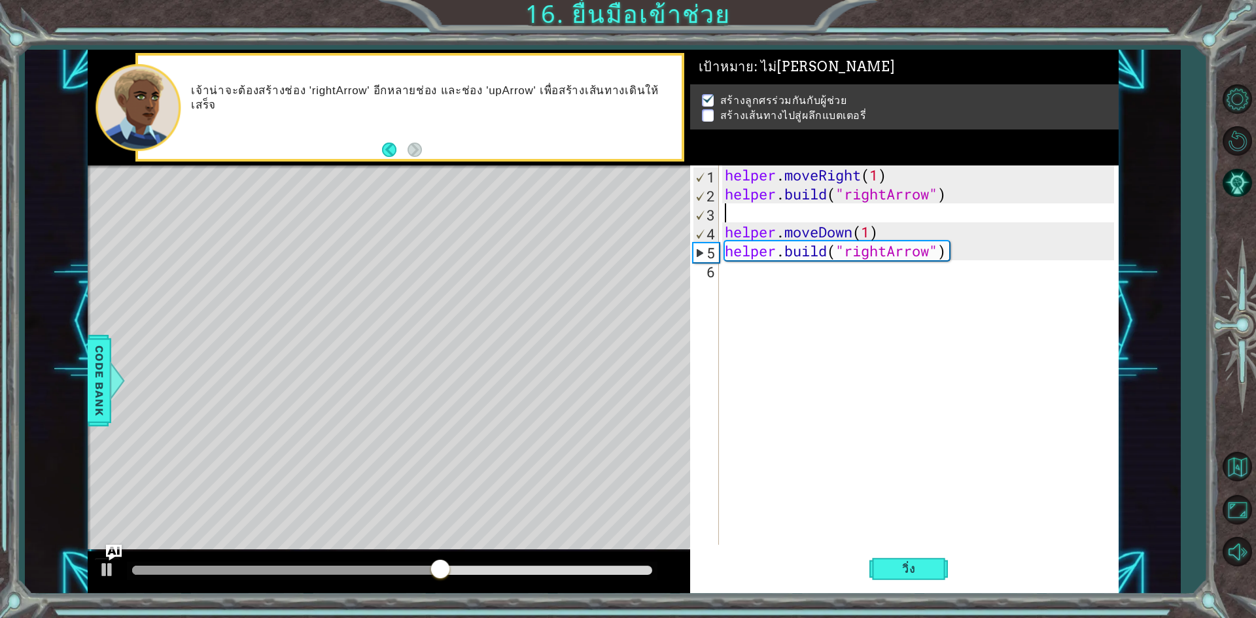
click at [889, 211] on div "helper . moveRight ( 1 ) helper . build ( "rightArrow" ) helper . moveDown ( 1 …" at bounding box center [921, 373] width 398 height 417
type textarea "[DOMAIN_NAME]("rightArrow")"
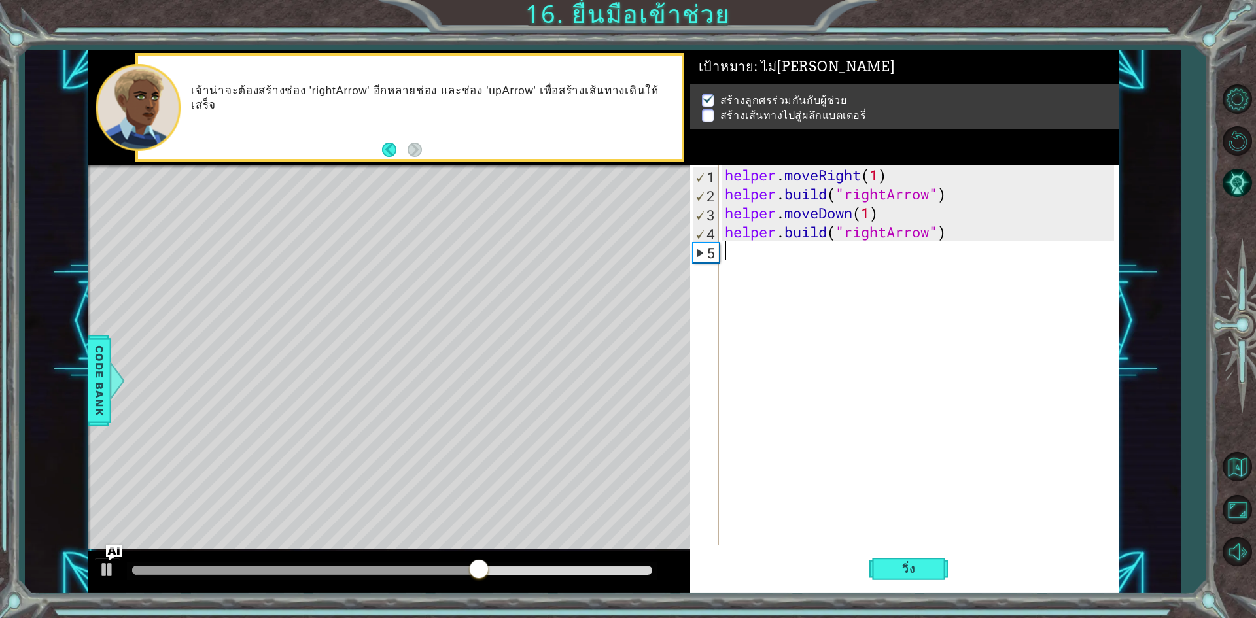
drag, startPoint x: 878, startPoint y: 257, endPoint x: 888, endPoint y: 273, distance: 19.1
click at [878, 258] on div "helper . moveRight ( 1 ) helper . build ( "rightArrow" ) helper . moveDown ( 1 …" at bounding box center [921, 373] width 398 height 417
click at [907, 574] on span "วิ่ง" at bounding box center [908, 568] width 39 height 13
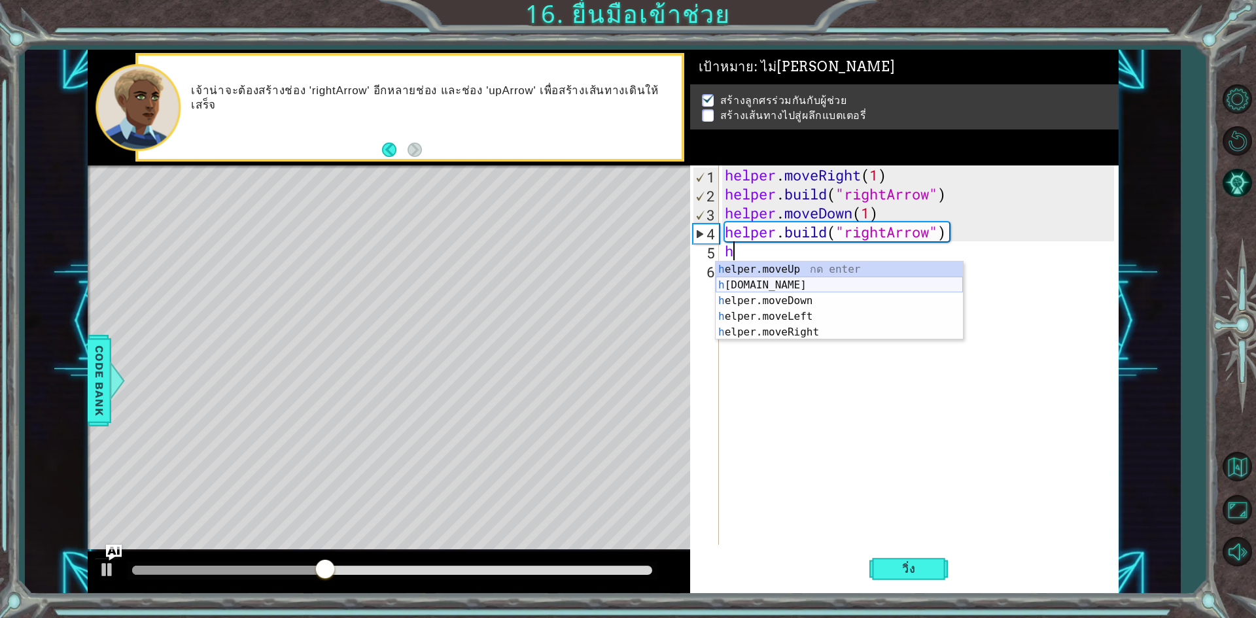
click at [778, 288] on div "h elper.moveUp กด enter h elper.build กด enter h elper.moveDown กด enter h elpe…" at bounding box center [839, 317] width 247 height 110
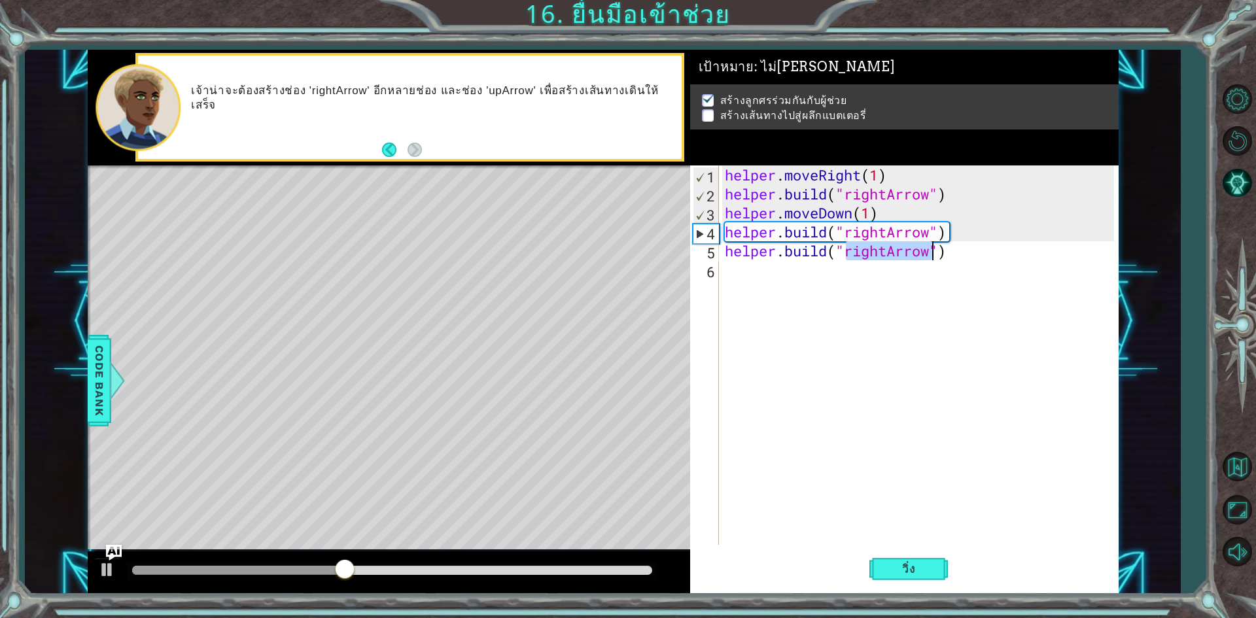
click at [898, 249] on div "helper . moveRight ( 1 ) helper . build ( "rightArrow" ) helper . moveDown ( 1 …" at bounding box center [918, 354] width 392 height 379
click at [893, 249] on div "helper . moveRight ( 1 ) helper . build ( "rightArrow" ) helper . moveDown ( 1 …" at bounding box center [921, 373] width 398 height 417
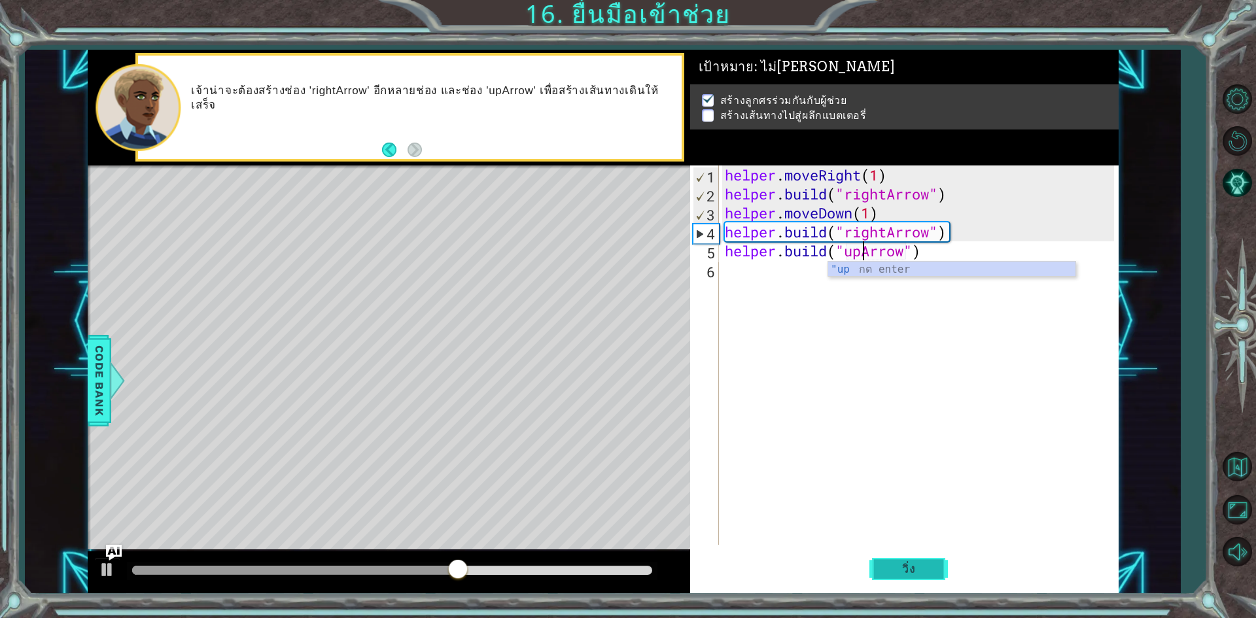
type textarea "helper.build("upArrow")"
drag, startPoint x: 901, startPoint y: 566, endPoint x: 899, endPoint y: 549, distance: 17.1
click at [901, 563] on span "วิ่ง" at bounding box center [908, 568] width 39 height 13
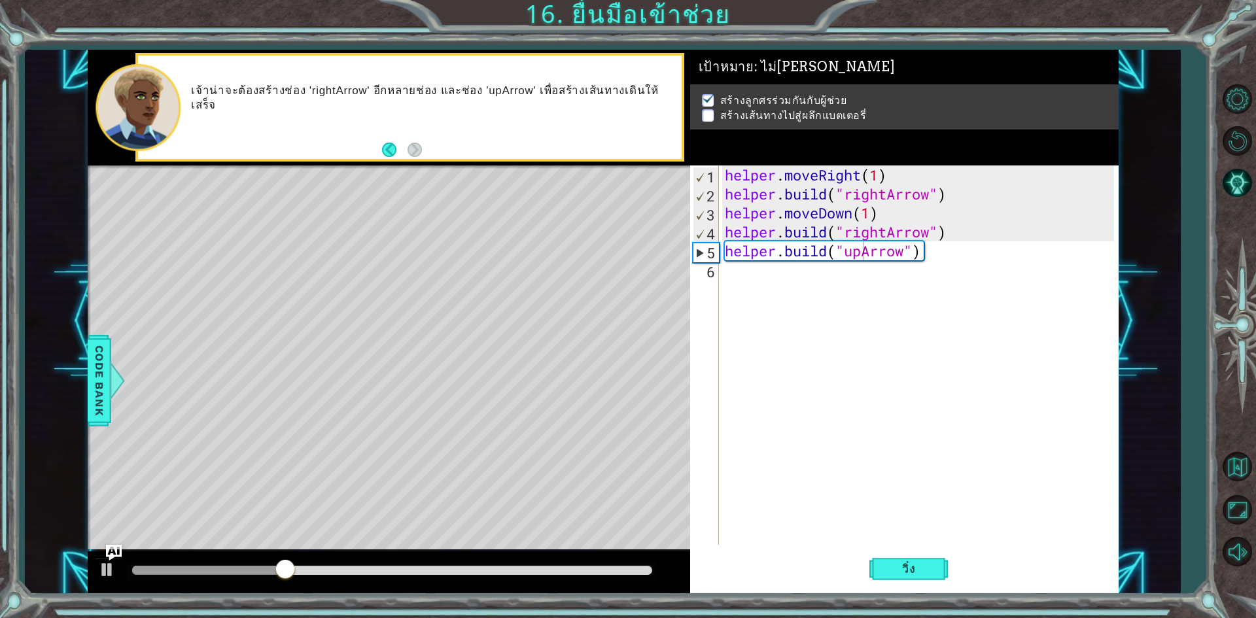
click at [440, 402] on div "Level Map" at bounding box center [390, 357] width 604 height 385
click at [454, 400] on div "Level Map" at bounding box center [390, 357] width 604 height 385
click at [755, 277] on div "helper . moveRight ( 1 ) helper . build ( "rightArrow" ) helper . moveDown ( 1 …" at bounding box center [921, 373] width 398 height 417
click at [935, 264] on div "helper . moveRight ( 1 ) helper . build ( "rightArrow" ) helper . moveDown ( 1 …" at bounding box center [921, 373] width 398 height 417
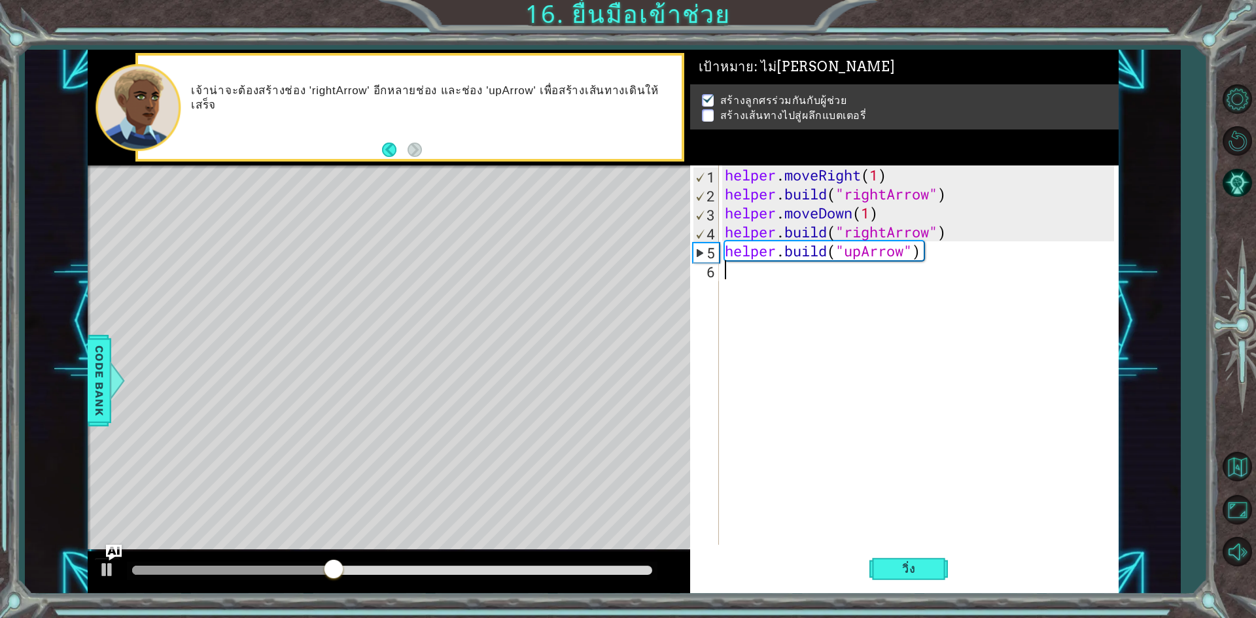
click at [937, 258] on div "helper . moveRight ( 1 ) helper . build ( "rightArrow" ) helper . moveDown ( 1 …" at bounding box center [921, 373] width 398 height 417
type textarea "helper.build("upArrow")"
click at [835, 286] on div "helper . moveRight ( 1 ) helper . build ( "rightArrow" ) helper . moveDown ( 1 …" at bounding box center [921, 373] width 398 height 417
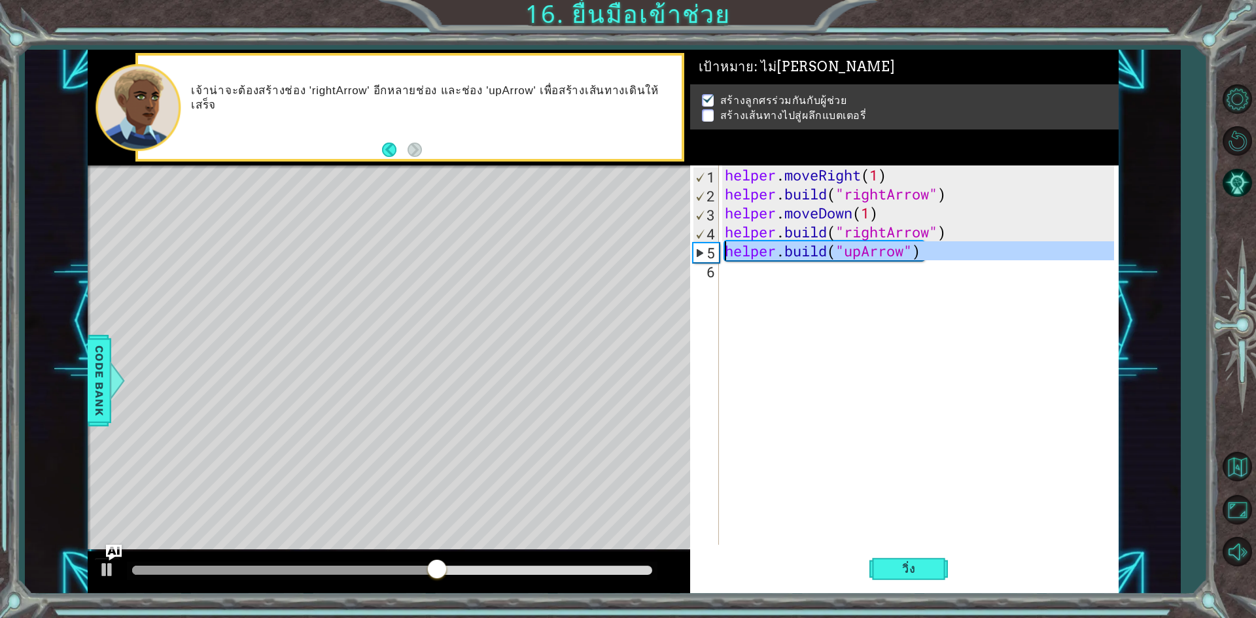
drag, startPoint x: 930, startPoint y: 260, endPoint x: 720, endPoint y: 256, distance: 210.0
click at [720, 256] on div "1 2 3 4 5 6 helper . moveRight ( 1 ) helper . build ( "rightArrow" ) helper . m…" at bounding box center [902, 354] width 424 height 379
type textarea "helper.build("upArrow")"
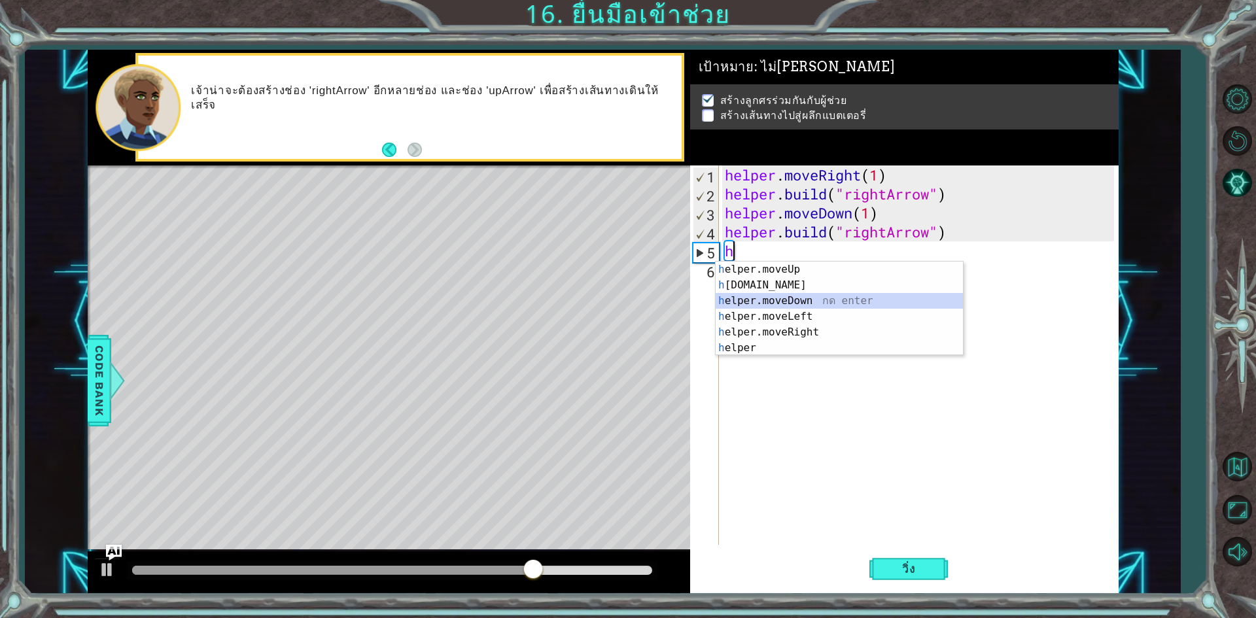
click at [784, 299] on div "h elper.moveUp กด enter h [DOMAIN_NAME] กด enter h elper.moveDown กด enter h el…" at bounding box center [839, 325] width 247 height 126
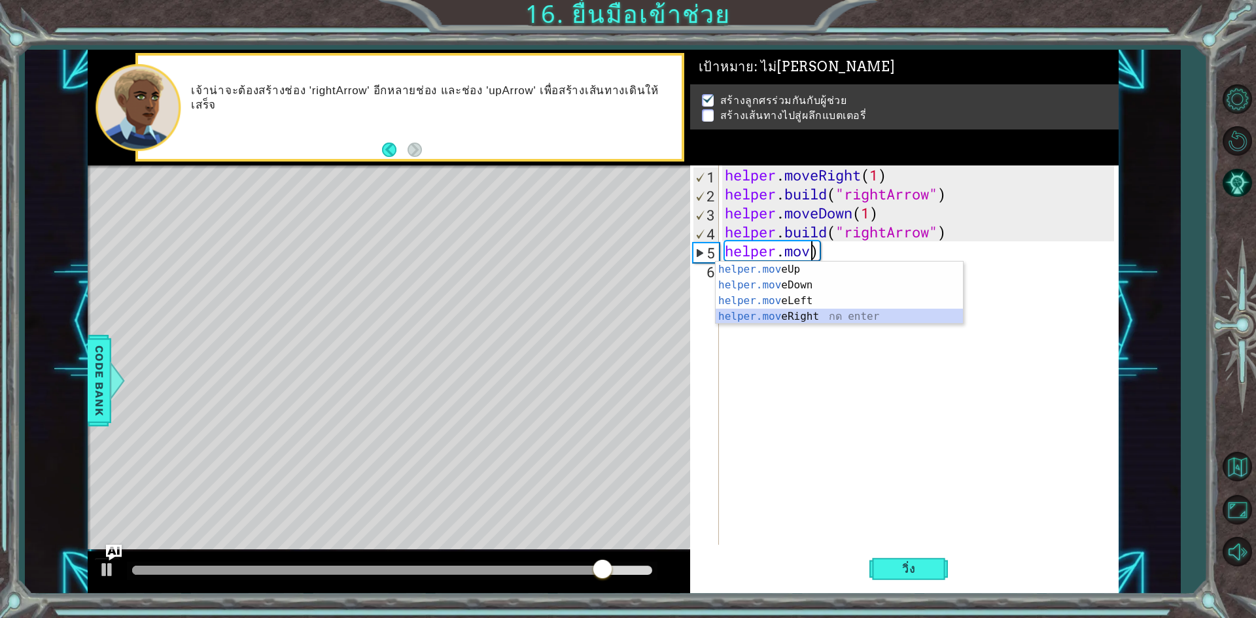
click at [814, 310] on div "helper.mov eUp กด enter helper.mov eDown กด enter helper.mov eLeft กด enter hel…" at bounding box center [839, 309] width 247 height 94
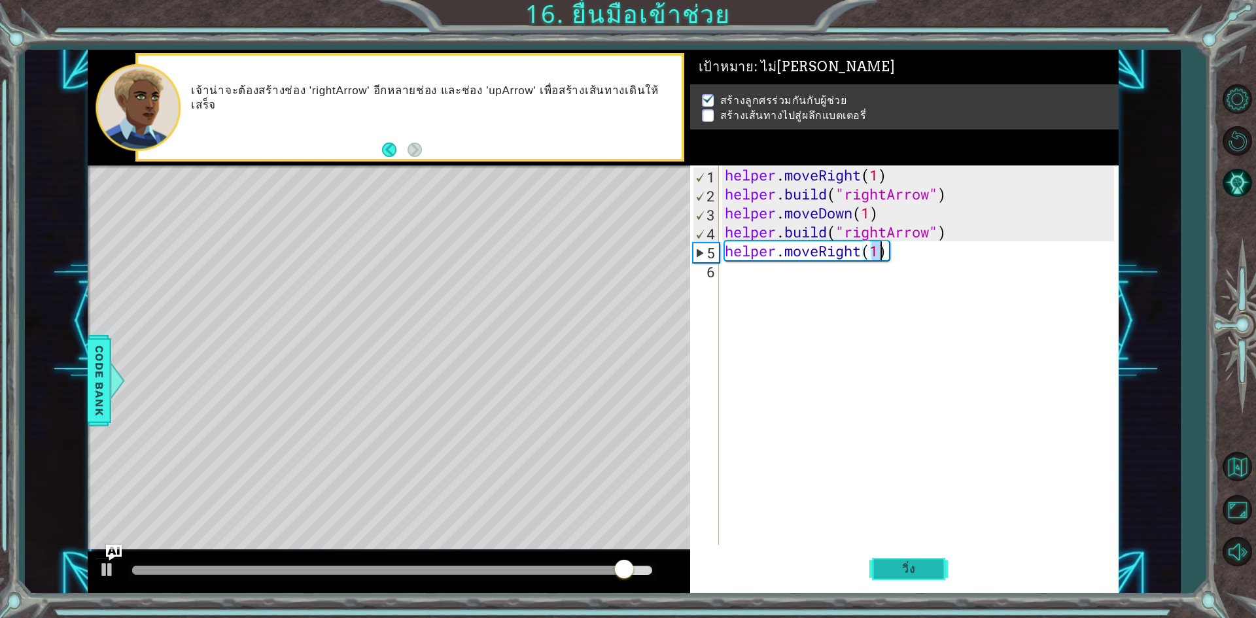
type textarea "helper.moveRight(1)"
click at [902, 574] on span "วิ่ง" at bounding box center [908, 568] width 39 height 13
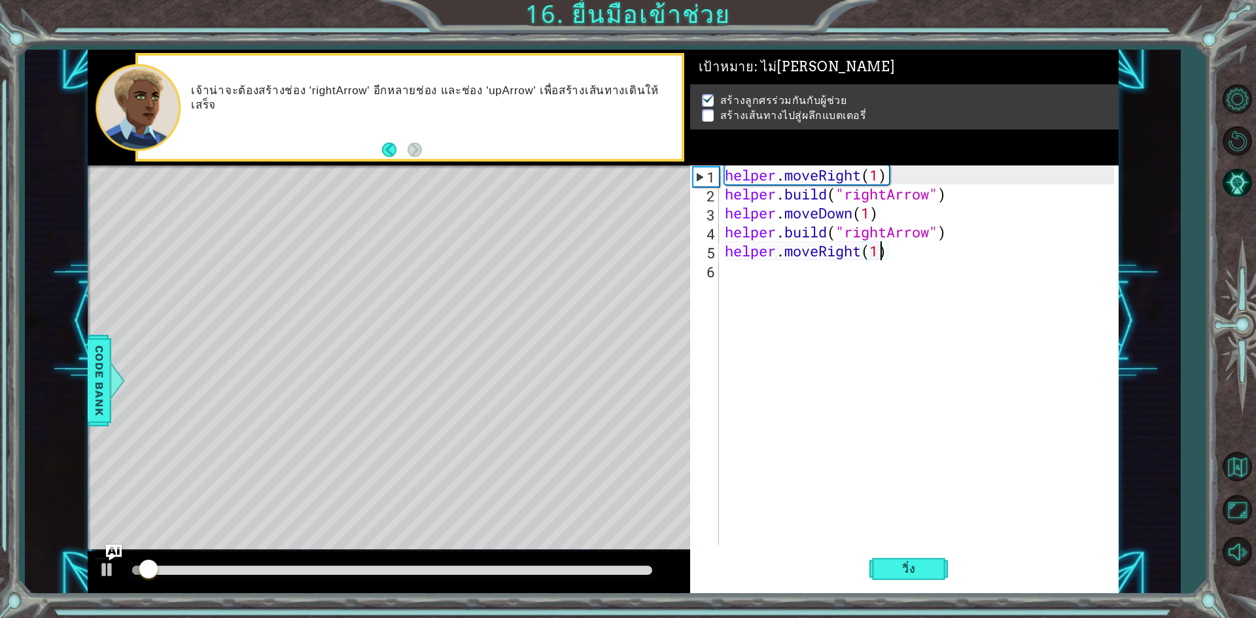
click at [797, 270] on div "helper . moveRight ( 1 ) helper . build ( "rightArrow" ) helper . moveDown ( 1 …" at bounding box center [921, 373] width 398 height 417
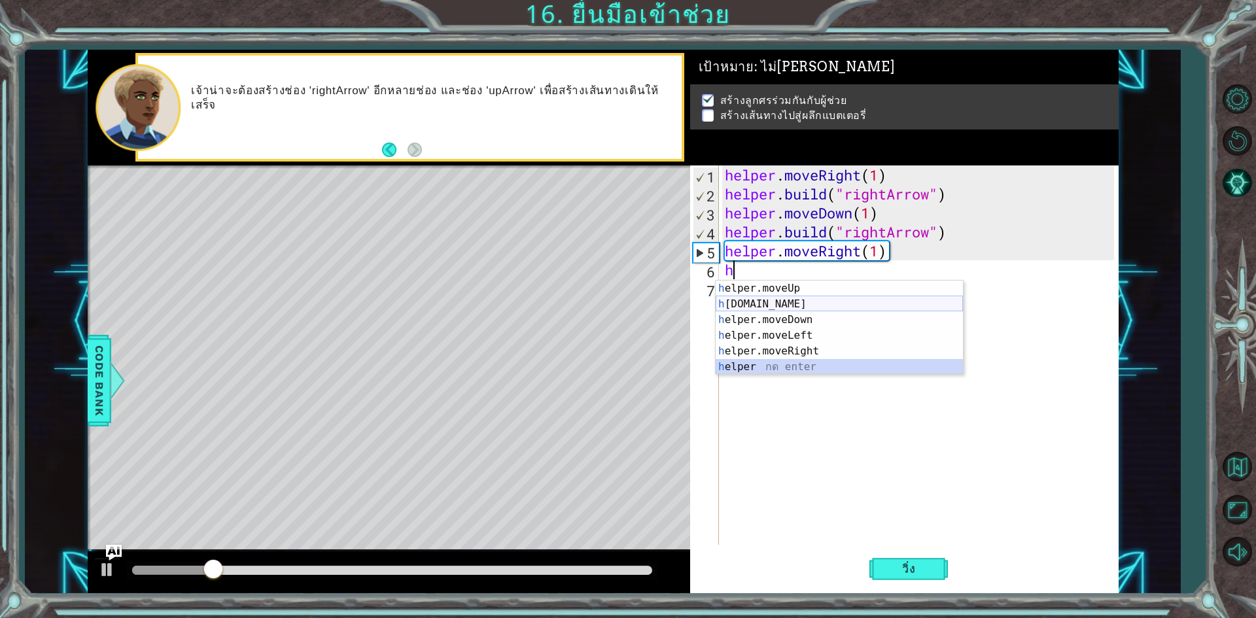
drag, startPoint x: 811, startPoint y: 360, endPoint x: 808, endPoint y: 311, distance: 49.8
click at [808, 311] on div "h elper.moveUp กด enter h [DOMAIN_NAME] กด enter h elper.moveDown กด enter h el…" at bounding box center [839, 344] width 247 height 126
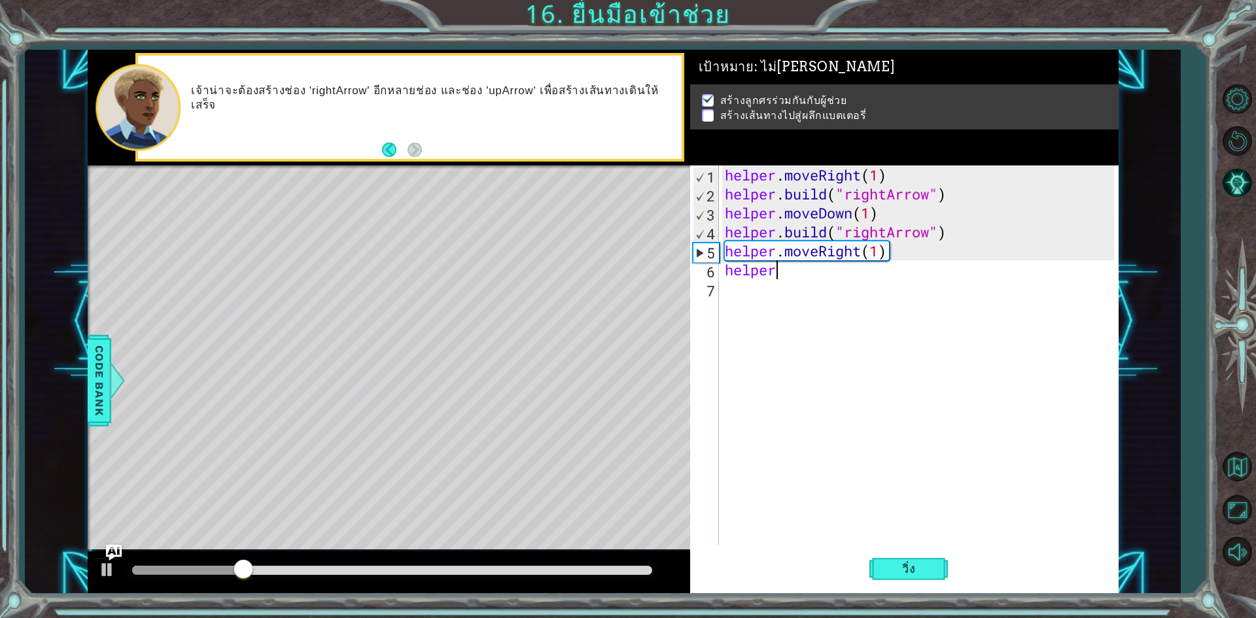
click at [787, 271] on div "helper . moveRight ( 1 ) helper . build ( "rightArrow" ) helper . moveDown ( 1 …" at bounding box center [921, 373] width 398 height 417
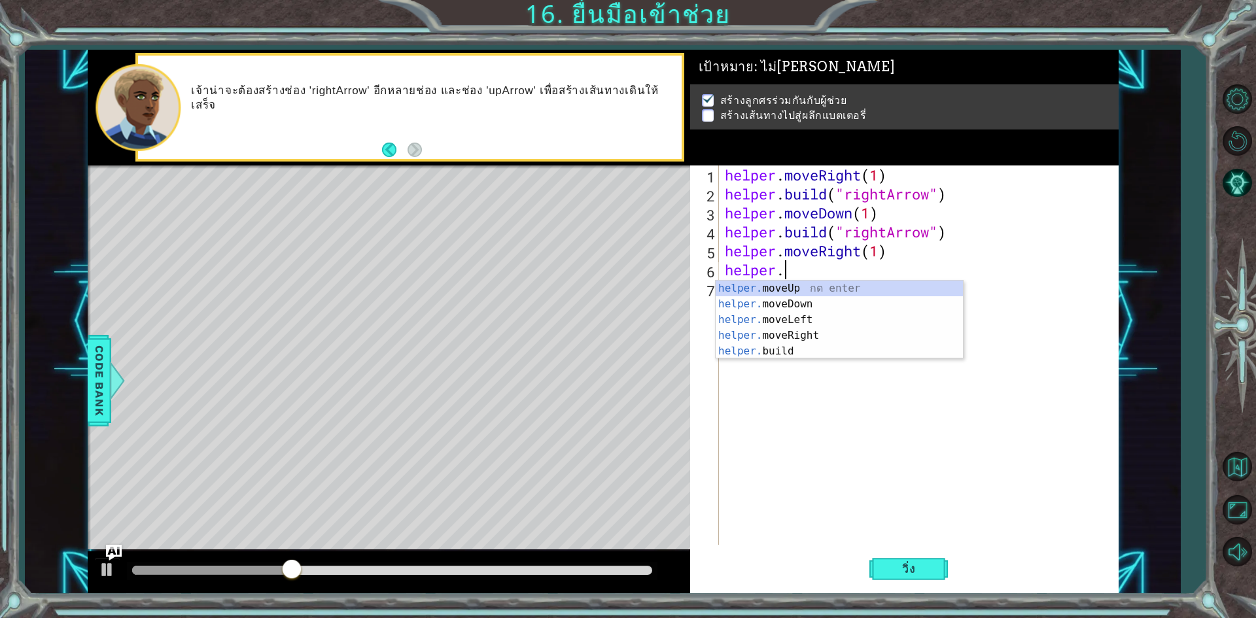
scroll to position [0, 2]
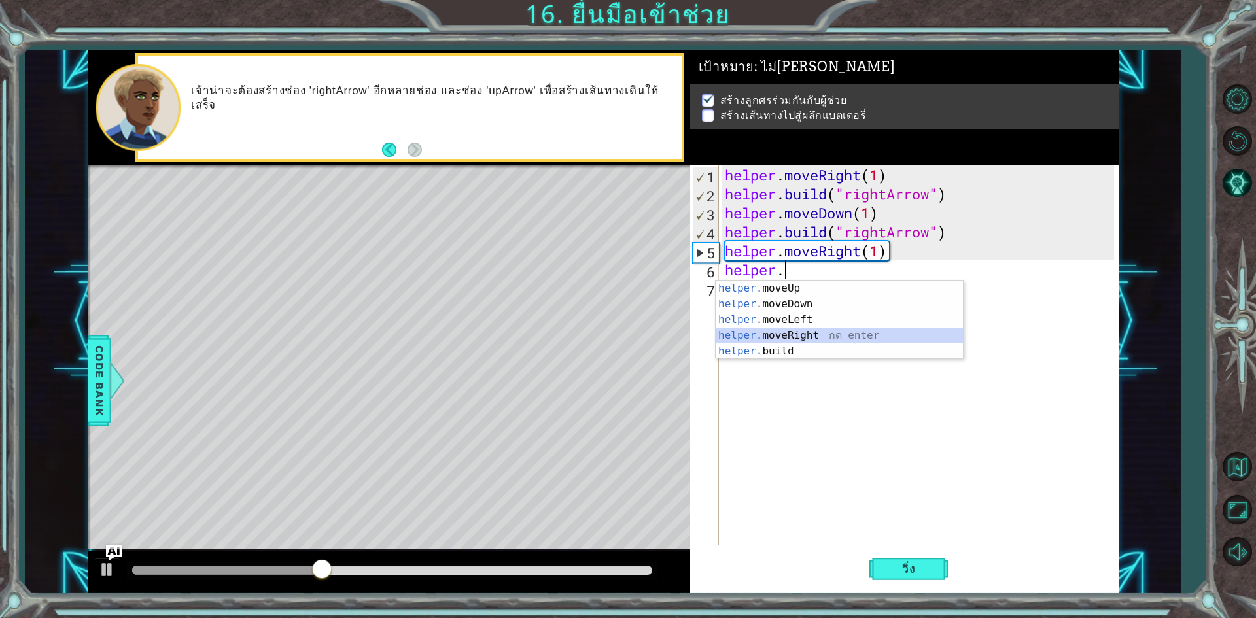
click at [841, 337] on div "helper. moveUp กด enter helper. moveDown กด enter helper. moveLeft กด enter hel…" at bounding box center [839, 336] width 247 height 110
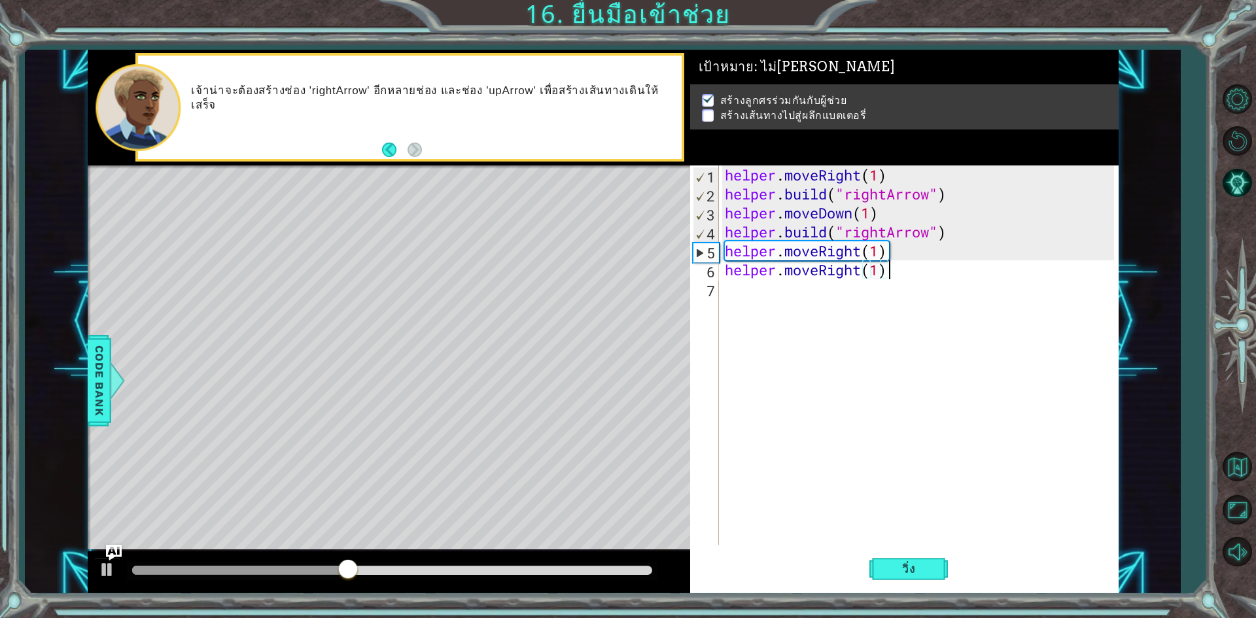
click at [895, 268] on div "helper . moveRight ( 1 ) helper . build ( "rightArrow" ) helper . moveDown ( 1 …" at bounding box center [921, 373] width 398 height 417
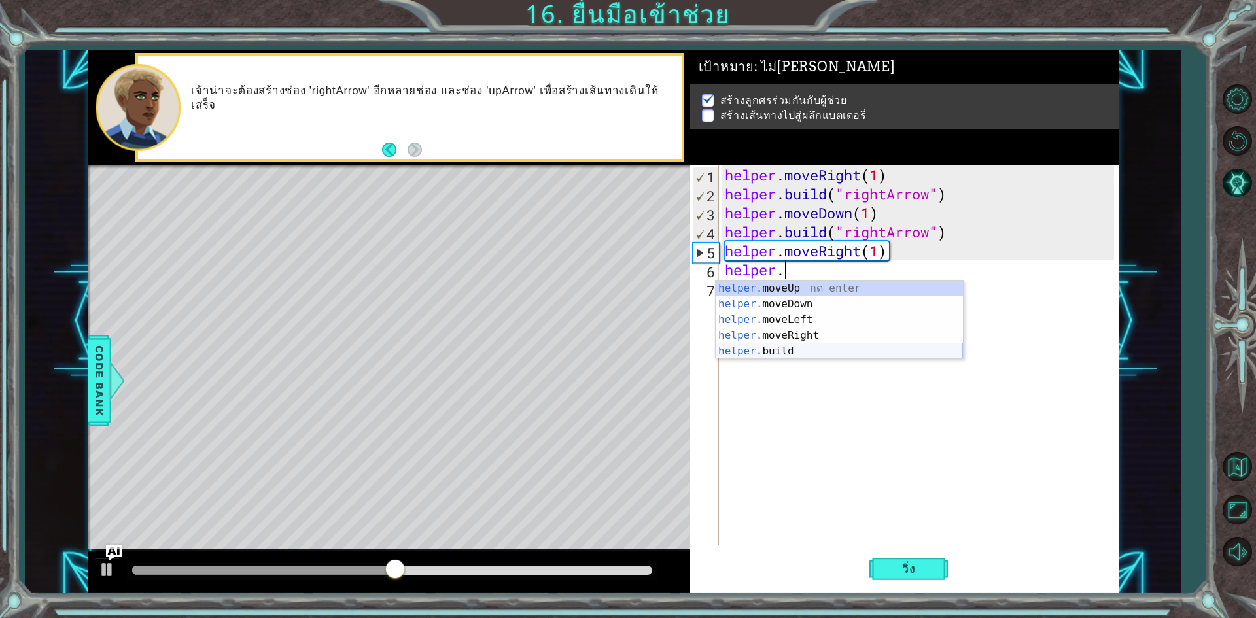
click at [802, 346] on div "helper. moveUp กด enter helper. moveDown กด enter helper. moveLeft กด enter hel…" at bounding box center [839, 336] width 247 height 110
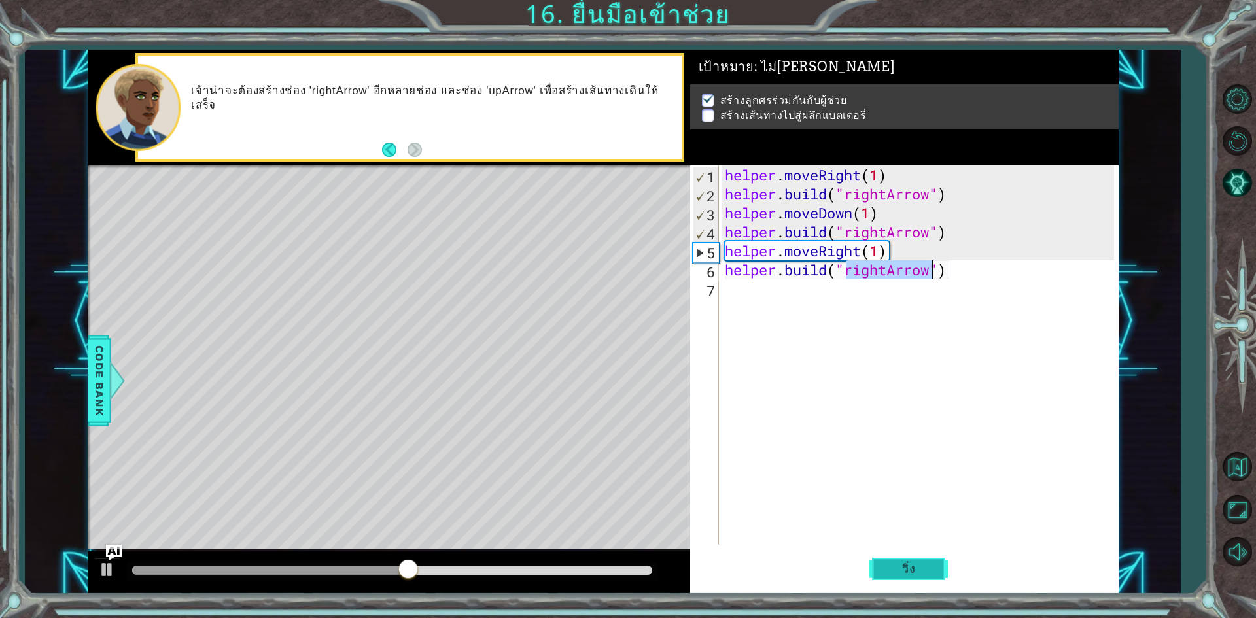
type textarea "[DOMAIN_NAME]("rightArrow")"
drag, startPoint x: 880, startPoint y: 575, endPoint x: 843, endPoint y: 510, distance: 74.4
click at [874, 557] on button "วิ่ง" at bounding box center [908, 569] width 78 height 43
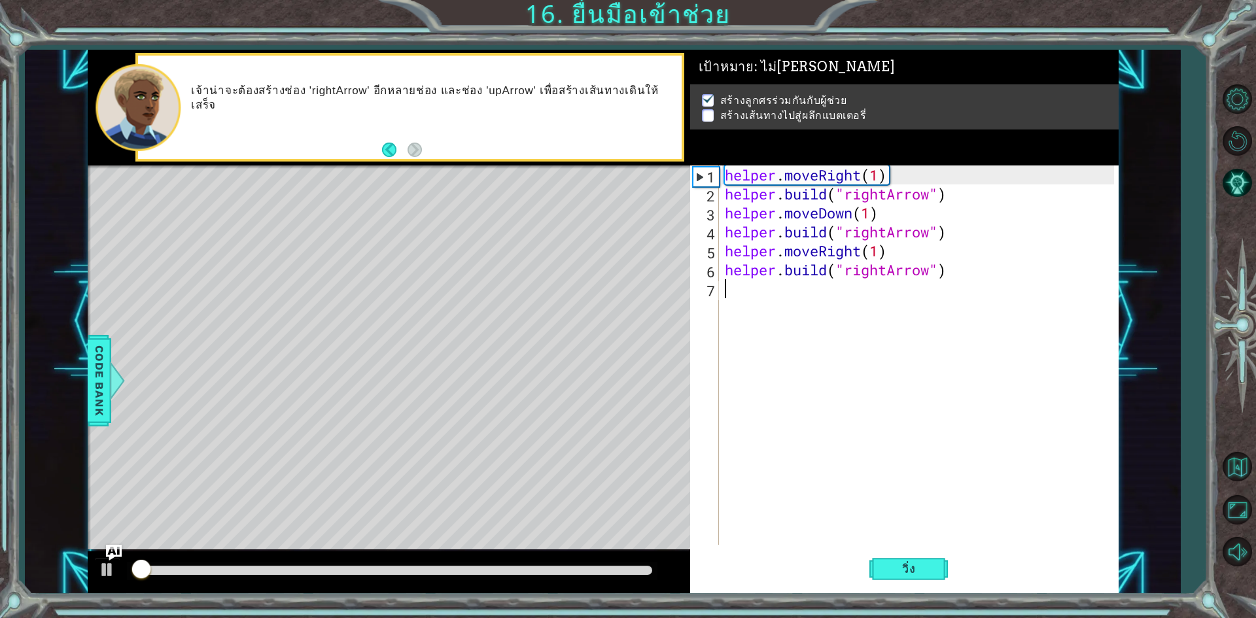
click at [750, 296] on div "helper . moveRight ( 1 ) helper . build ( "rightArrow" ) helper . moveDown ( 1 …" at bounding box center [921, 373] width 398 height 417
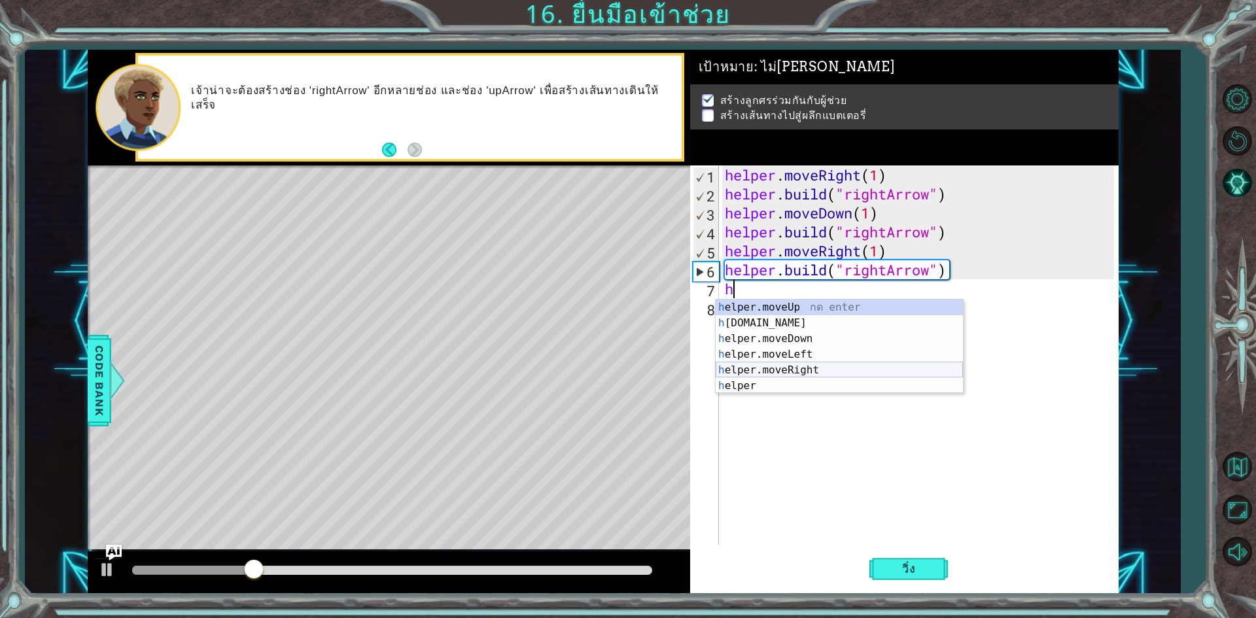
click at [800, 369] on div "h elper.moveUp กด enter h [DOMAIN_NAME] กด enter h elper.moveDown กด enter h el…" at bounding box center [839, 363] width 247 height 126
type textarea "helper.moveRight(1)"
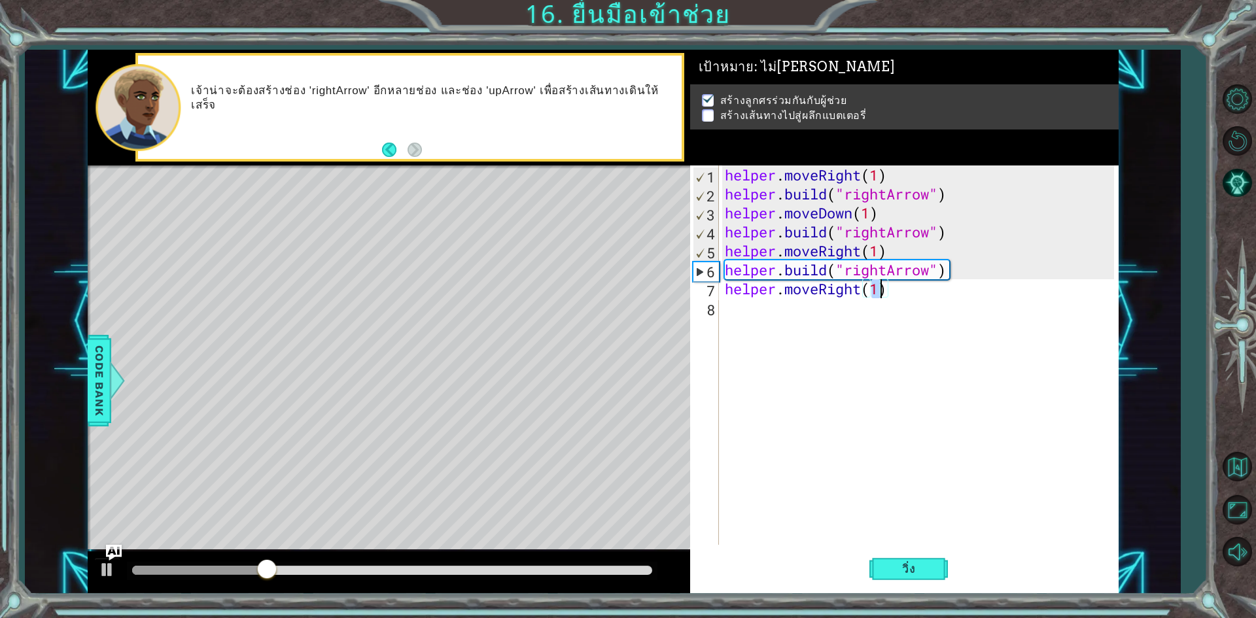
click at [803, 317] on div "helper . moveRight ( 1 ) helper . build ( "rightArrow" ) helper . moveDown ( 1 …" at bounding box center [921, 373] width 398 height 417
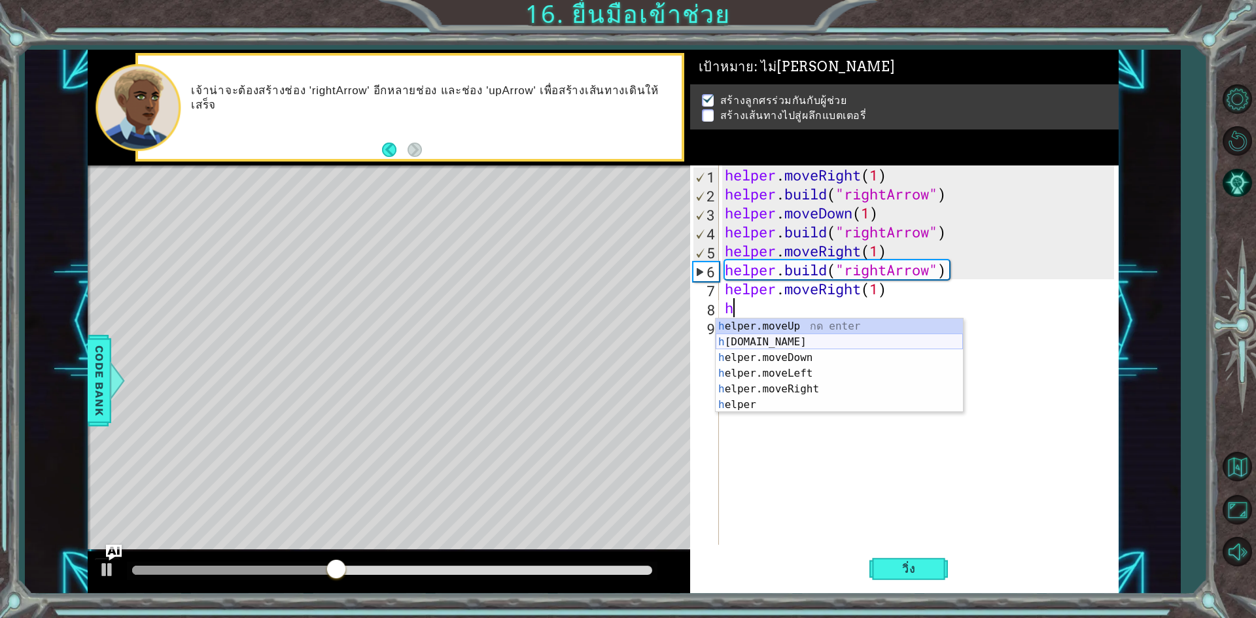
click at [797, 345] on div "h elper.moveUp กด enter h [DOMAIN_NAME] กด enter h elper.moveDown กด enter h el…" at bounding box center [839, 382] width 247 height 126
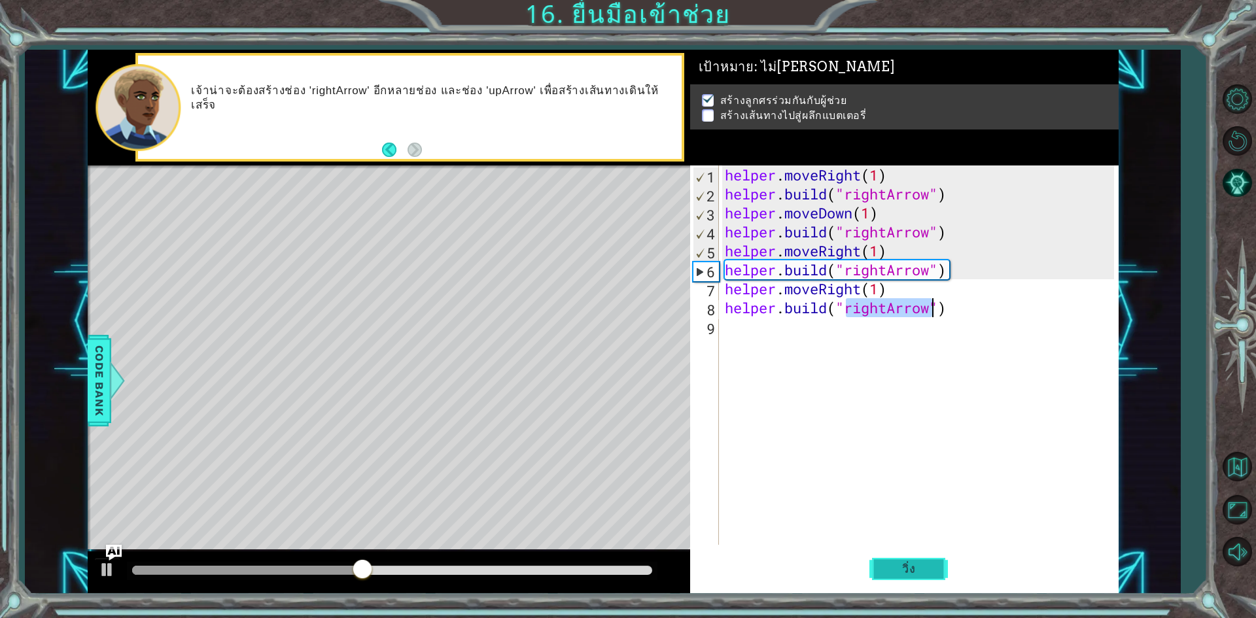
type textarea "[DOMAIN_NAME]("rightArrow")"
drag, startPoint x: 884, startPoint y: 575, endPoint x: 880, endPoint y: 542, distance: 33.6
click at [888, 564] on button "วิ่ง" at bounding box center [908, 569] width 78 height 43
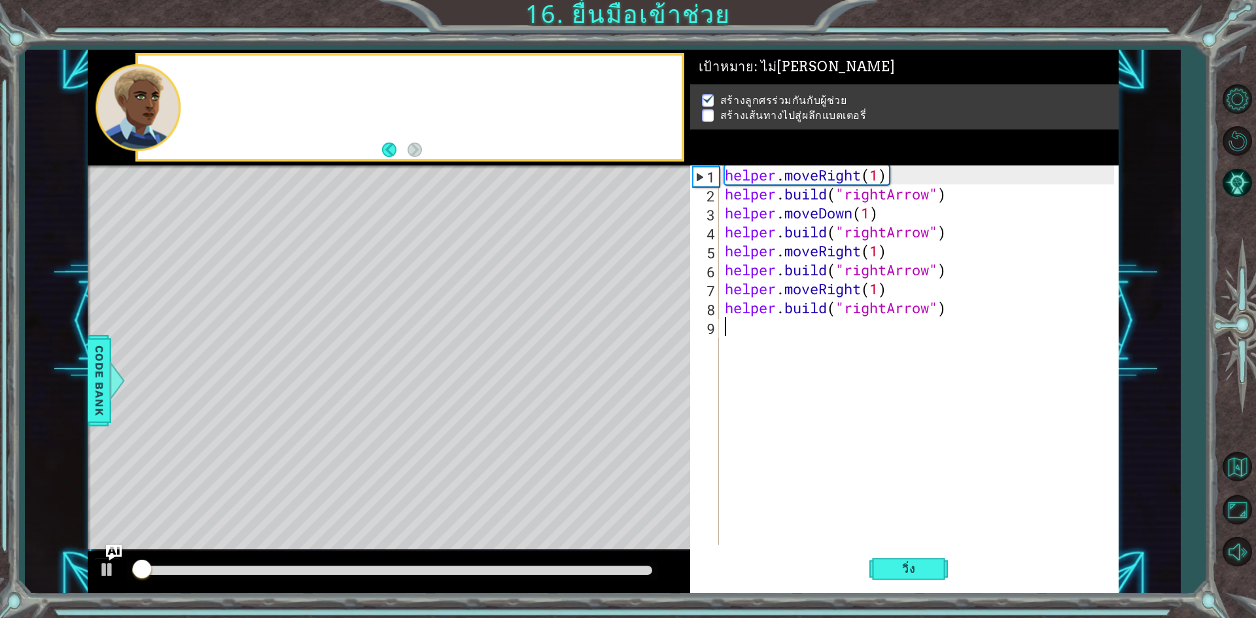
click at [786, 321] on div "helper . moveRight ( 1 ) helper . build ( "rightArrow" ) helper . moveDown ( 1 …" at bounding box center [921, 373] width 398 height 417
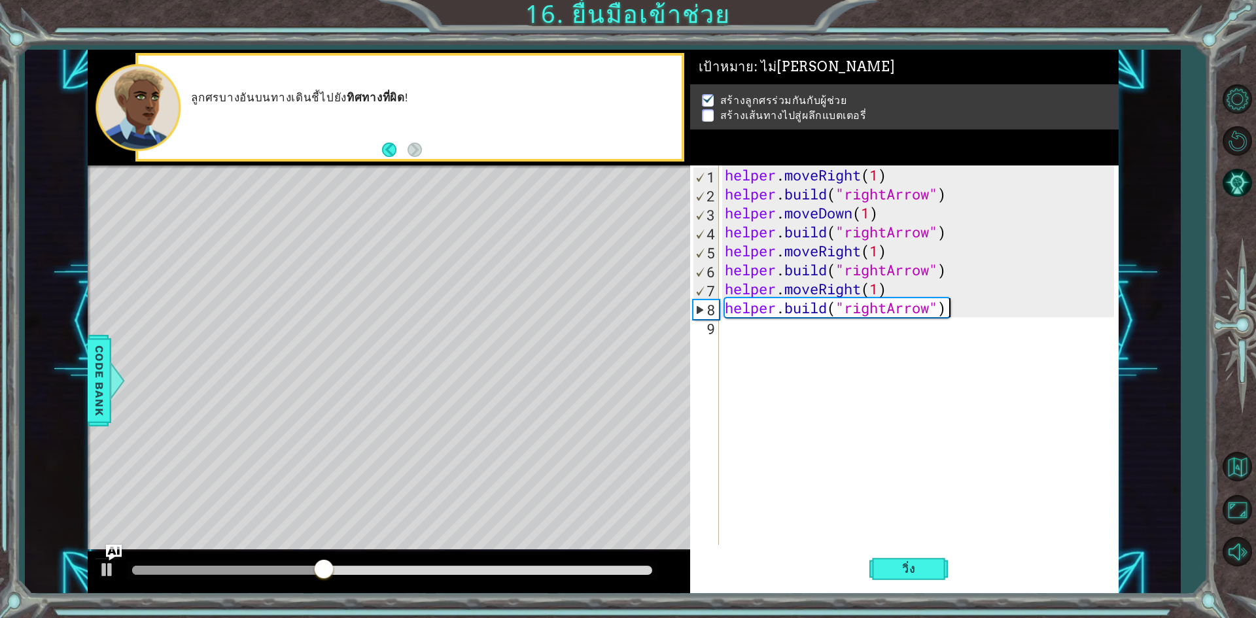
click at [978, 313] on div "helper . moveRight ( 1 ) helper . build ( "rightArrow" ) helper . moveDown ( 1 …" at bounding box center [921, 373] width 398 height 417
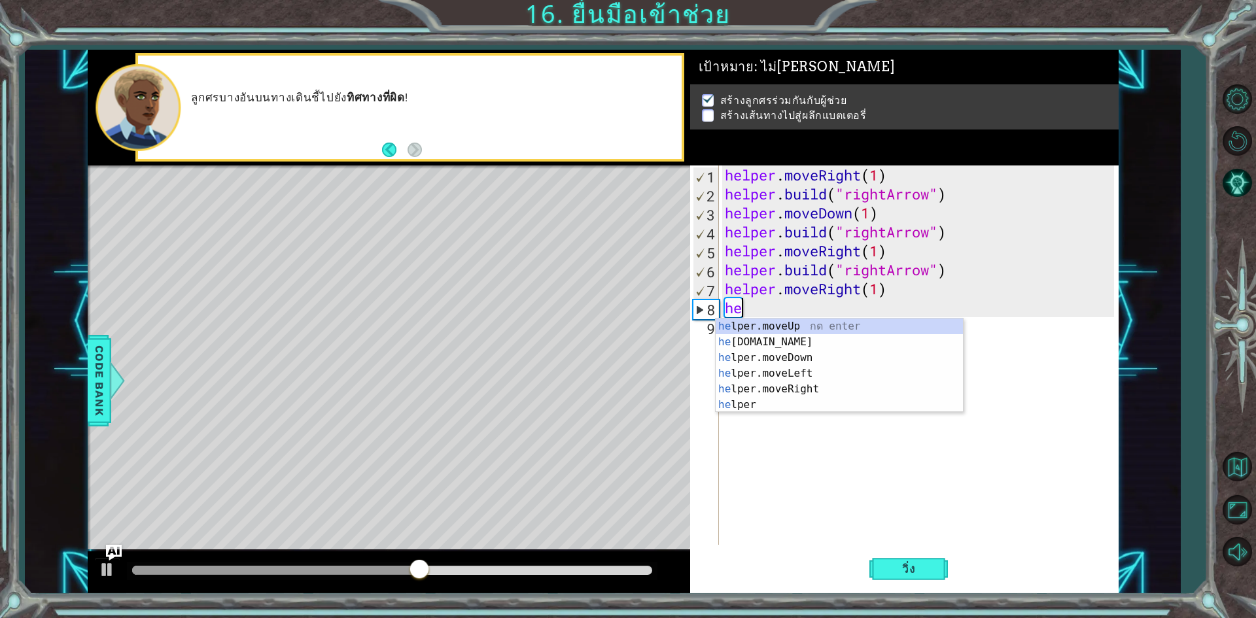
type textarea "h"
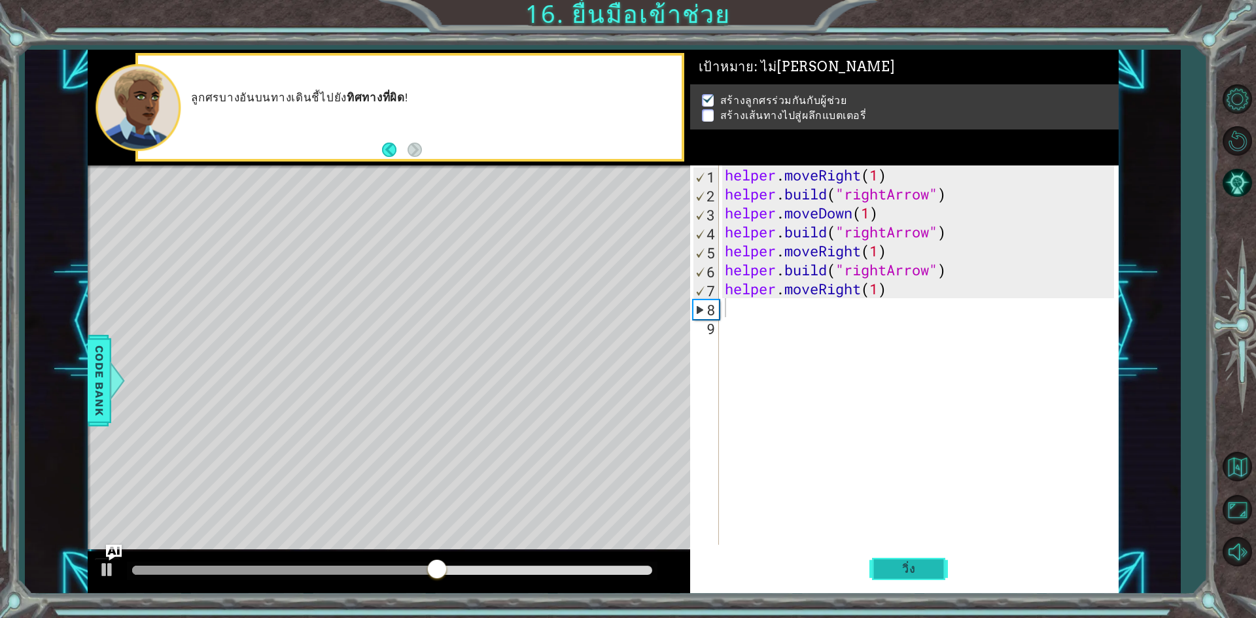
drag, startPoint x: 913, startPoint y: 563, endPoint x: 916, endPoint y: 555, distance: 8.3
click at [916, 559] on button "วิ่ง" at bounding box center [908, 569] width 78 height 43
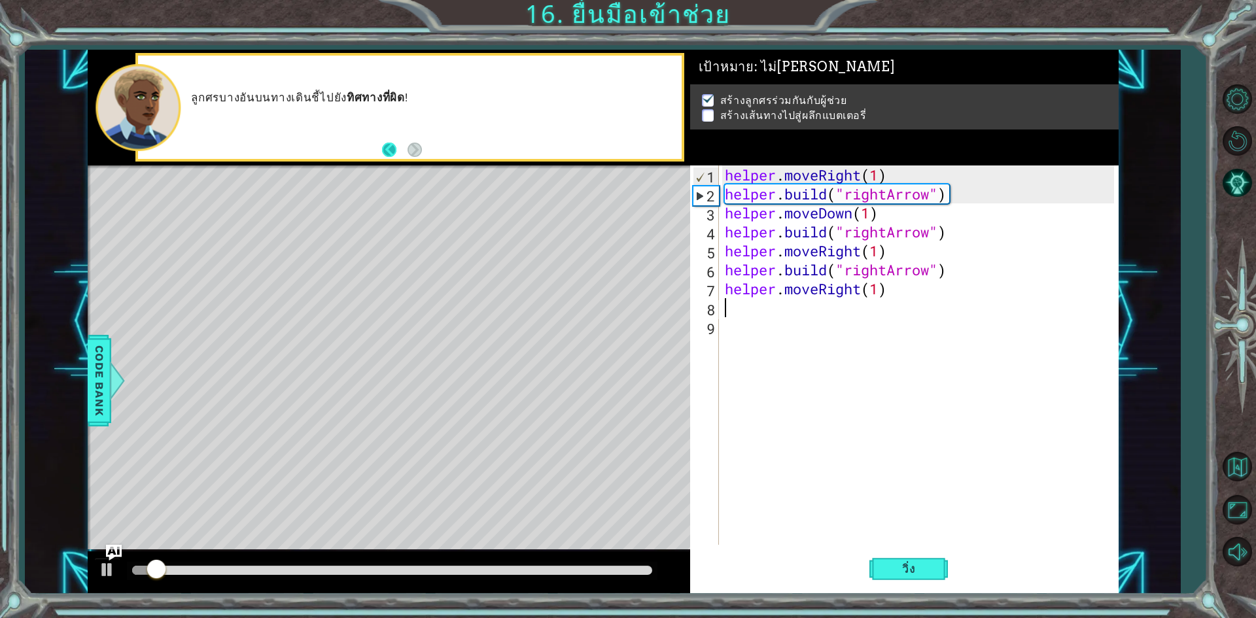
click at [389, 148] on button "Back" at bounding box center [395, 150] width 26 height 14
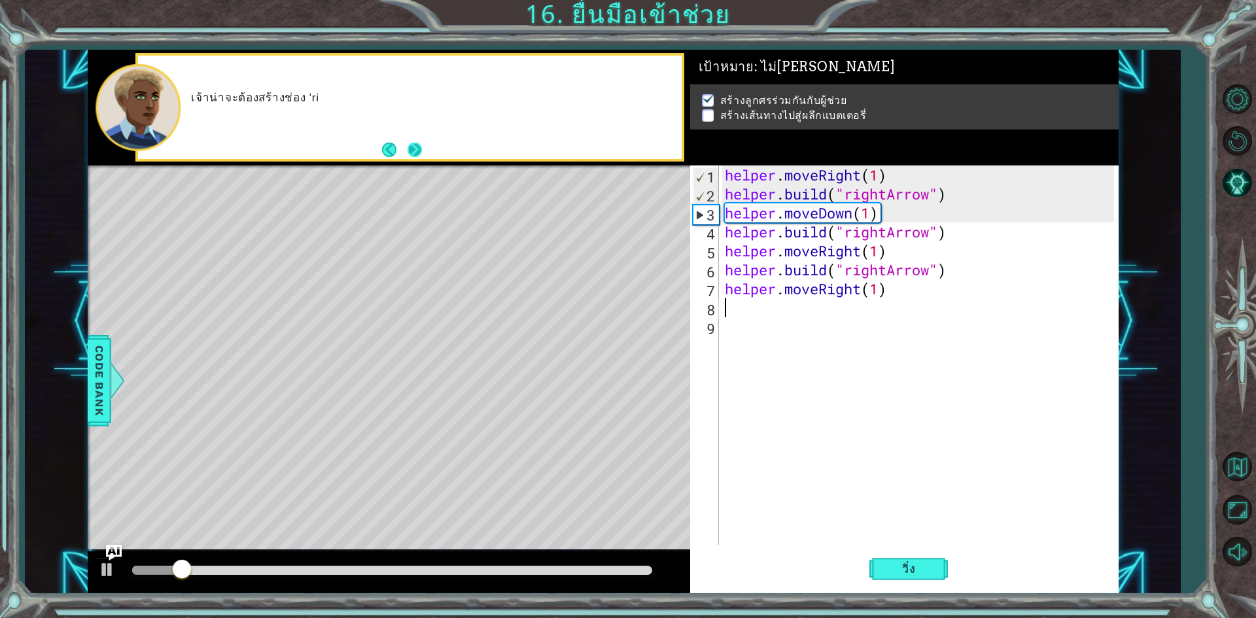
click at [409, 147] on button "Next" at bounding box center [414, 150] width 14 height 14
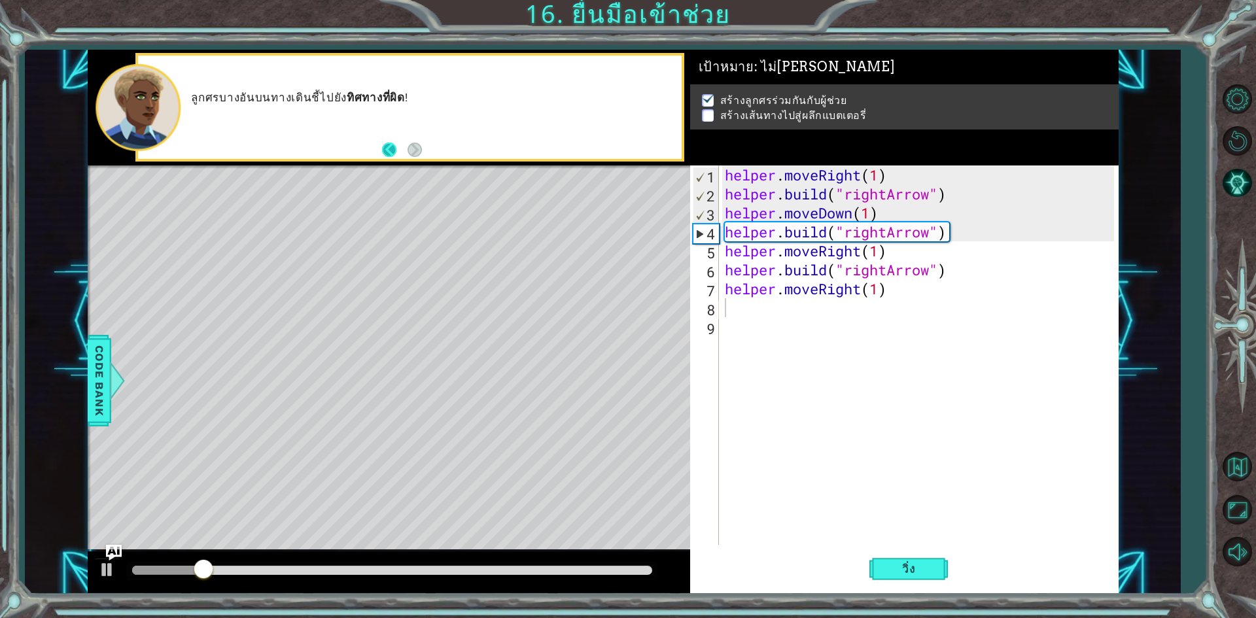
click at [389, 150] on button "Back" at bounding box center [395, 150] width 26 height 14
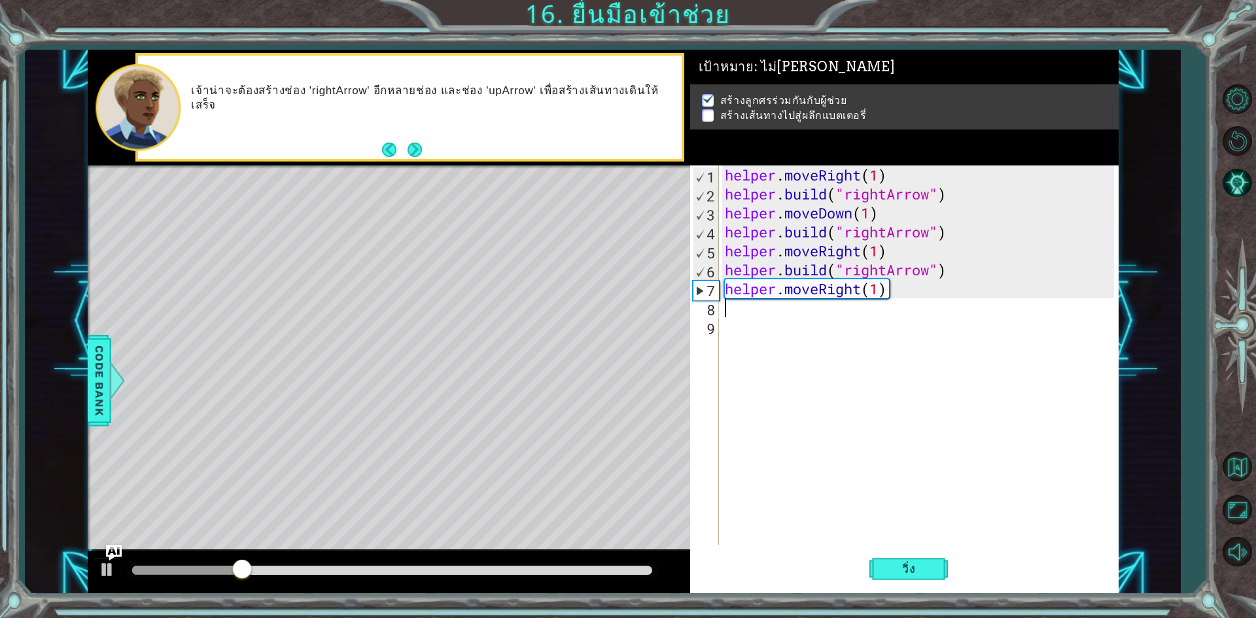
click at [901, 303] on div "helper . moveRight ( 1 ) helper . build ( "rightArrow" ) helper . moveDown ( 1 …" at bounding box center [921, 373] width 398 height 417
click at [893, 289] on div "helper . moveRight ( 1 ) helper . build ( "rightArrow" ) helper . moveDown ( 1 …" at bounding box center [921, 373] width 398 height 417
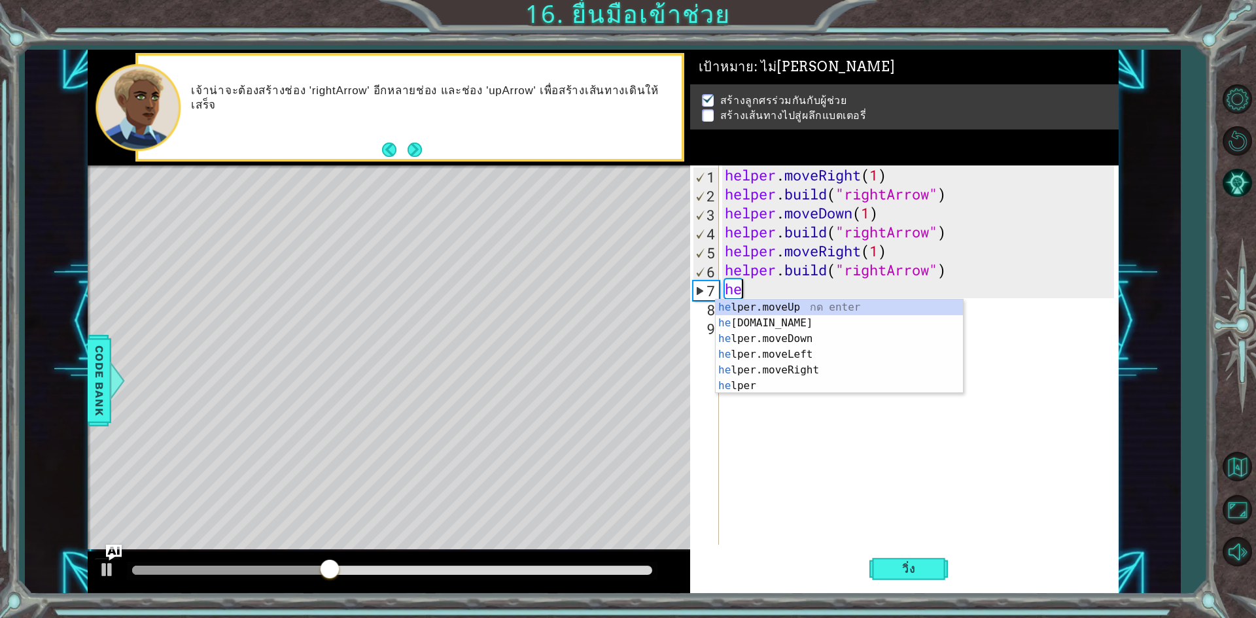
type textarea "h"
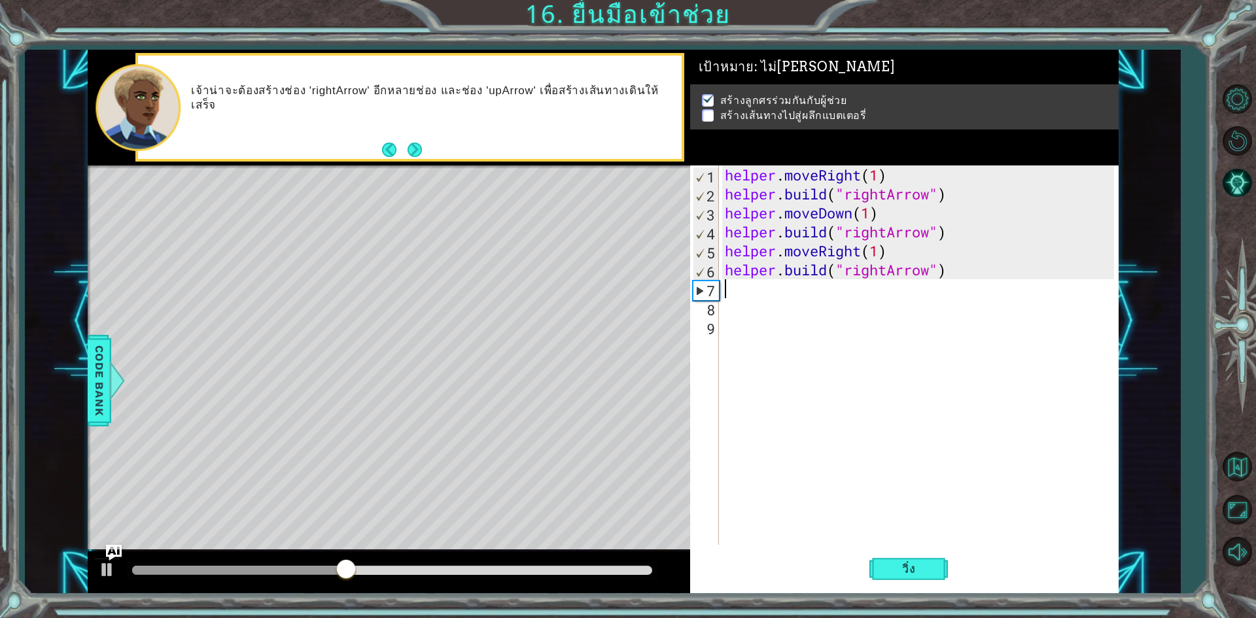
click at [874, 301] on div "helper . moveRight ( 1 ) helper . build ( "rightArrow" ) helper . moveDown ( 1 …" at bounding box center [921, 373] width 398 height 417
drag, startPoint x: 898, startPoint y: 572, endPoint x: 848, endPoint y: 468, distance: 114.7
click at [888, 542] on div "1 2 3 4 5 6 7 8 9 helper . moveRight ( 1 ) helper . build ( "rightArrow" ) help…" at bounding box center [904, 379] width 428 height 428
click at [411, 143] on button "Next" at bounding box center [414, 150] width 14 height 14
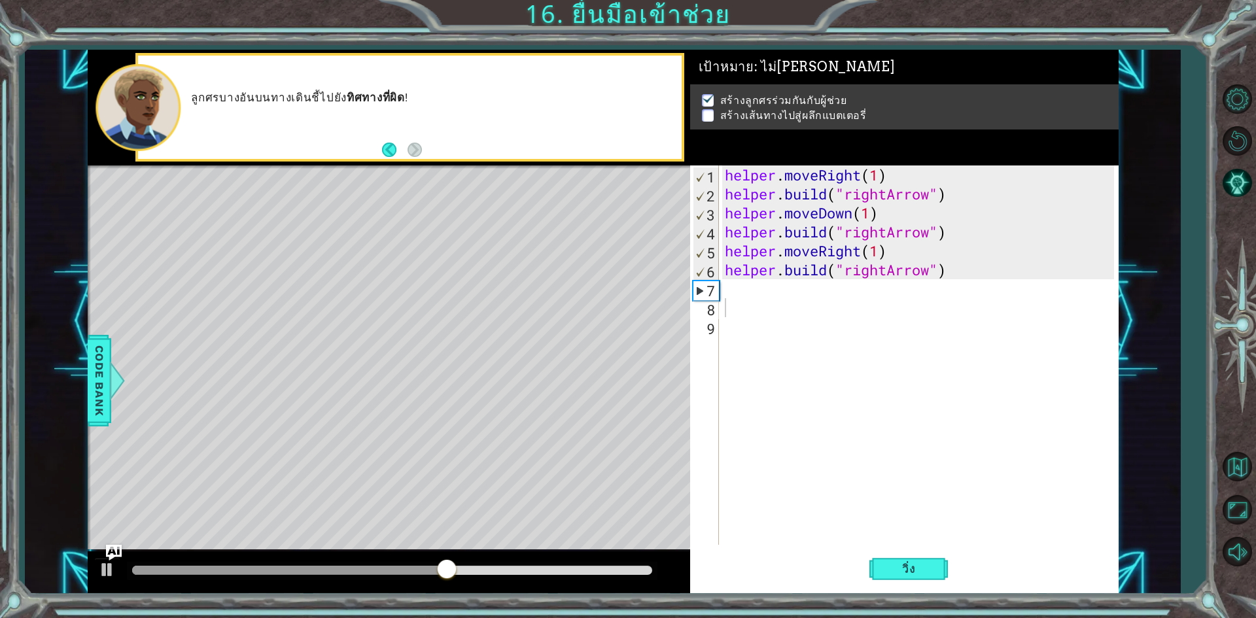
click at [708, 114] on p at bounding box center [708, 115] width 12 height 12
click at [965, 271] on div "helper . moveRight ( 1 ) helper . build ( "rightArrow" ) helper . moveDown ( 1 …" at bounding box center [921, 373] width 398 height 417
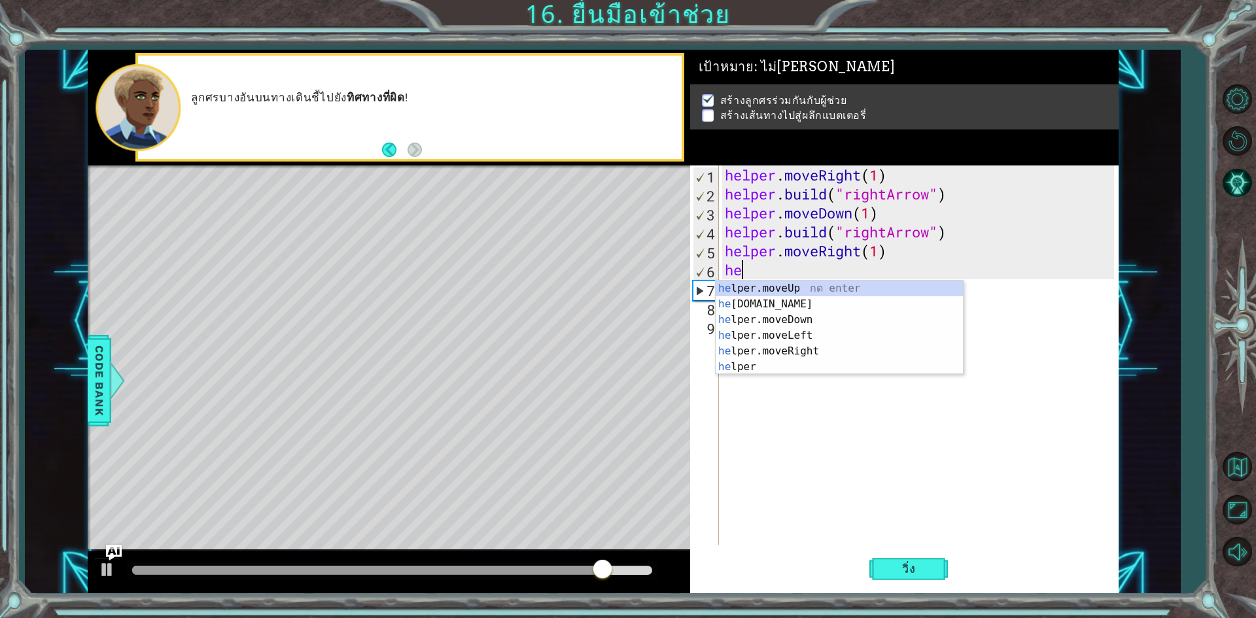
type textarea "h"
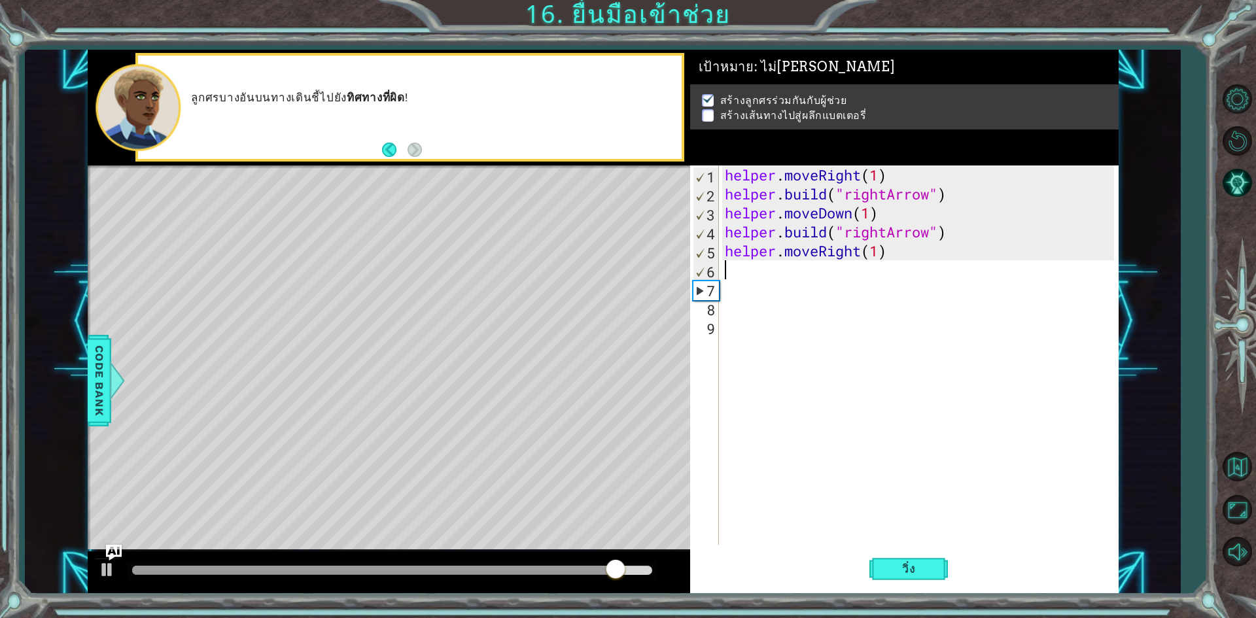
click at [897, 258] on div "helper . moveRight ( 1 ) helper . build ( "rightArrow" ) helper . moveDown ( 1 …" at bounding box center [921, 373] width 398 height 417
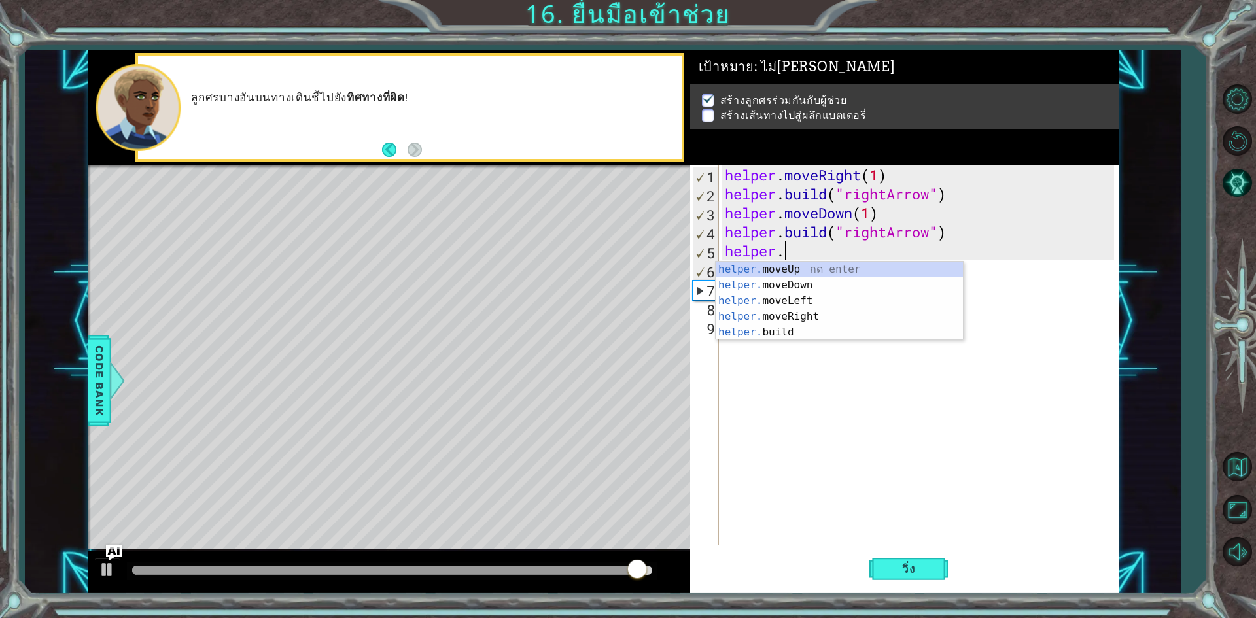
type textarea "h"
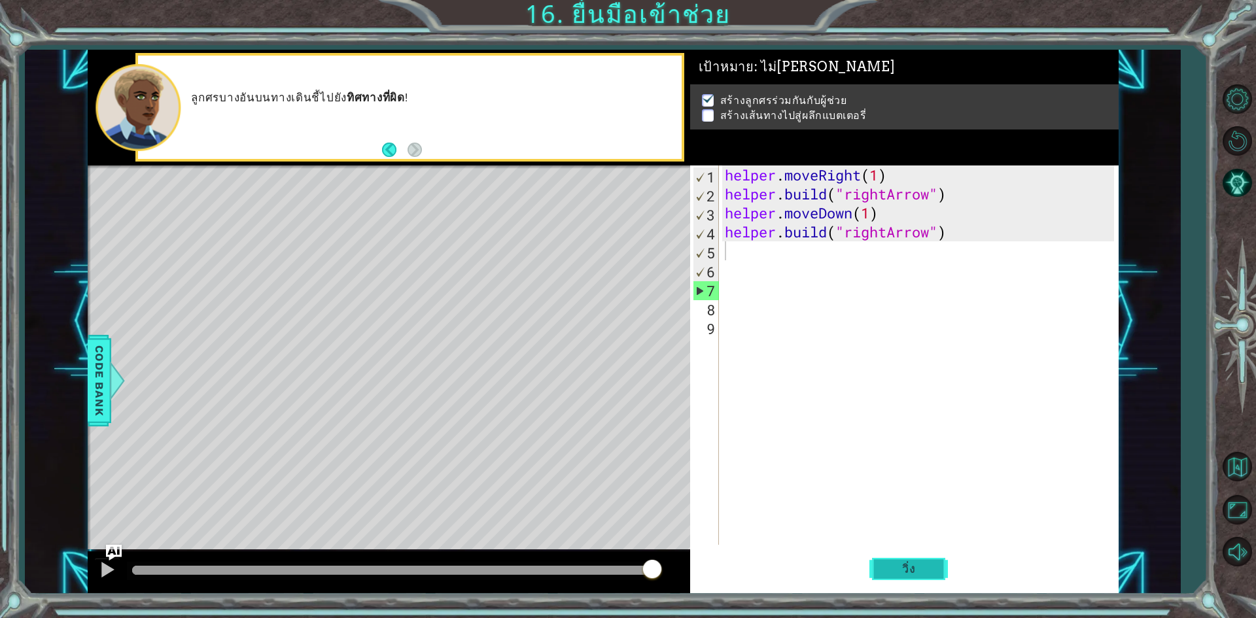
click at [897, 556] on button "วิ่ง" at bounding box center [908, 569] width 78 height 43
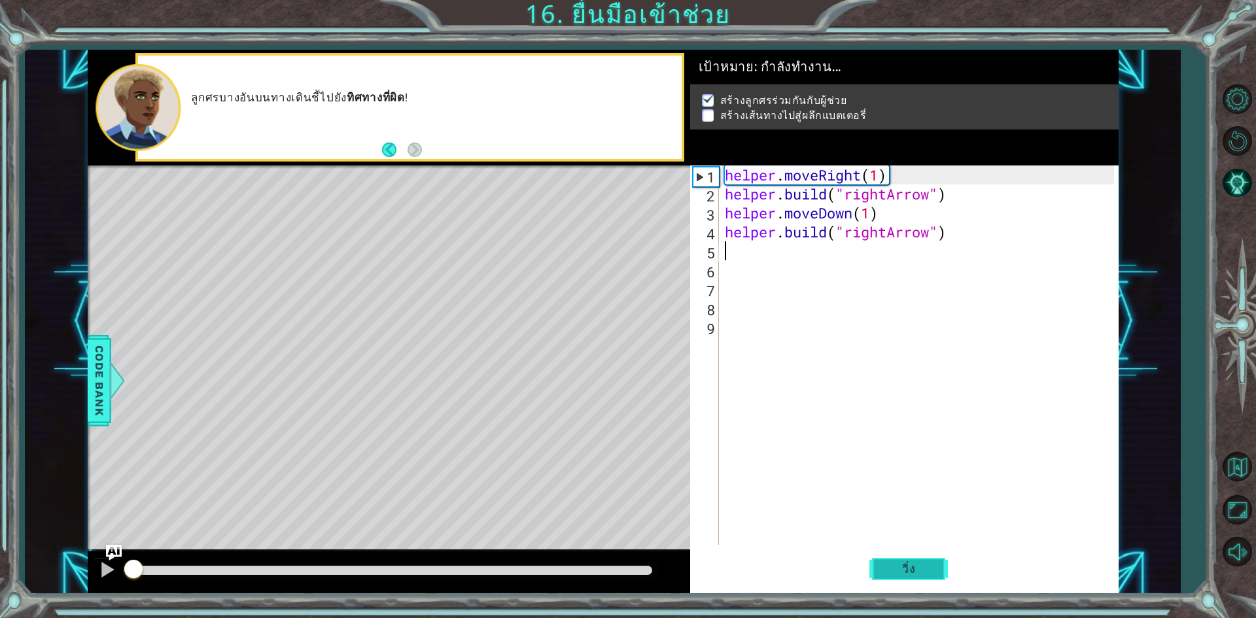
click at [899, 557] on button "วิ่ง" at bounding box center [908, 569] width 78 height 43
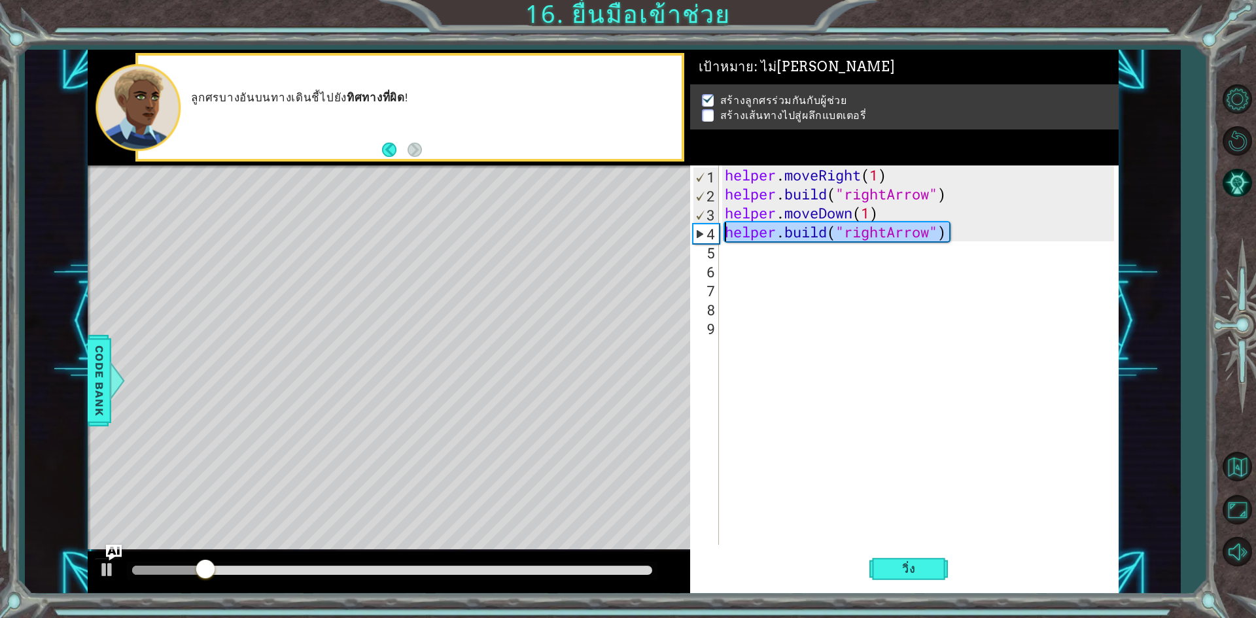
drag, startPoint x: 956, startPoint y: 239, endPoint x: 719, endPoint y: 230, distance: 236.9
click at [719, 230] on div "1 2 3 4 5 6 7 8 9 helper . moveRight ( 1 ) helper . build ( "rightArrow" ) help…" at bounding box center [902, 354] width 424 height 379
type textarea "[DOMAIN_NAME]("rightArrow")"
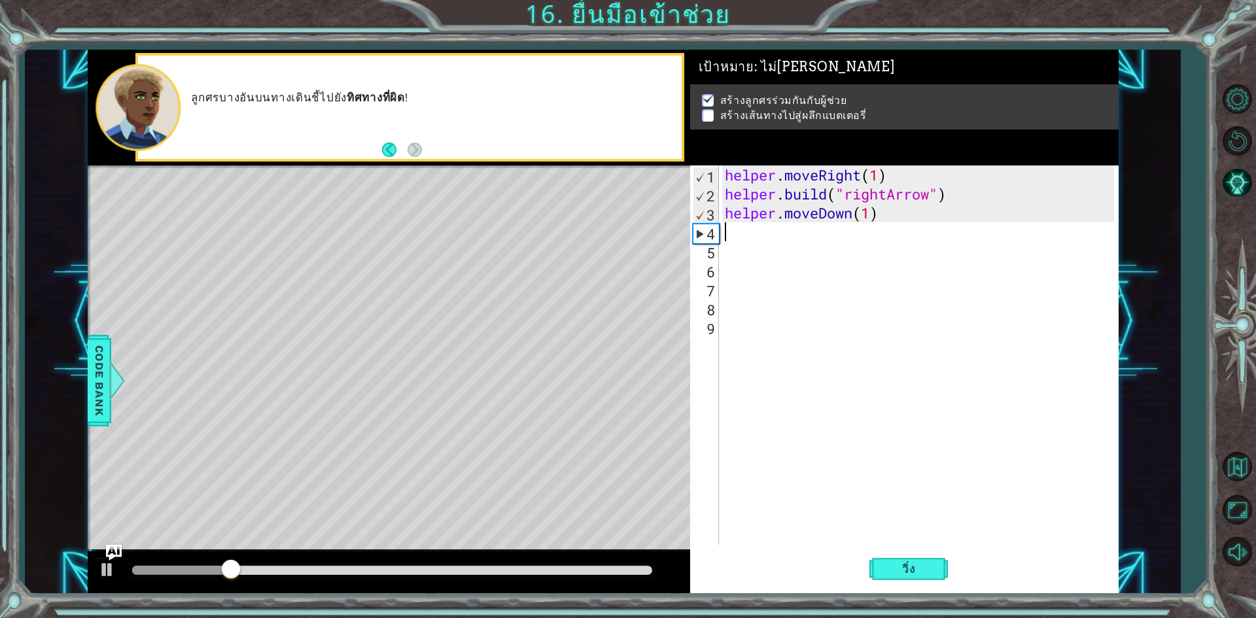
drag, startPoint x: 913, startPoint y: 568, endPoint x: 908, endPoint y: 546, distance: 22.1
click at [914, 563] on span "วิ่ง" at bounding box center [908, 568] width 39 height 13
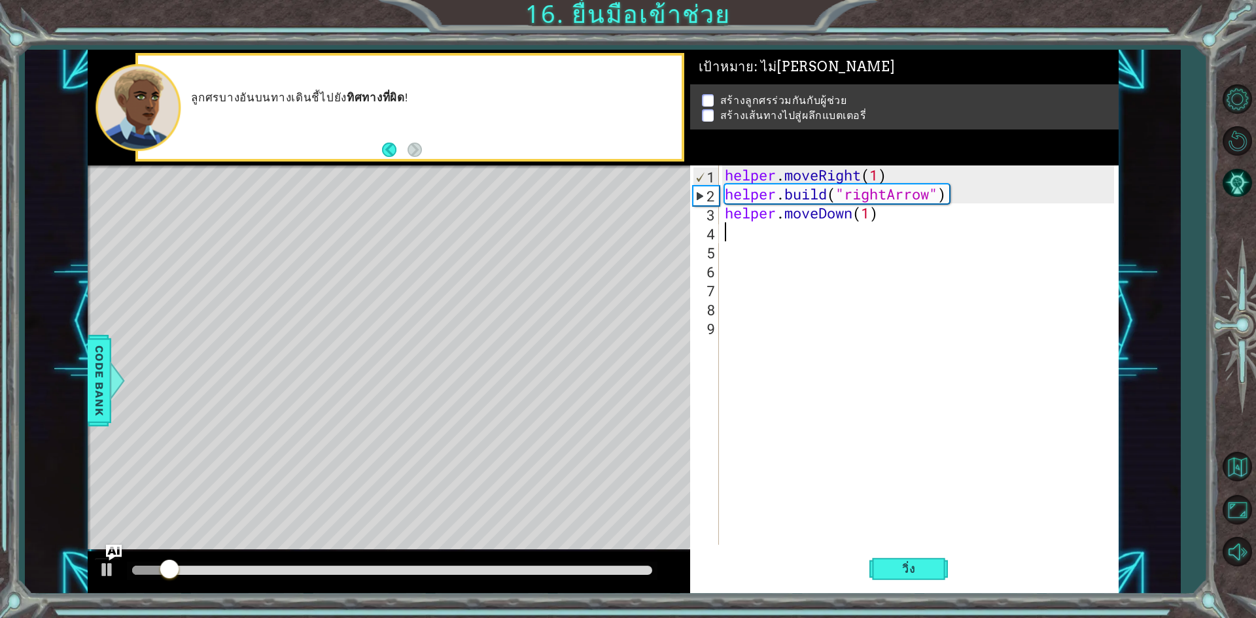
click at [897, 229] on div "helper . moveRight ( 1 ) helper . build ( "rightArrow" ) helper . moveDown ( 1 )" at bounding box center [921, 373] width 398 height 417
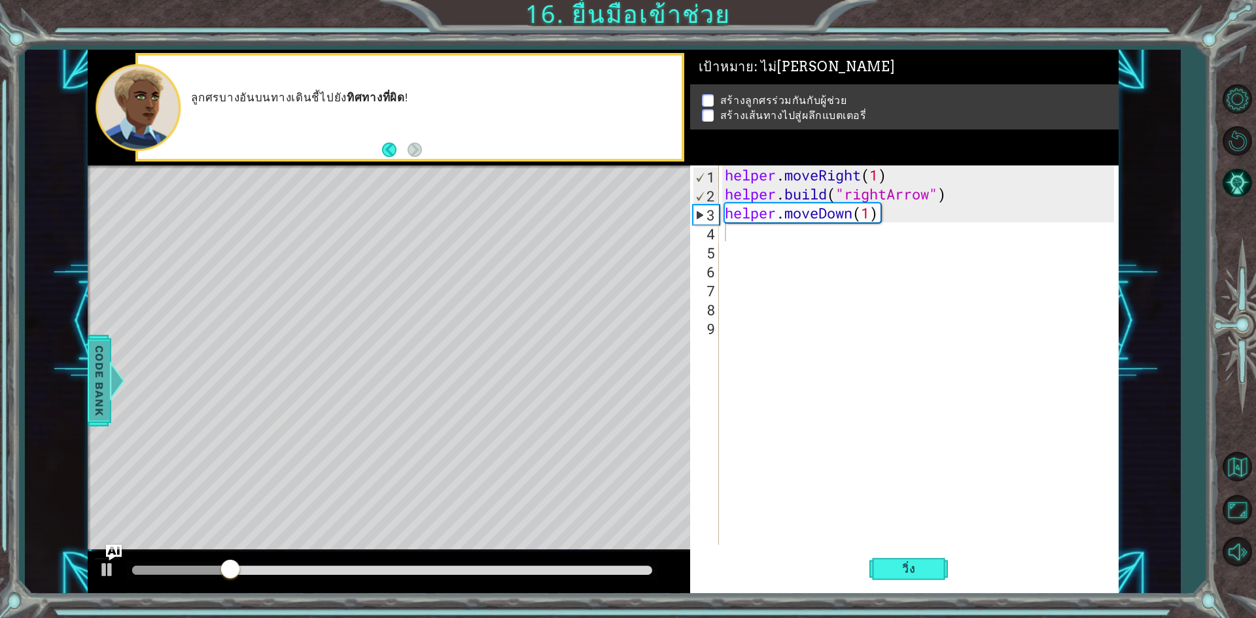
click at [100, 372] on span "Code Bank" at bounding box center [99, 380] width 21 height 80
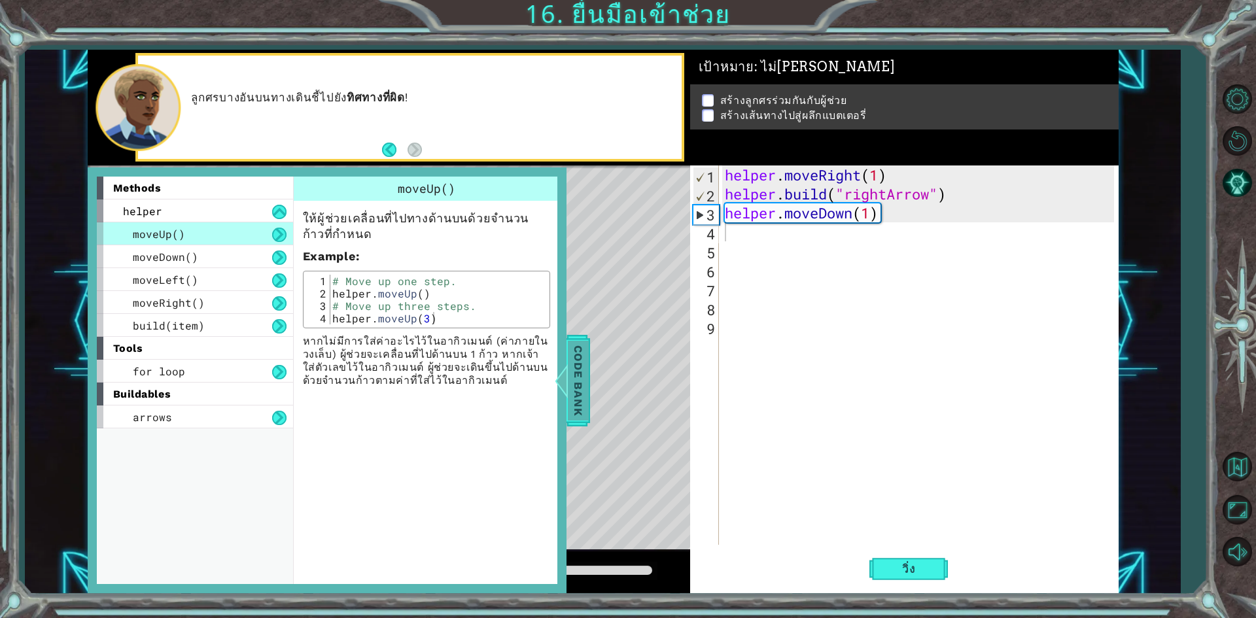
click at [575, 370] on span "Code Bank" at bounding box center [578, 380] width 21 height 80
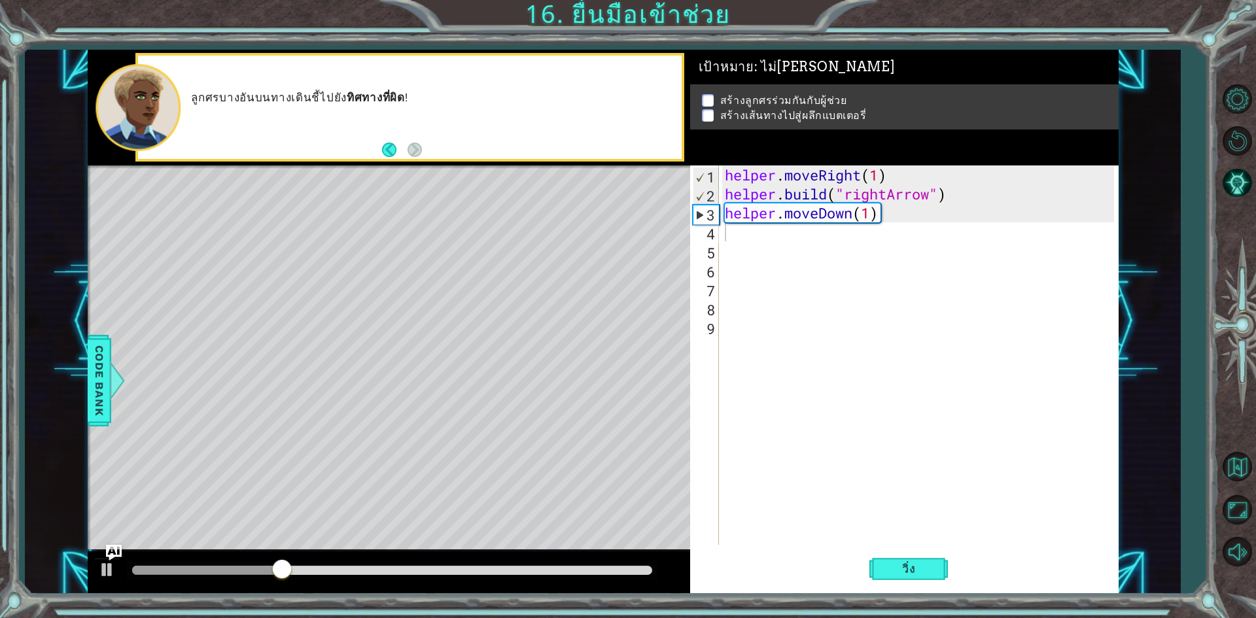
click at [428, 421] on div "Level Map" at bounding box center [390, 357] width 604 height 385
click at [1232, 130] on button "เริ่มด่านใหม่" at bounding box center [1237, 141] width 38 height 38
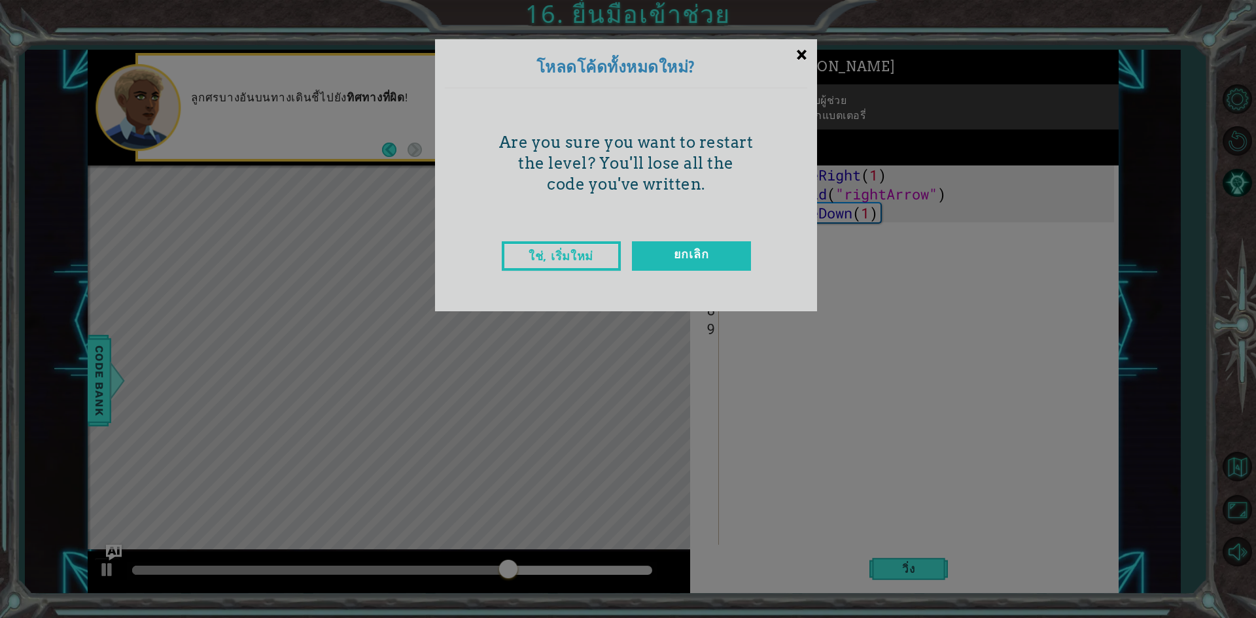
click at [803, 50] on div "×" at bounding box center [801, 54] width 31 height 38
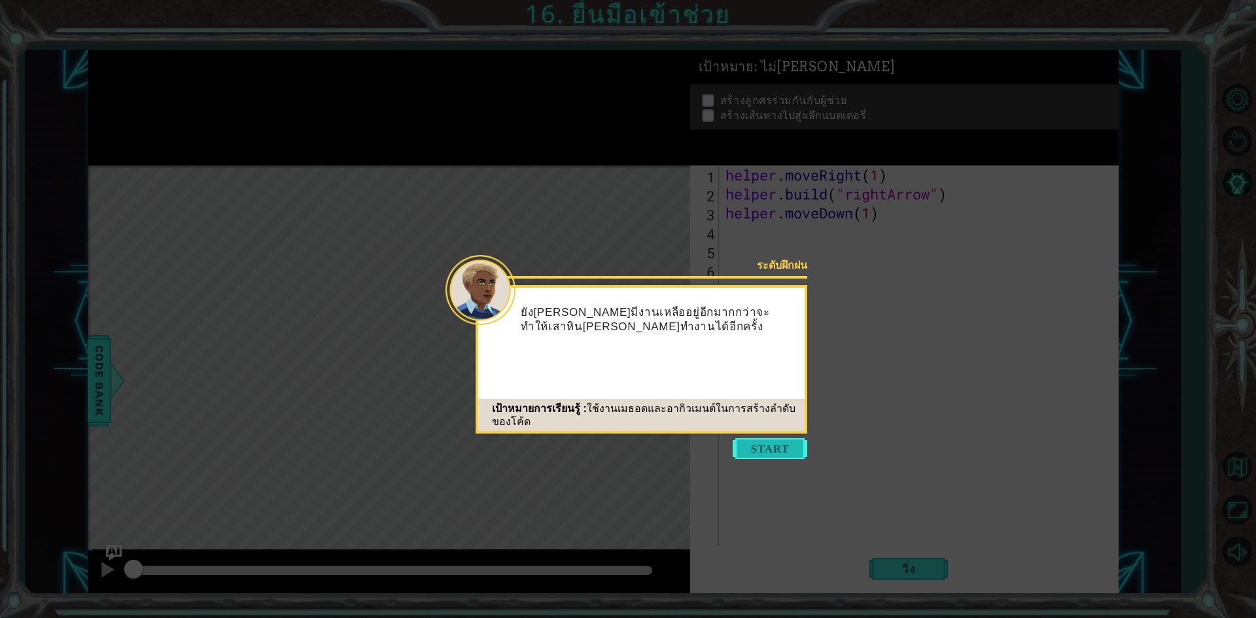
click at [765, 453] on button "Start" at bounding box center [770, 448] width 75 height 21
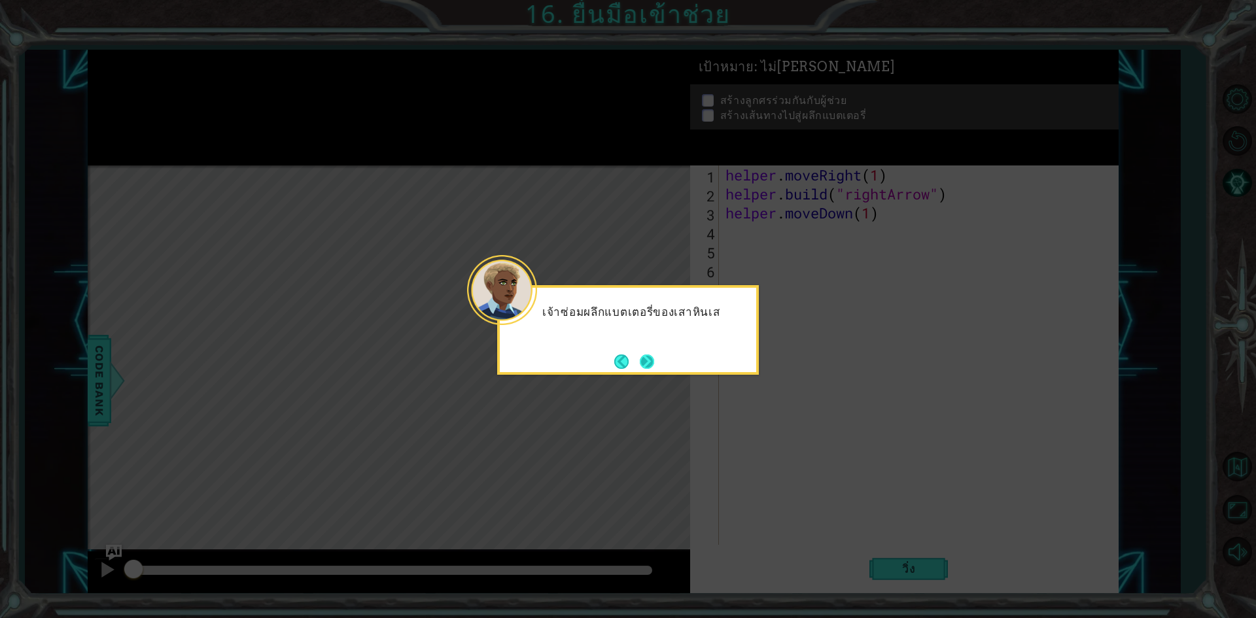
click at [647, 356] on button "Next" at bounding box center [647, 362] width 18 height 18
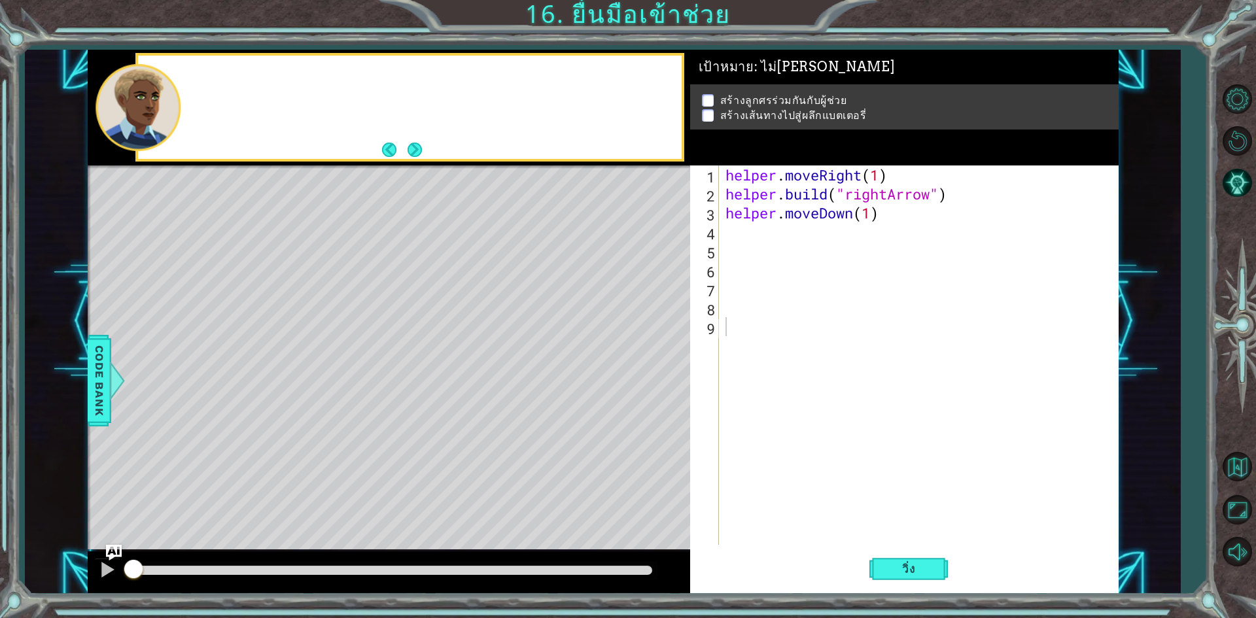
click at [647, 356] on div "Level Map" at bounding box center [390, 357] width 604 height 385
click at [934, 230] on div "helper . moveRight ( 1 ) helper . build ( "rightArrow" ) helper . moveDown ( 1 )" at bounding box center [922, 373] width 398 height 417
click at [876, 241] on div "helper . moveRight ( 1 ) helper . build ( "rightArrow" ) helper . moveDown ( 1 )" at bounding box center [922, 373] width 398 height 417
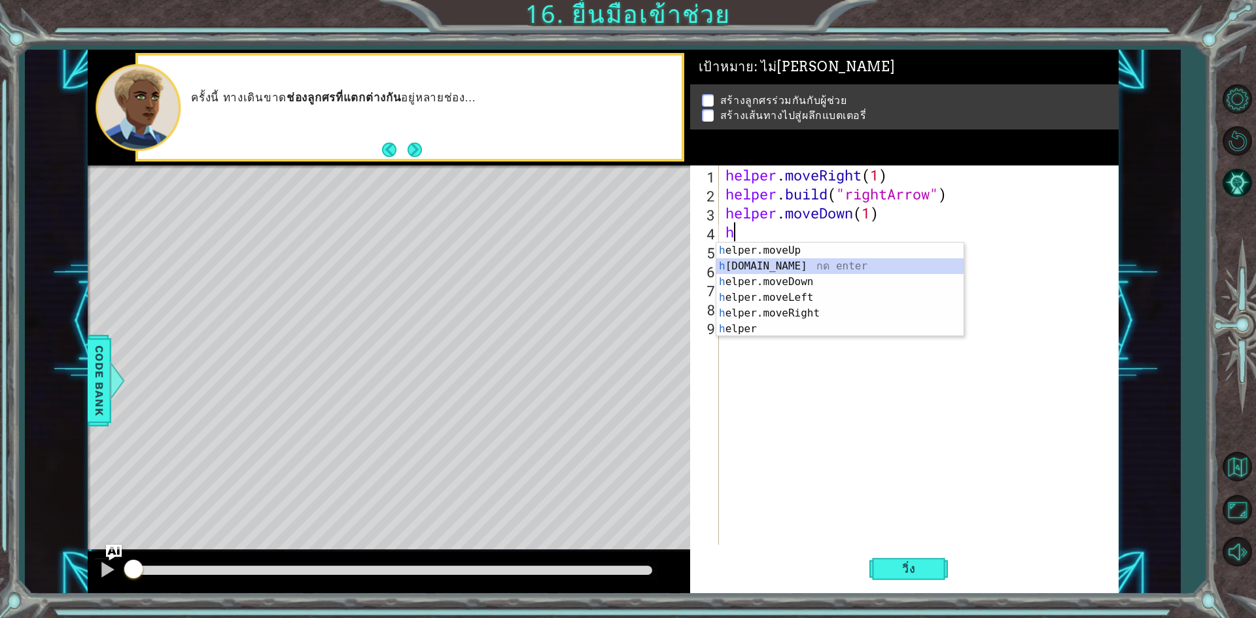
click at [789, 262] on div "h elper.moveUp กด enter h [DOMAIN_NAME] กด enter h elper.moveDown กด enter h el…" at bounding box center [839, 306] width 247 height 126
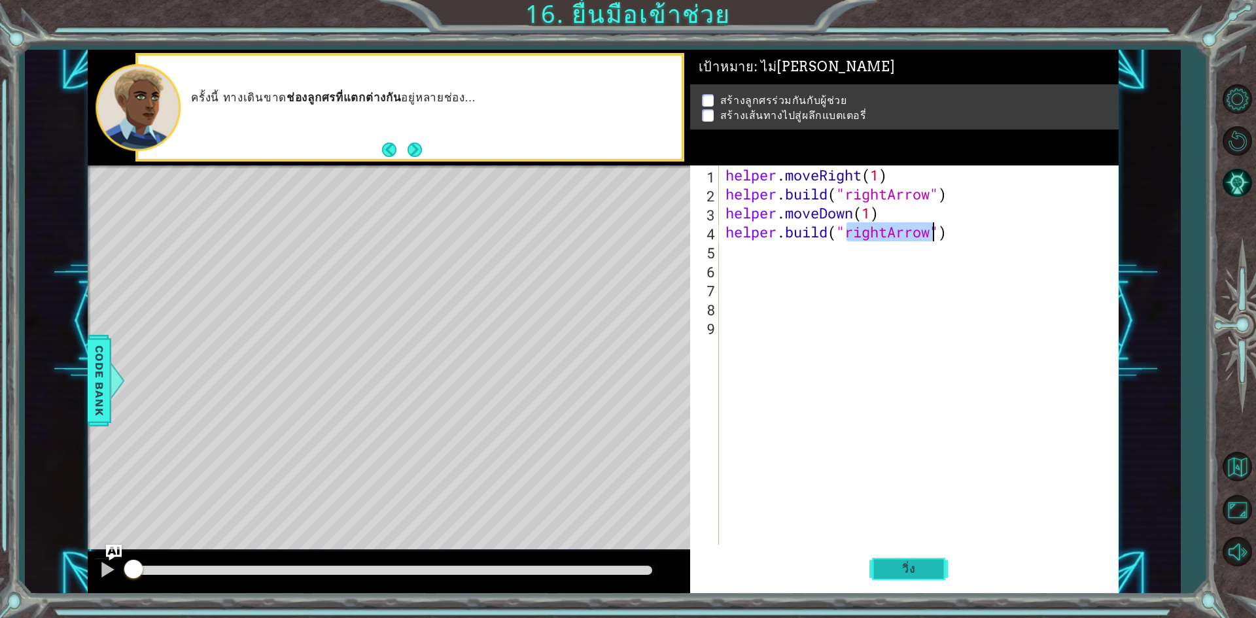
type textarea "[DOMAIN_NAME]("rightArrow")"
click at [883, 561] on button "วิ่ง" at bounding box center [908, 569] width 78 height 43
